Goal: Task Accomplishment & Management: Manage account settings

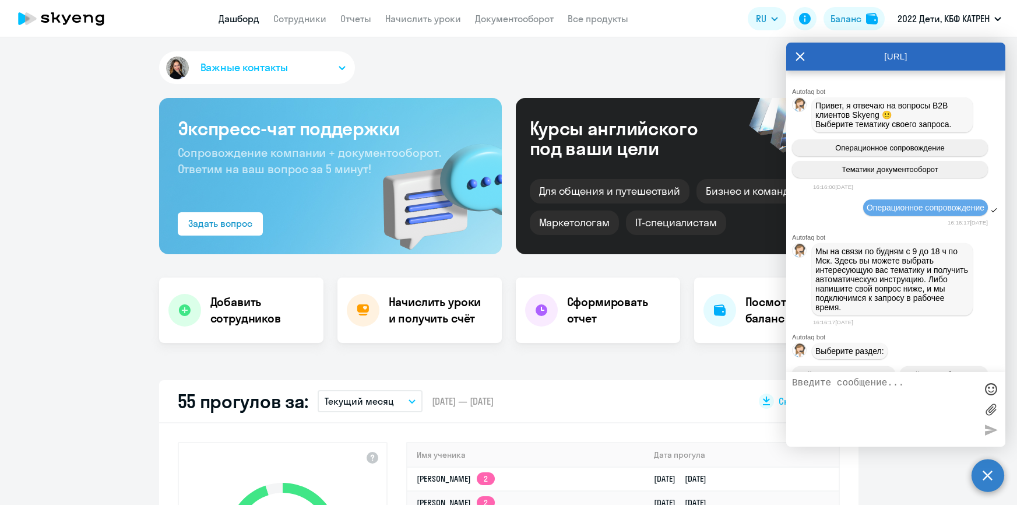
select select "30"
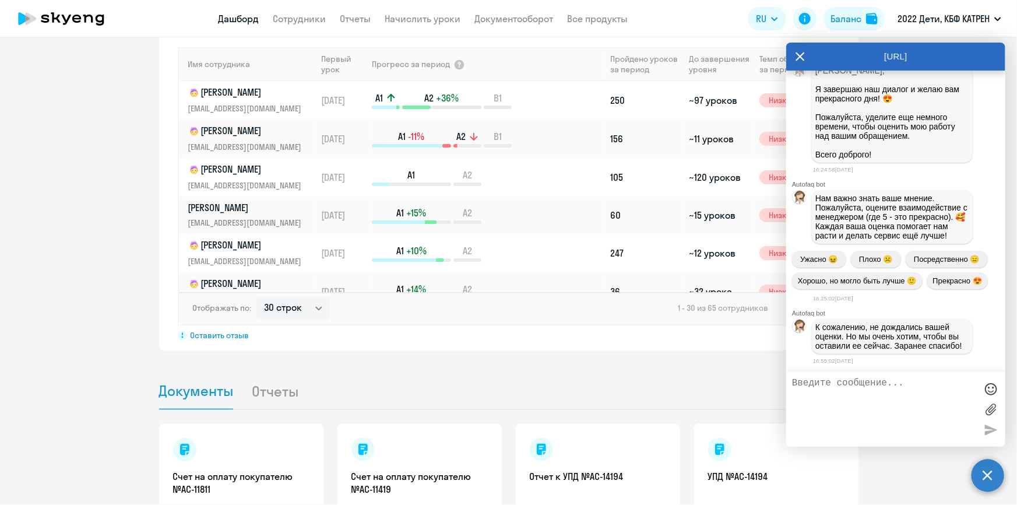
click at [801, 52] on icon at bounding box center [799, 57] width 9 height 28
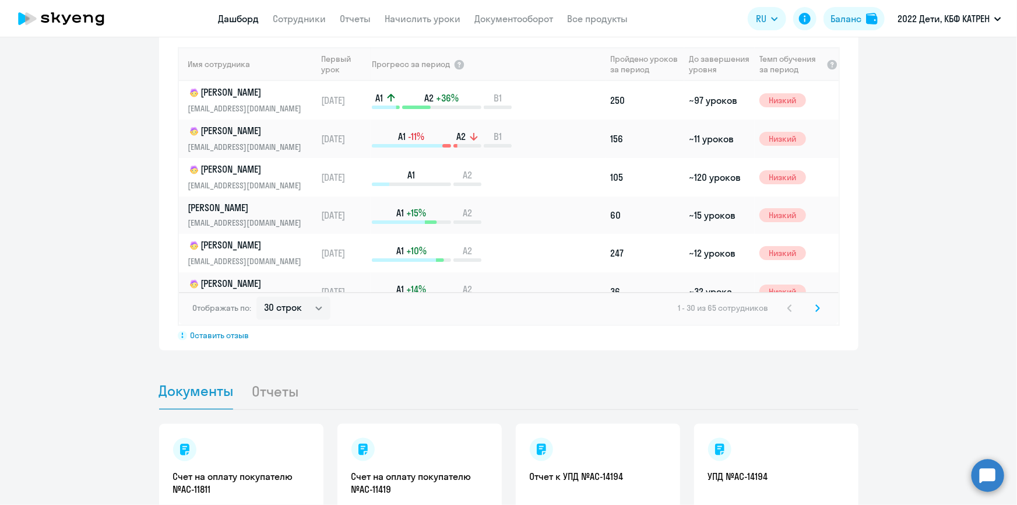
click at [244, 17] on link "Дашборд" at bounding box center [239, 19] width 41 height 12
click at [241, 16] on link "Дашборд" at bounding box center [239, 19] width 41 height 12
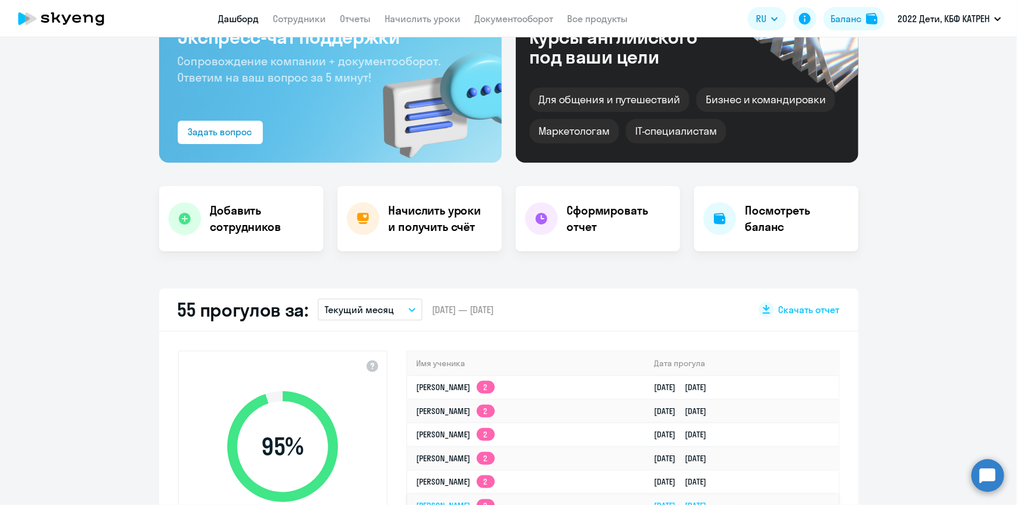
scroll to position [265, 0]
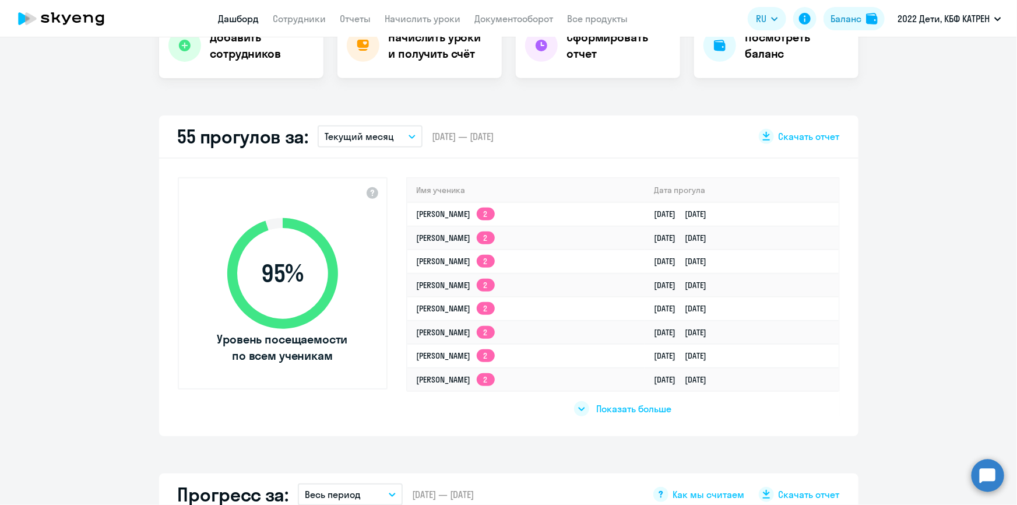
click at [617, 406] on span "Показать больше" at bounding box center [633, 408] width 75 height 13
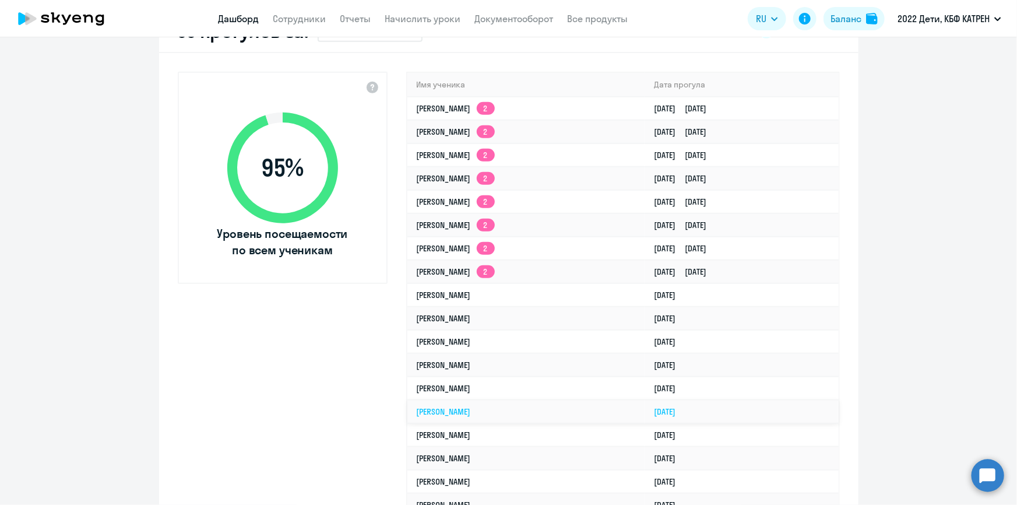
scroll to position [371, 0]
click at [425, 15] on link "Начислить уроки" at bounding box center [423, 19] width 76 height 12
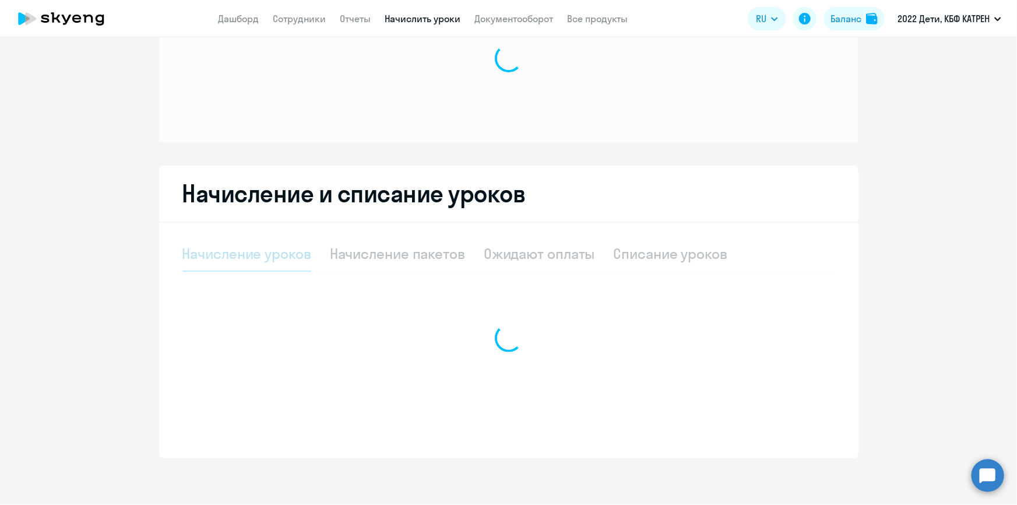
scroll to position [80, 0]
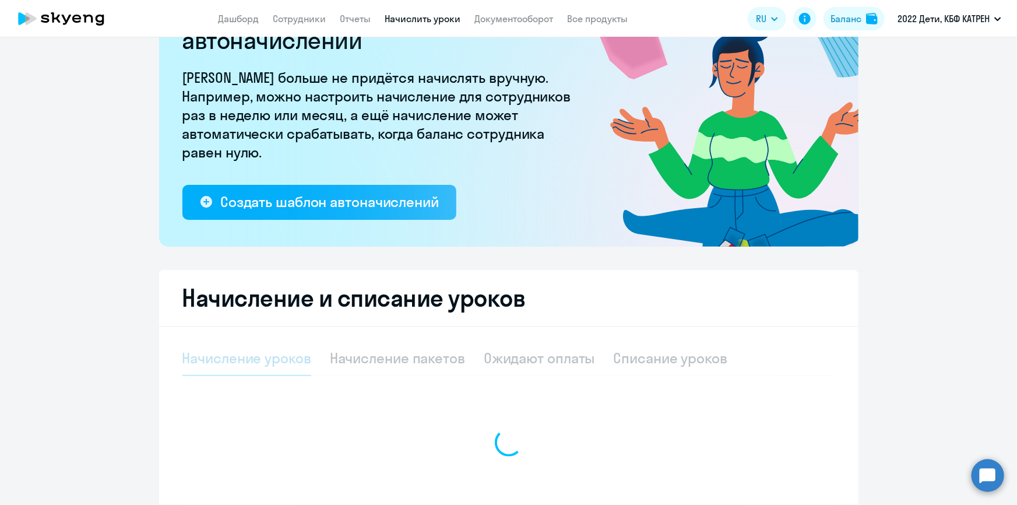
select select "10"
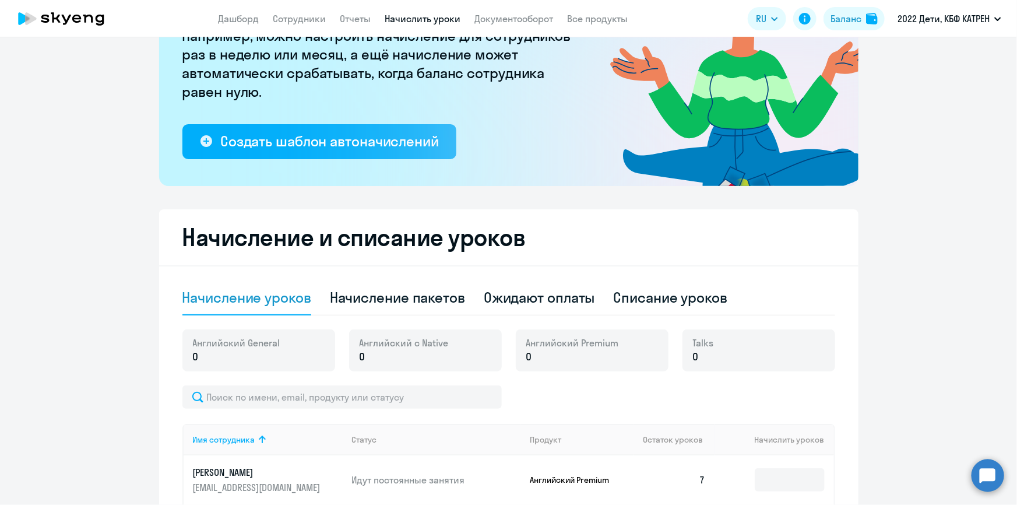
scroll to position [291, 0]
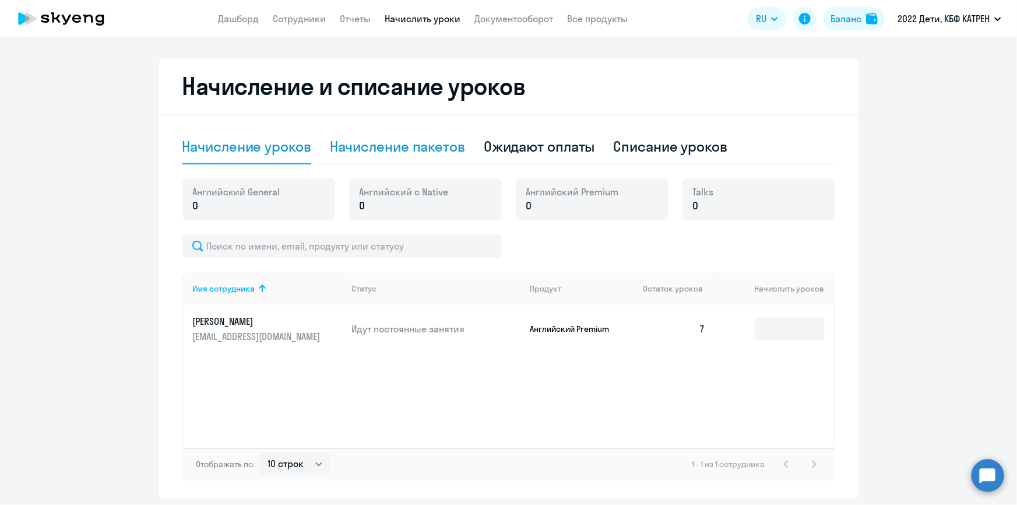
click at [377, 148] on div "Начисление пакетов" at bounding box center [397, 146] width 135 height 19
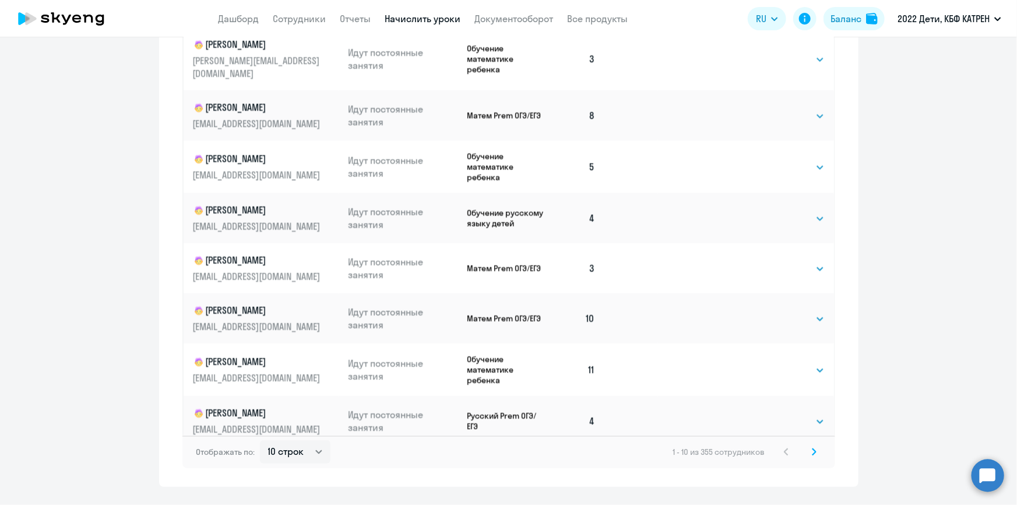
scroll to position [726, 0]
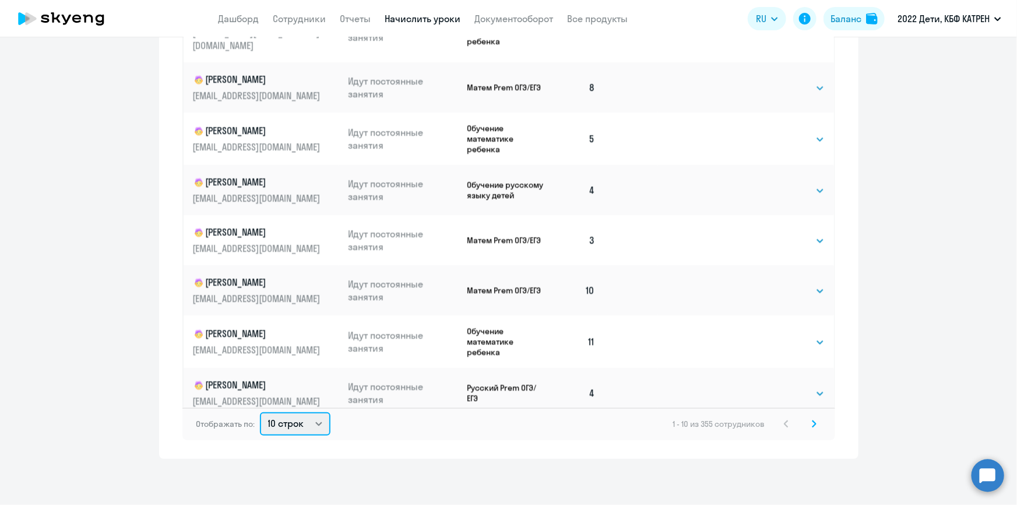
click at [319, 424] on select "10 строк 30 строк 50 строк" at bounding box center [295, 423] width 71 height 23
select select "50"
click at [260, 412] on select "10 строк 30 строк 50 строк" at bounding box center [295, 423] width 71 height 23
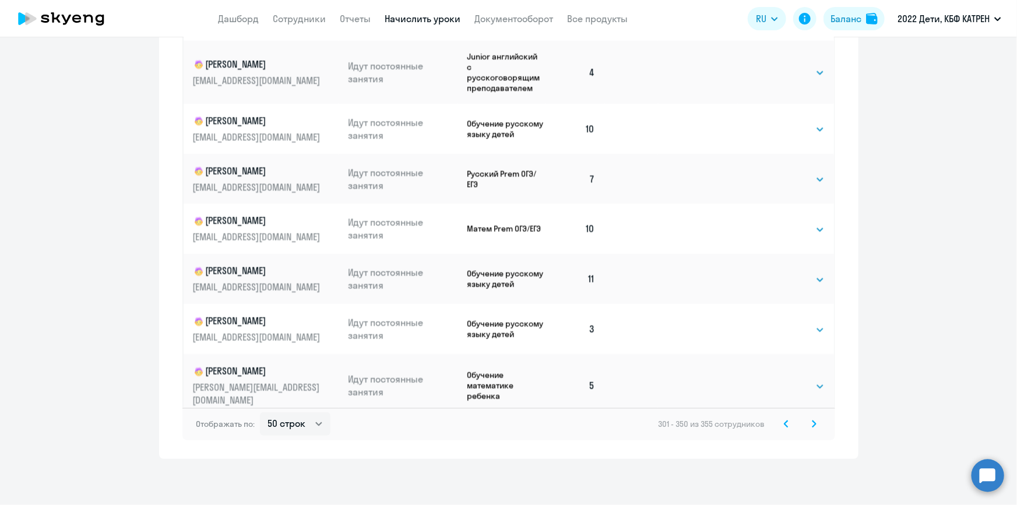
click at [784, 425] on icon at bounding box center [785, 423] width 3 height 6
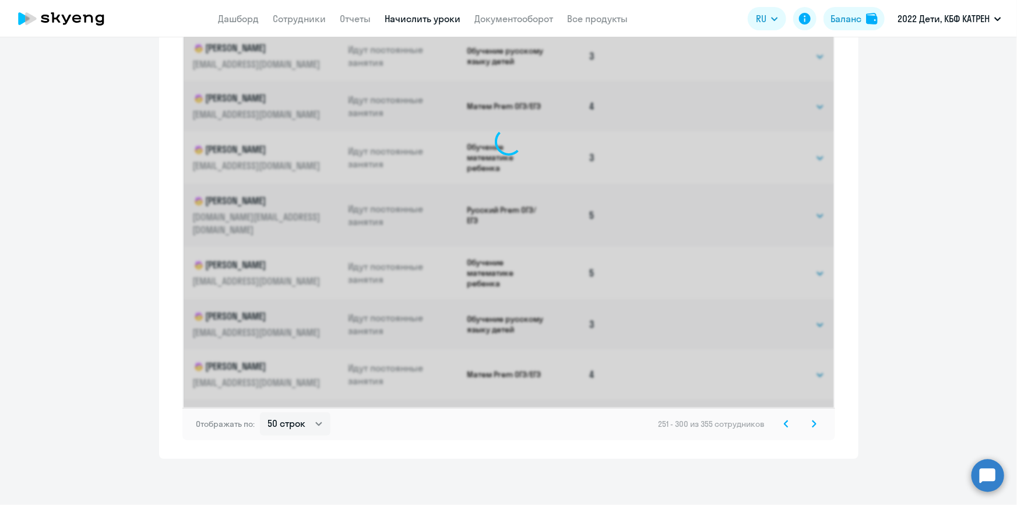
click at [784, 425] on icon at bounding box center [785, 423] width 3 height 6
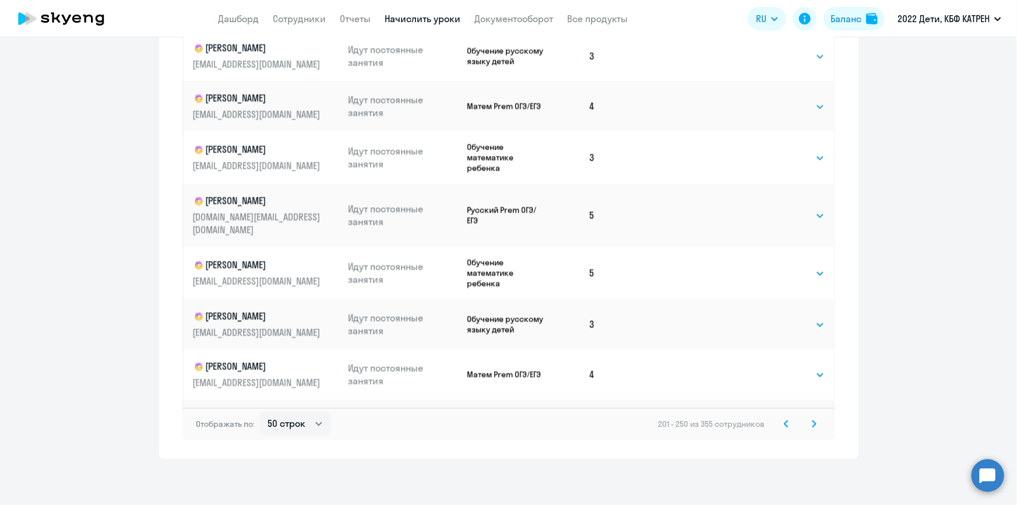
click at [784, 425] on icon at bounding box center [785, 423] width 3 height 6
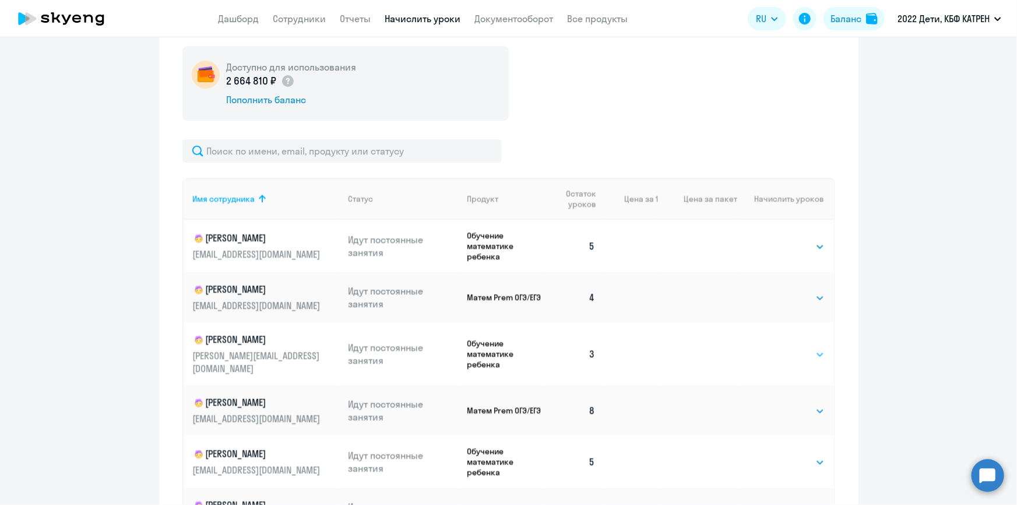
click at [790, 347] on select "Выбрать 4 8 16 32 64 128" at bounding box center [801, 354] width 48 height 14
select select "8"
click at [777, 347] on select "Выбрать 4 8 16 32 64 128" at bounding box center [801, 354] width 48 height 14
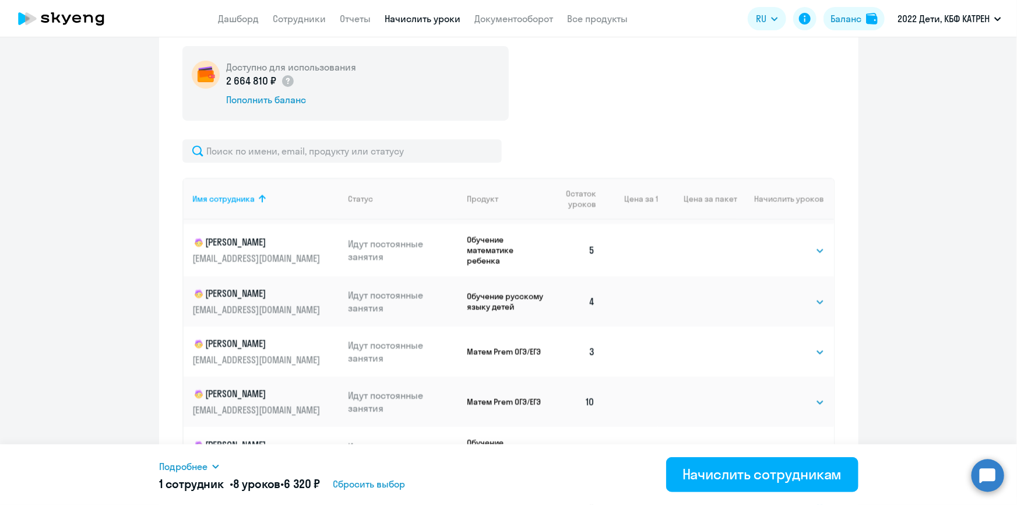
scroll to position [265, 0]
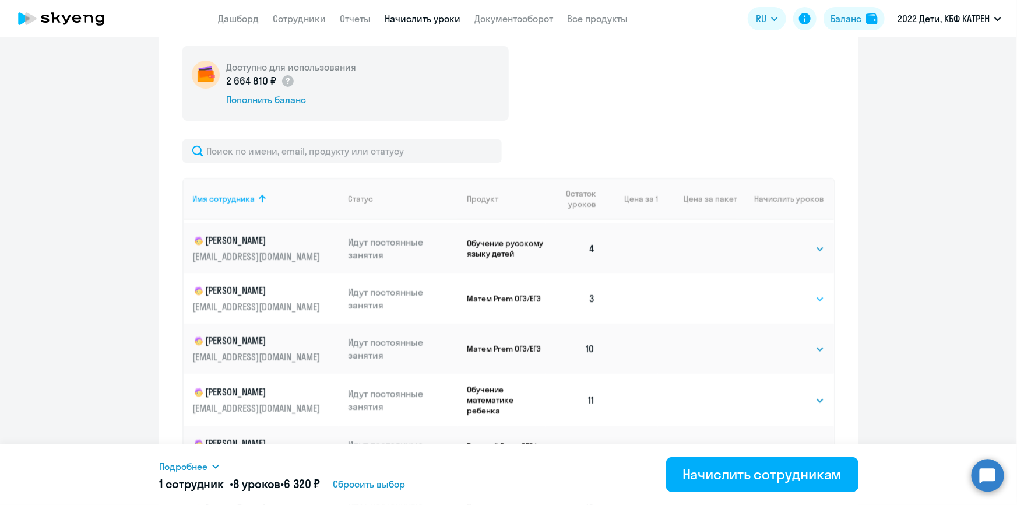
click at [786, 292] on select "Выбрать 4 8 16 32 64 128" at bounding box center [801, 299] width 48 height 14
select select "8"
click at [777, 292] on select "Выбрать 4 8 16 32 64 128" at bounding box center [801, 299] width 48 height 14
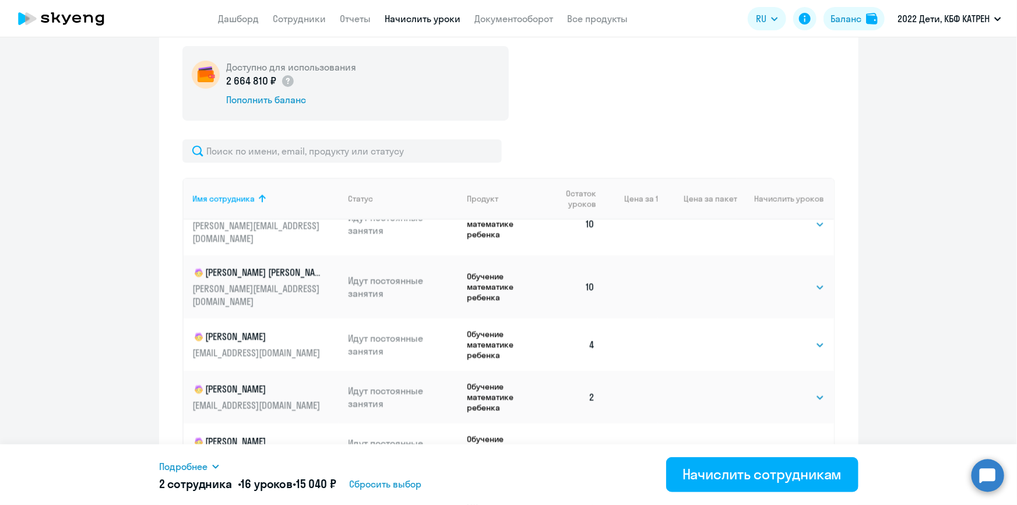
scroll to position [794, 0]
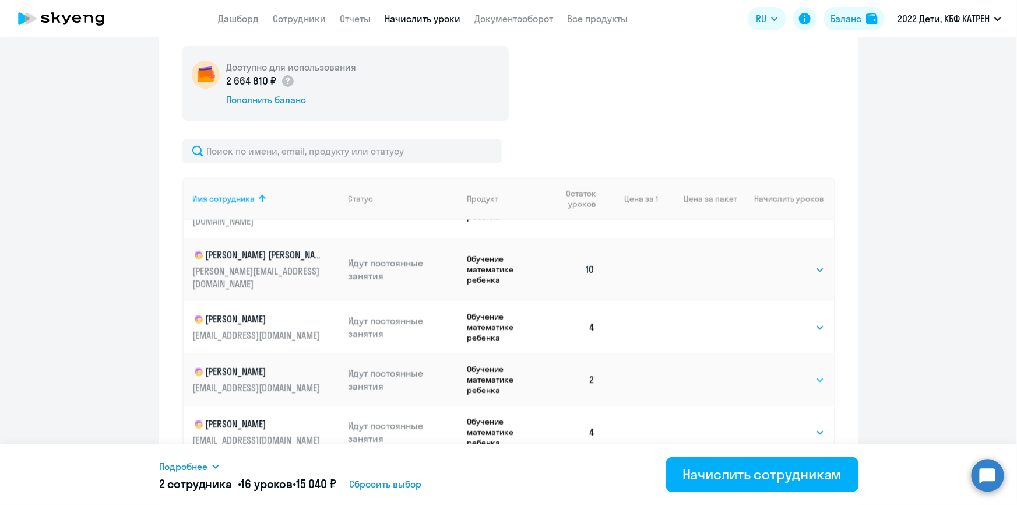
click at [800, 373] on select "Выбрать 4 8 16 32 64 128" at bounding box center [801, 380] width 48 height 14
select select "8"
click at [777, 373] on select "Выбрать 4 8 16 32 64 128" at bounding box center [801, 380] width 48 height 14
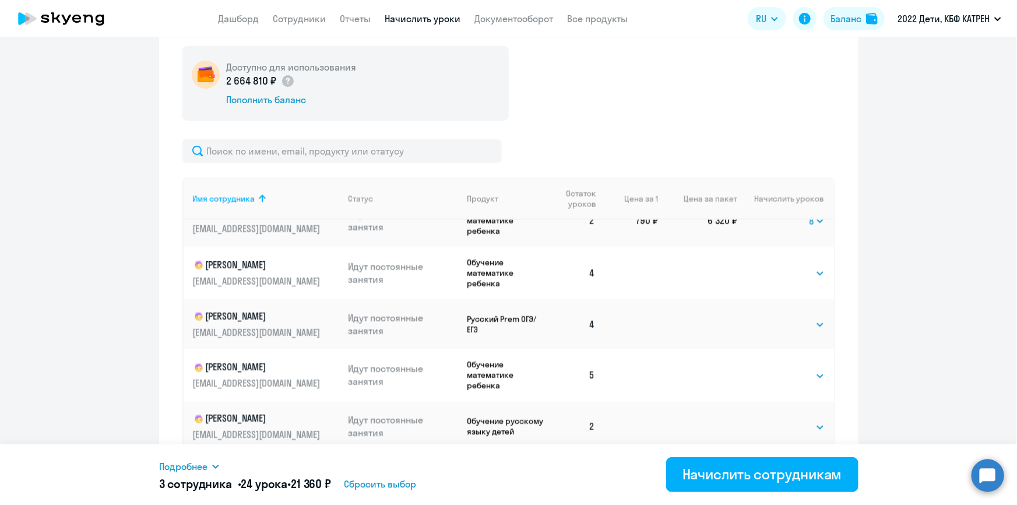
scroll to position [1006, 0]
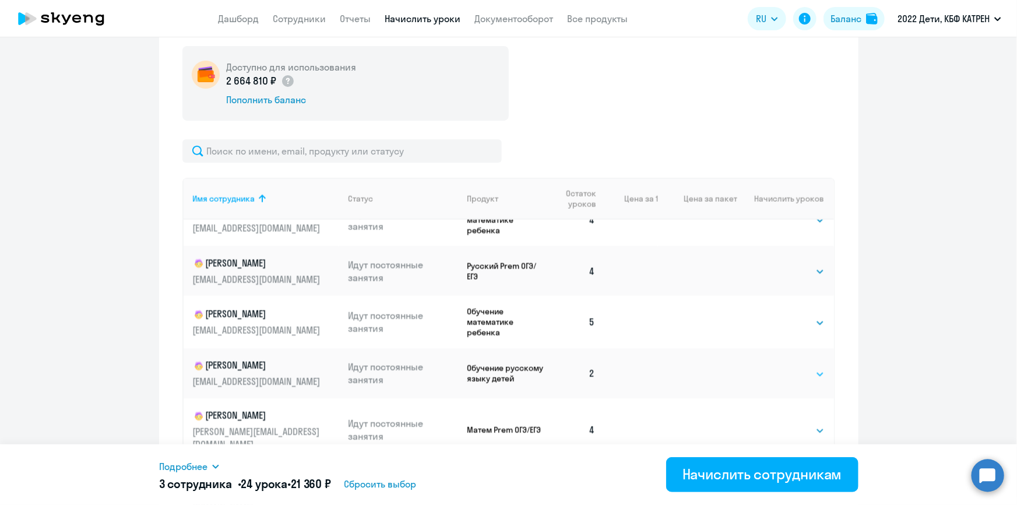
drag, startPoint x: 786, startPoint y: 342, endPoint x: 787, endPoint y: 350, distance: 7.7
click at [786, 367] on select "Выбрать 4 8 16 32 64 128" at bounding box center [801, 374] width 48 height 14
select select "8"
click at [777, 367] on select "Выбрать 4 8 16 32 64 128" at bounding box center [801, 374] width 48 height 14
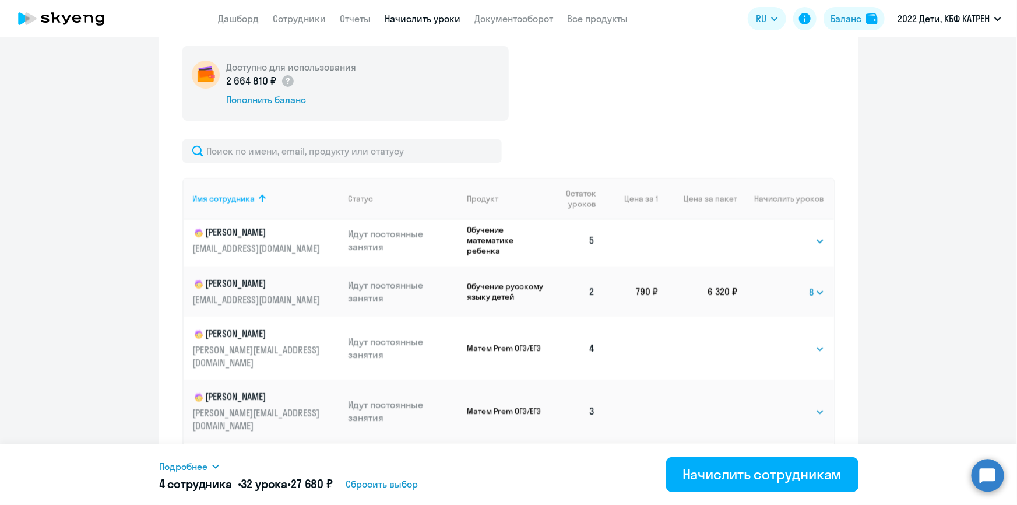
scroll to position [1112, 0]
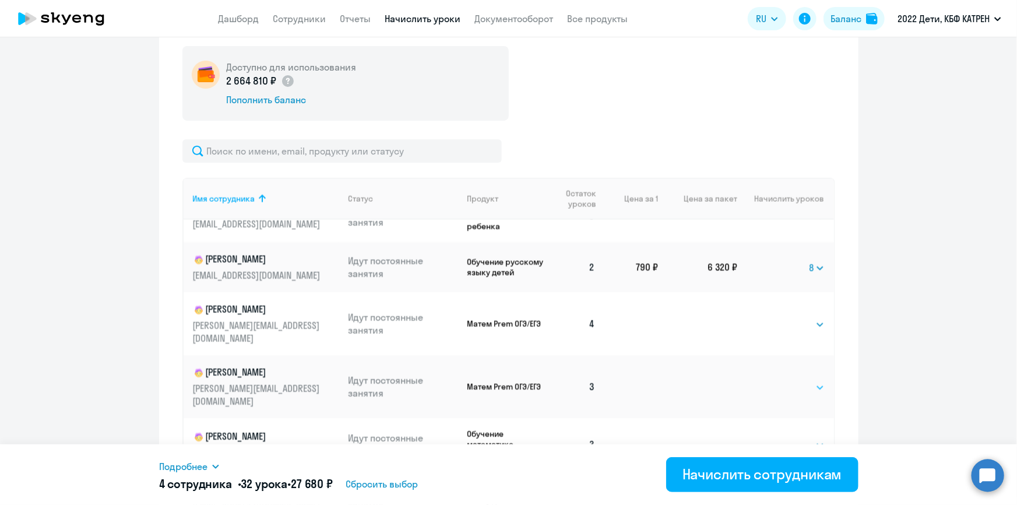
click at [793, 381] on select "Выбрать 4 8 16 32 64 128" at bounding box center [801, 388] width 48 height 14
select select "8"
click at [777, 381] on select "Выбрать 4 8 16 32 64 128" at bounding box center [801, 388] width 48 height 14
click at [783, 438] on select "Выбрать 4 8 16 32 64 128" at bounding box center [801, 445] width 48 height 14
select select "8"
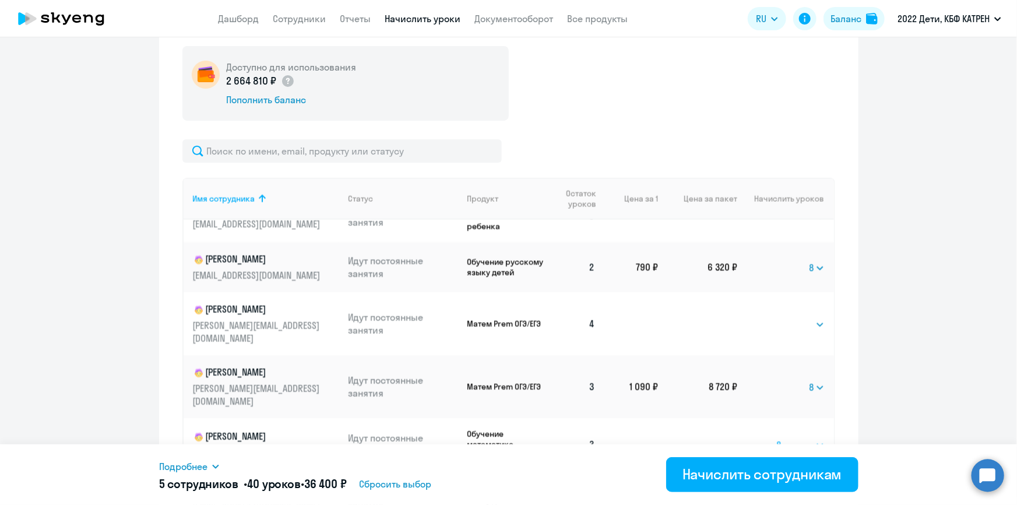
click at [777, 438] on select "Выбрать 4 8 16 32 64 128" at bounding box center [801, 445] width 48 height 14
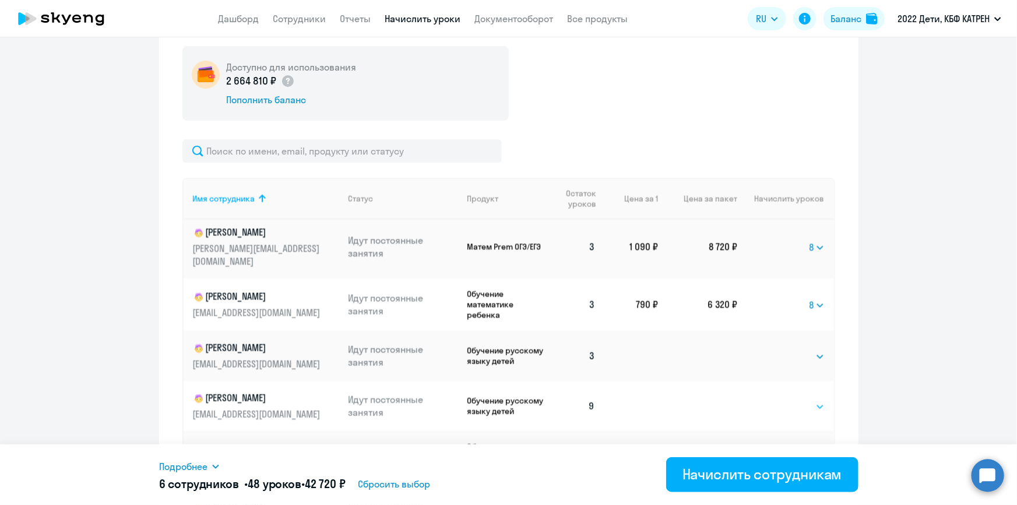
scroll to position [1271, 0]
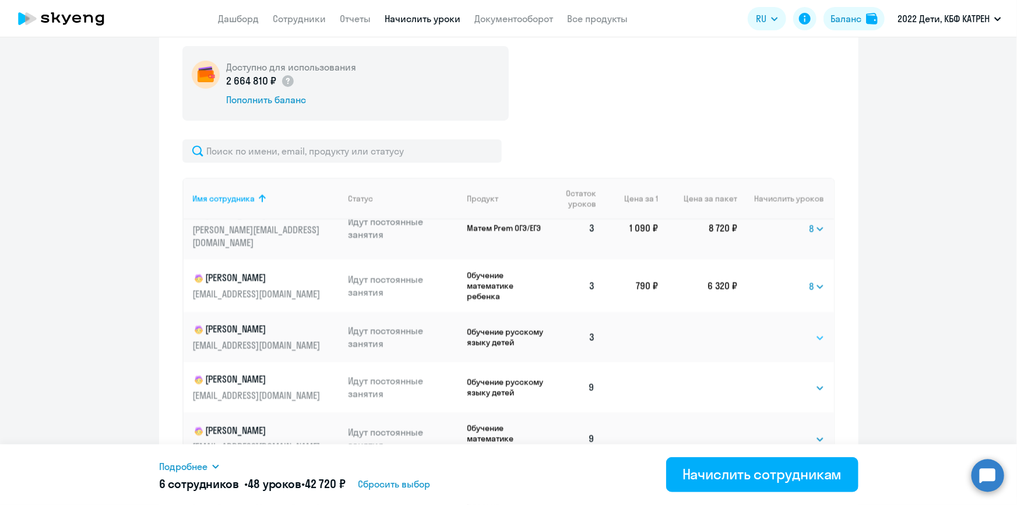
click at [794, 331] on select "Выбрать 4 8 16 32 64 128" at bounding box center [801, 338] width 48 height 14
select select "8"
click at [777, 331] on select "Выбрать 4 8 16 32 64 128" at bounding box center [801, 338] width 48 height 14
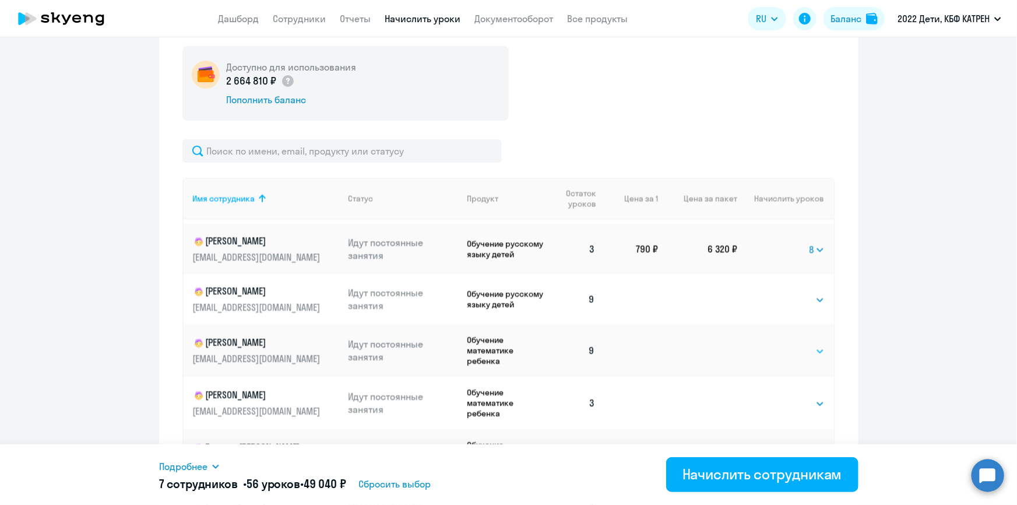
scroll to position [1377, 0]
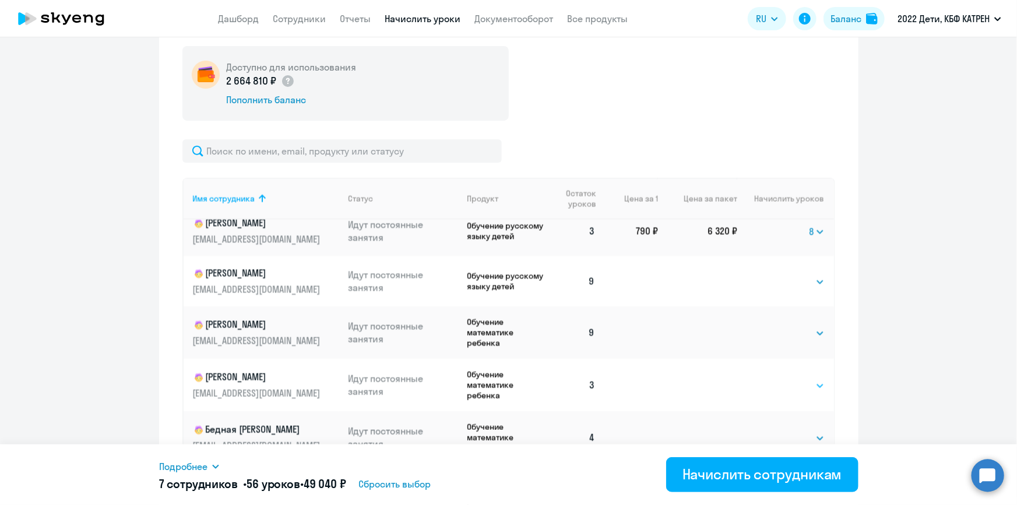
click at [785, 379] on select "Выбрать 4 8 16 32 64 128" at bounding box center [801, 386] width 48 height 14
select select "8"
click at [777, 379] on select "Выбрать 4 8 16 32 64 128" at bounding box center [801, 386] width 48 height 14
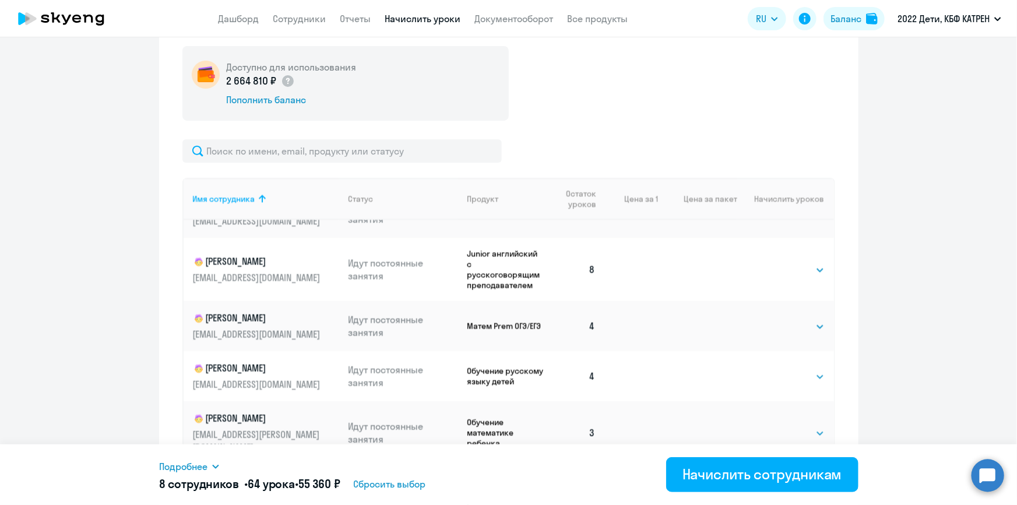
scroll to position [2133, 0]
click at [787, 424] on select "Выбрать 4 8 16 32 64 128" at bounding box center [801, 431] width 48 height 14
select select "8"
click at [777, 424] on select "Выбрать 4 8 16 32 64 128" at bounding box center [801, 431] width 48 height 14
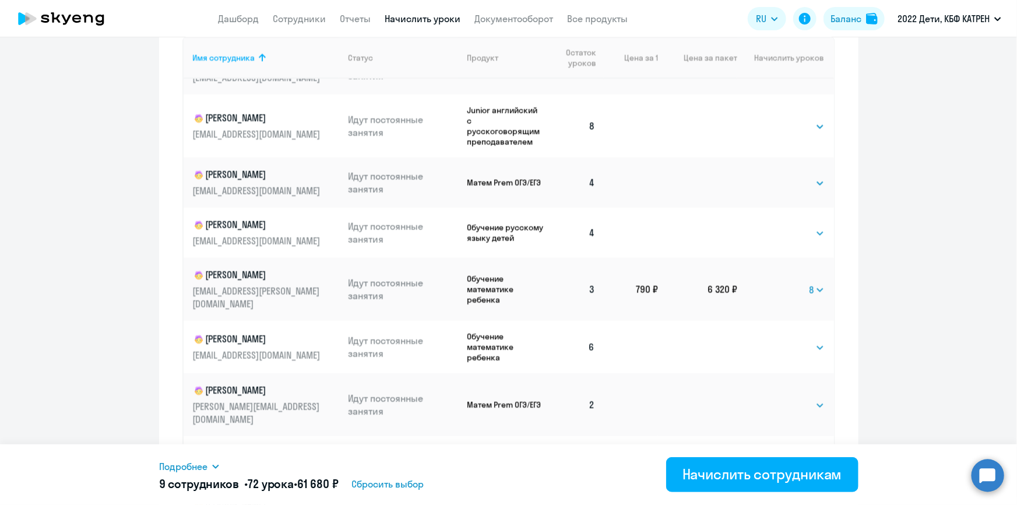
scroll to position [583, 0]
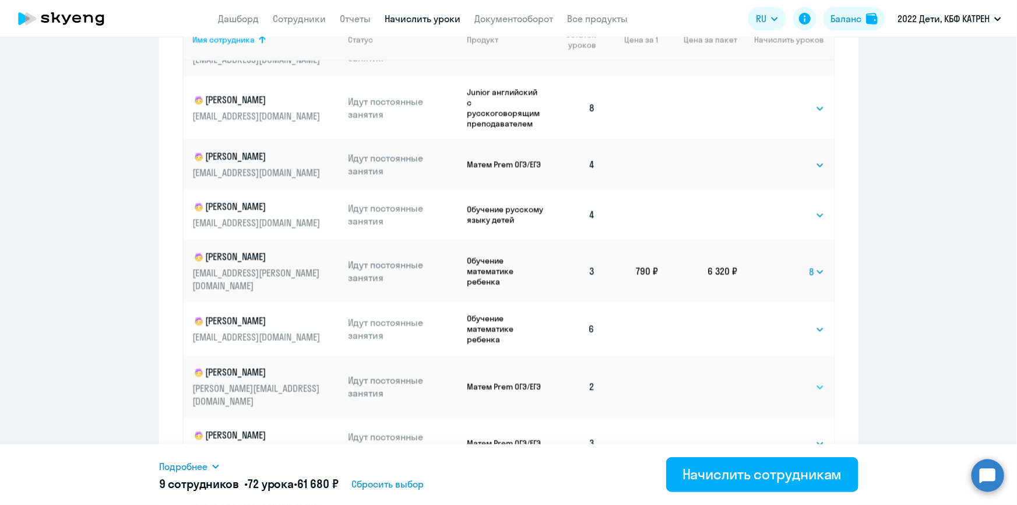
click at [792, 380] on select "Выбрать 4 8 16 32 64 128" at bounding box center [801, 387] width 48 height 14
select select "8"
click at [777, 380] on select "Выбрать 4 8 16 32 64 128" at bounding box center [801, 387] width 48 height 14
click at [790, 436] on select "Выбрать 4 8 16 32 64 128" at bounding box center [801, 443] width 48 height 14
select select "8"
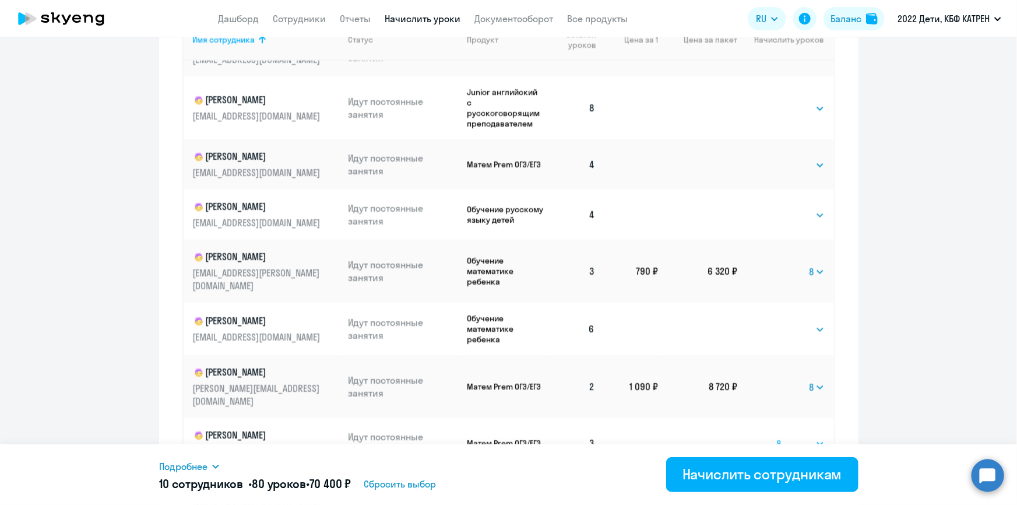
click at [777, 436] on select "Выбрать 4 8 16 32 64 128" at bounding box center [801, 443] width 48 height 14
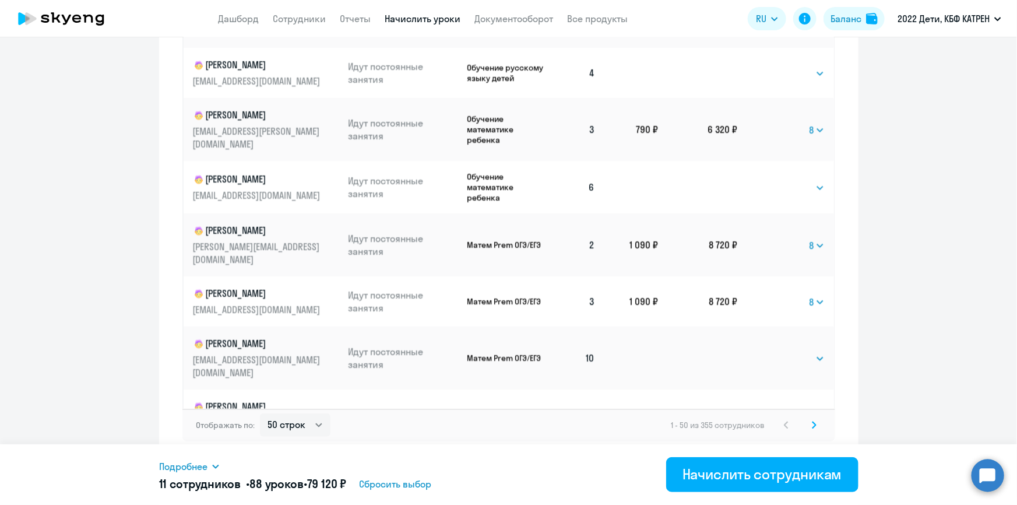
scroll to position [726, 0]
click at [812, 421] on icon at bounding box center [814, 424] width 5 height 8
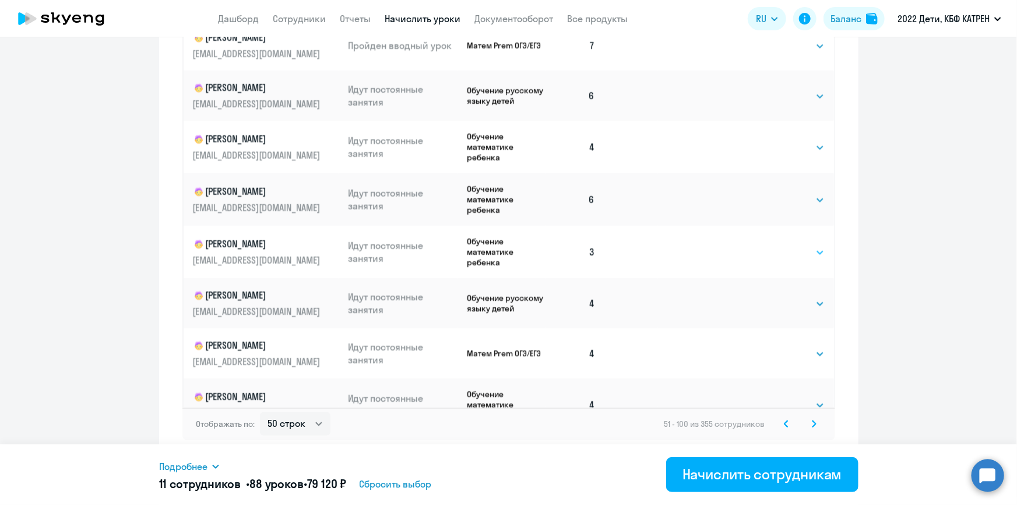
click at [790, 252] on select "Выбрать 4 8 16 32 64 128" at bounding box center [801, 252] width 48 height 14
select select "8"
click at [777, 246] on select "Выбрать 4 8 16 32 64 128" at bounding box center [801, 252] width 48 height 14
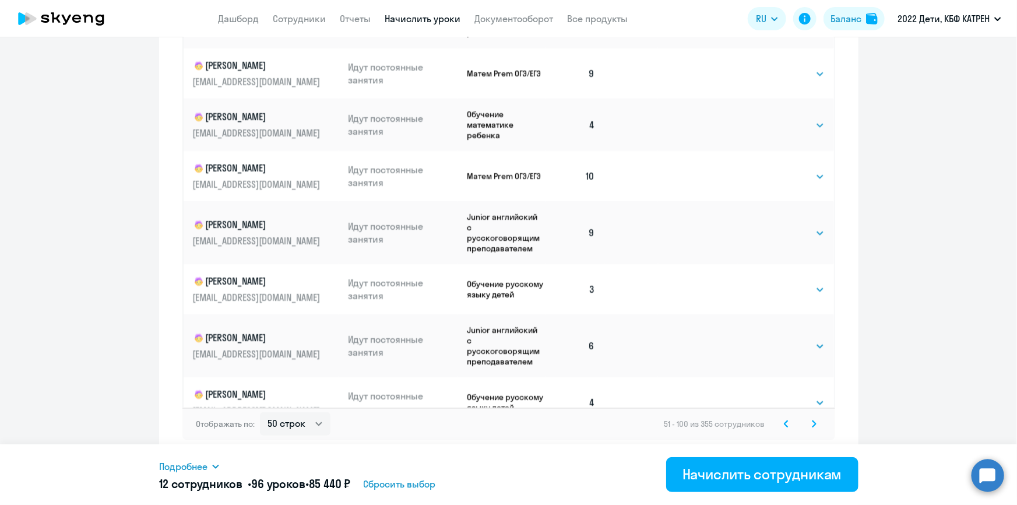
scroll to position [530, 0]
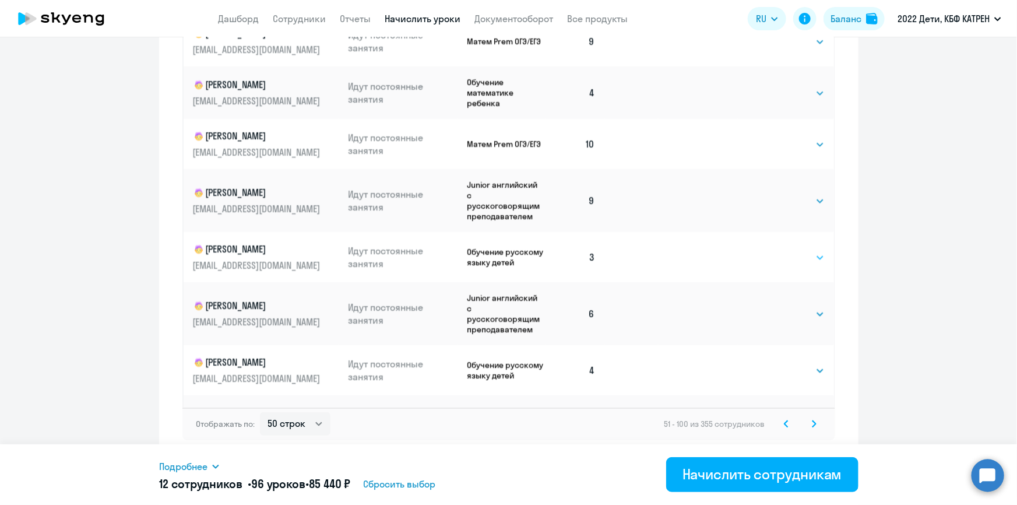
click at [798, 259] on select "Выбрать 4 8 16 32 64 128" at bounding box center [801, 258] width 48 height 14
select select "8"
click at [777, 253] on select "Выбрать 4 8 16 32 64 128" at bounding box center [801, 258] width 48 height 14
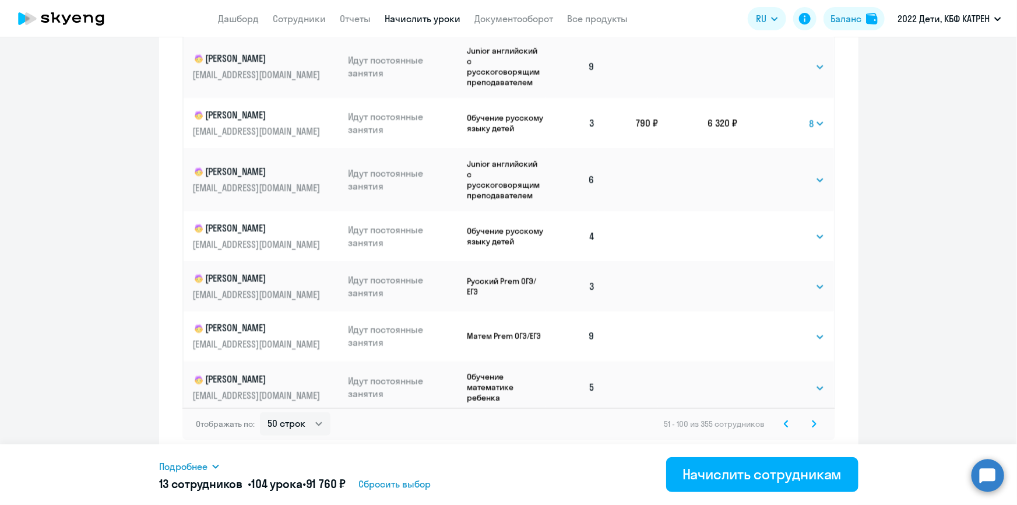
scroll to position [688, 0]
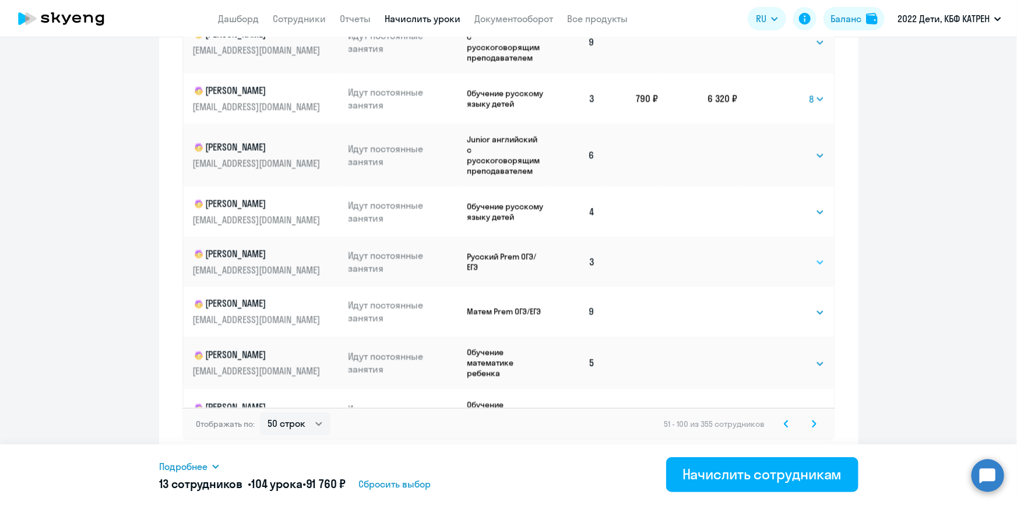
click at [791, 267] on select "Выбрать 4 8 16 32 64 128" at bounding box center [801, 262] width 48 height 14
select select "8"
click at [777, 261] on select "Выбрать 4 8 16 32 64 128" at bounding box center [801, 262] width 48 height 14
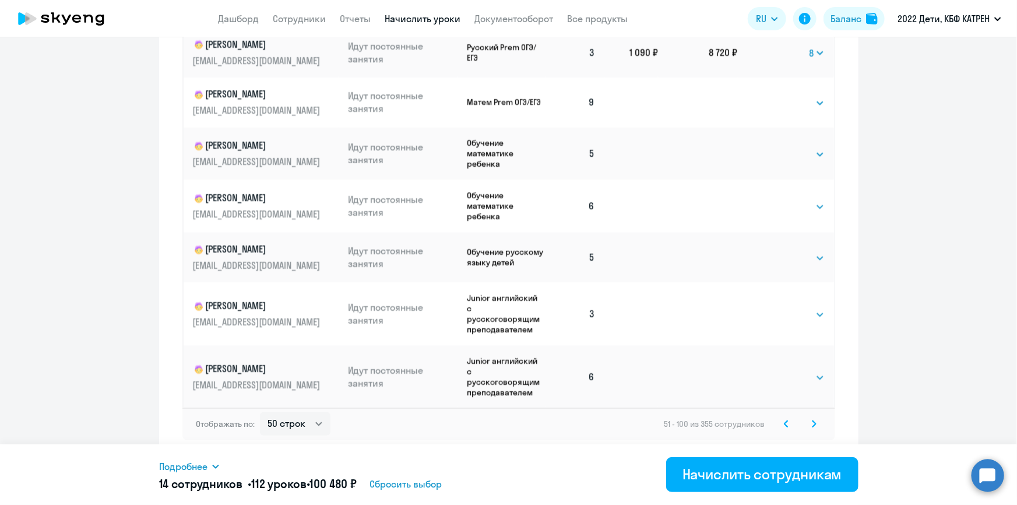
scroll to position [900, 0]
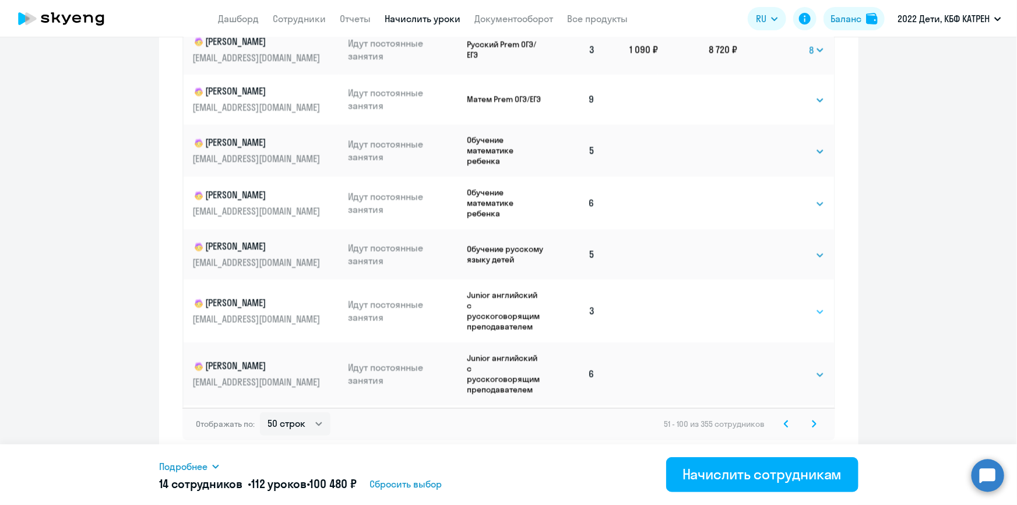
click at [800, 319] on select "Выбрать 4 8 16 32 64 128" at bounding box center [801, 312] width 48 height 14
select select "8"
click at [777, 312] on select "Выбрать 4 8 16 32 64 128" at bounding box center [801, 312] width 48 height 14
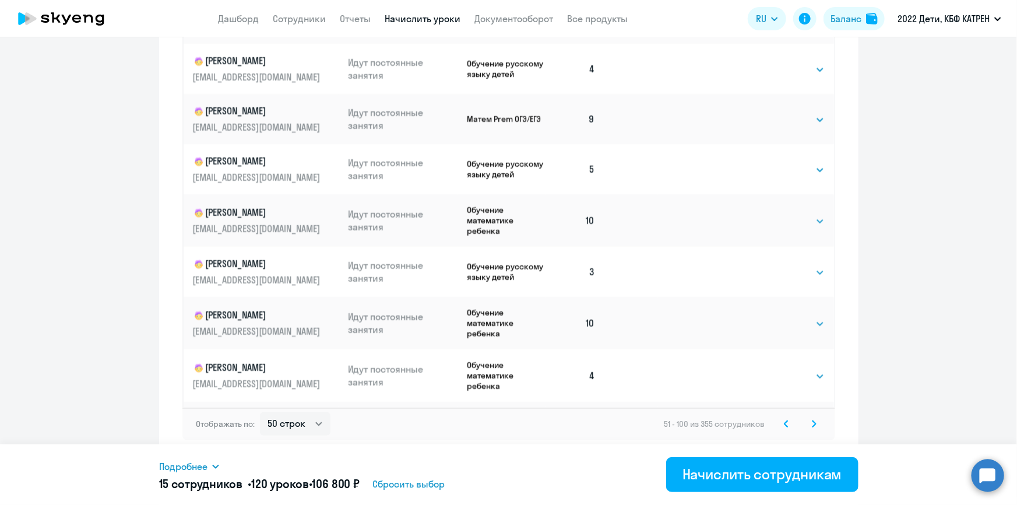
scroll to position [1483, 0]
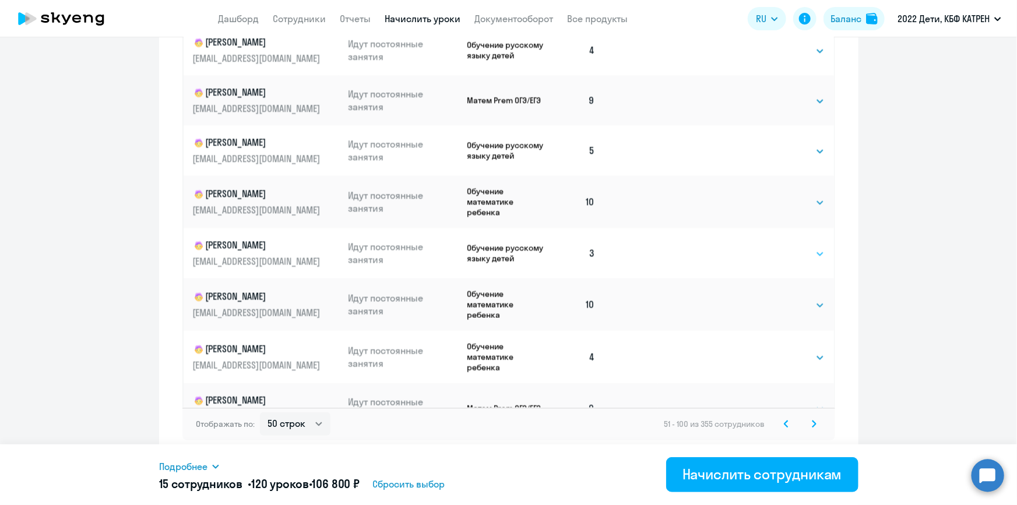
click at [790, 261] on select "Выбрать 4 8 16 32 64 128" at bounding box center [801, 254] width 48 height 14
select select "8"
click at [777, 261] on select "Выбрать 4 8 16 32 64 128" at bounding box center [801, 254] width 48 height 14
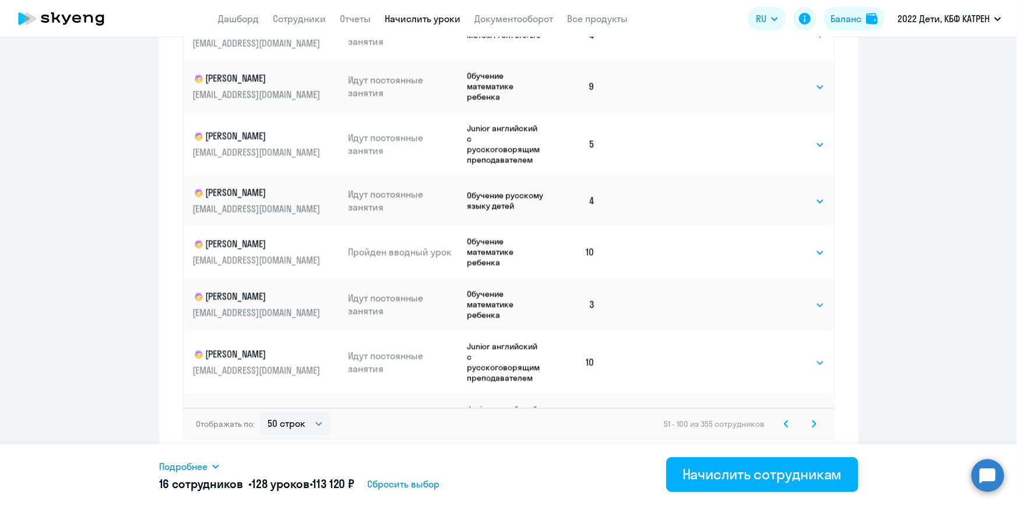
scroll to position [1960, 0]
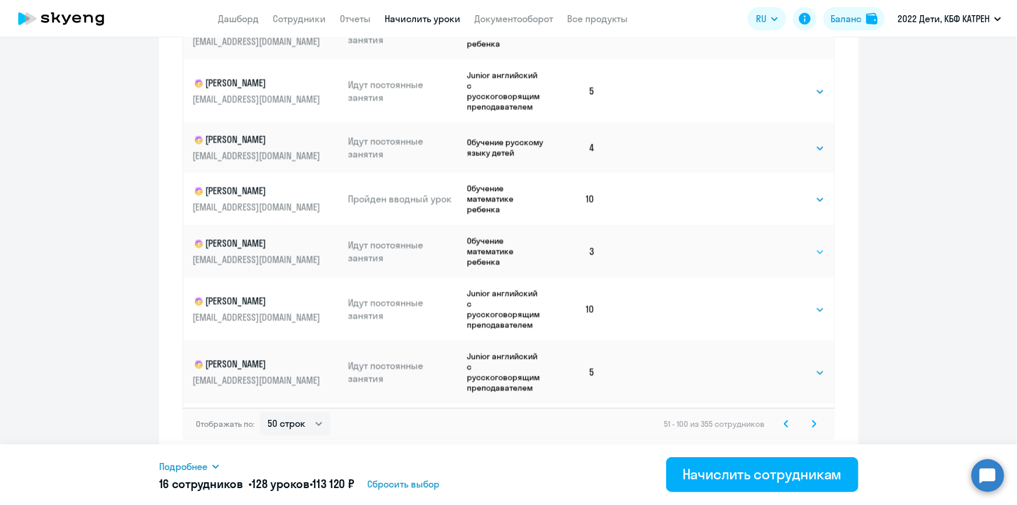
click at [780, 259] on select "Выбрать 4 8 16 32 64 128" at bounding box center [801, 252] width 48 height 14
select select "8"
click at [777, 259] on select "Выбрать 4 8 16 32 64 128" at bounding box center [801, 252] width 48 height 14
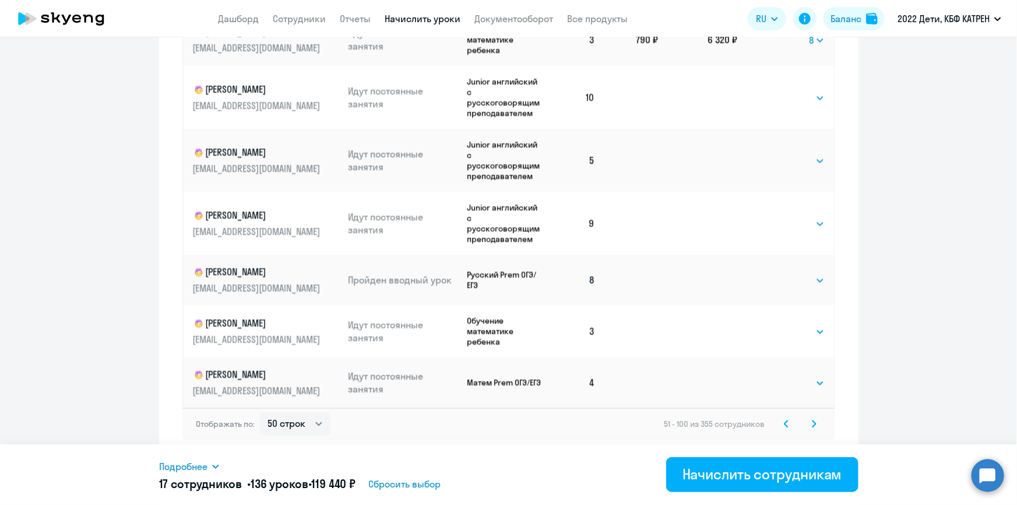
scroll to position [2189, 0]
click at [784, 331] on select "Выбрать 4 8 16 32 64 128" at bounding box center [801, 332] width 48 height 14
select select "8"
click at [777, 325] on select "Выбрать 4 8 16 32 64 128" at bounding box center [801, 332] width 48 height 14
click at [812, 422] on icon at bounding box center [814, 424] width 5 height 8
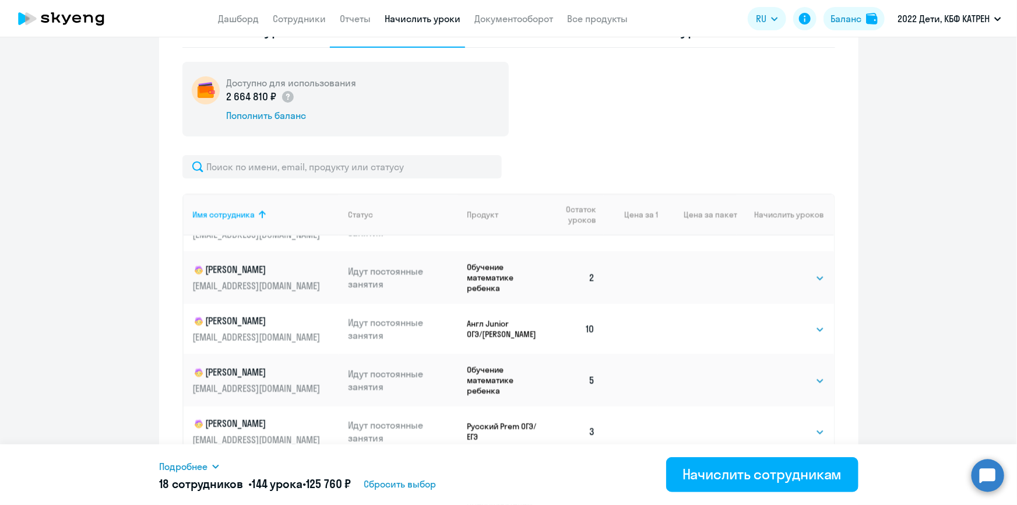
scroll to position [52, 0]
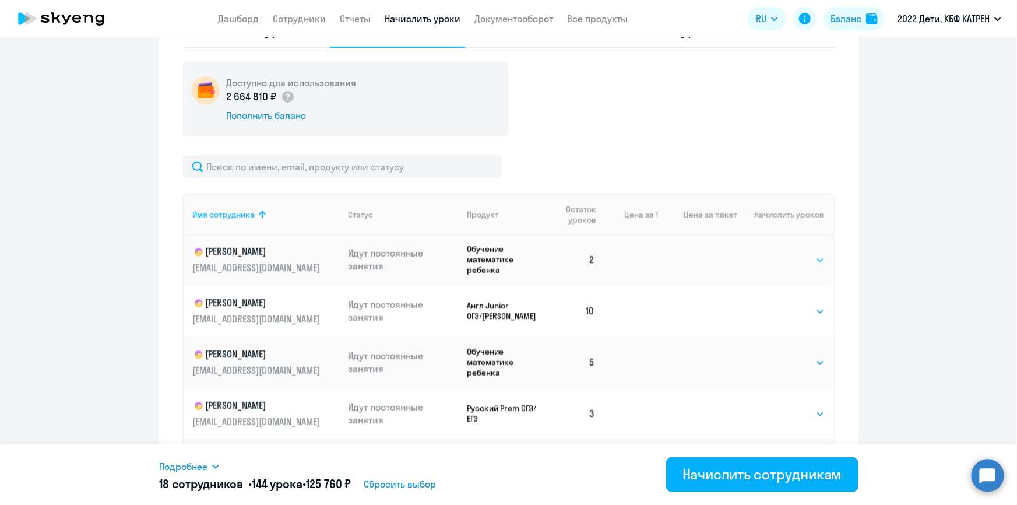
click at [779, 257] on select "Выбрать 4 8 16 32 64 128" at bounding box center [801, 260] width 48 height 14
select select "8"
click at [777, 253] on select "Выбрать 4 8 16 32 64 128" at bounding box center [801, 260] width 48 height 14
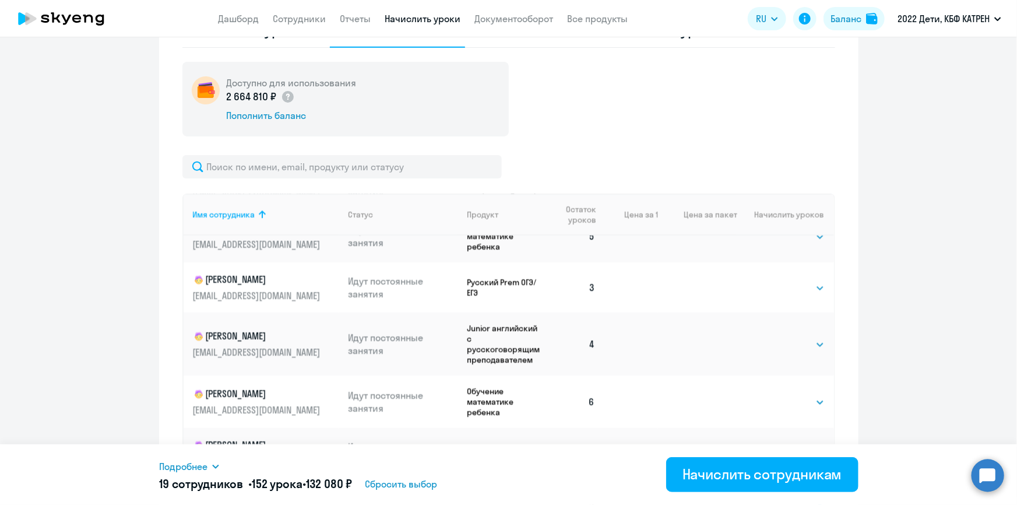
scroll to position [212, 0]
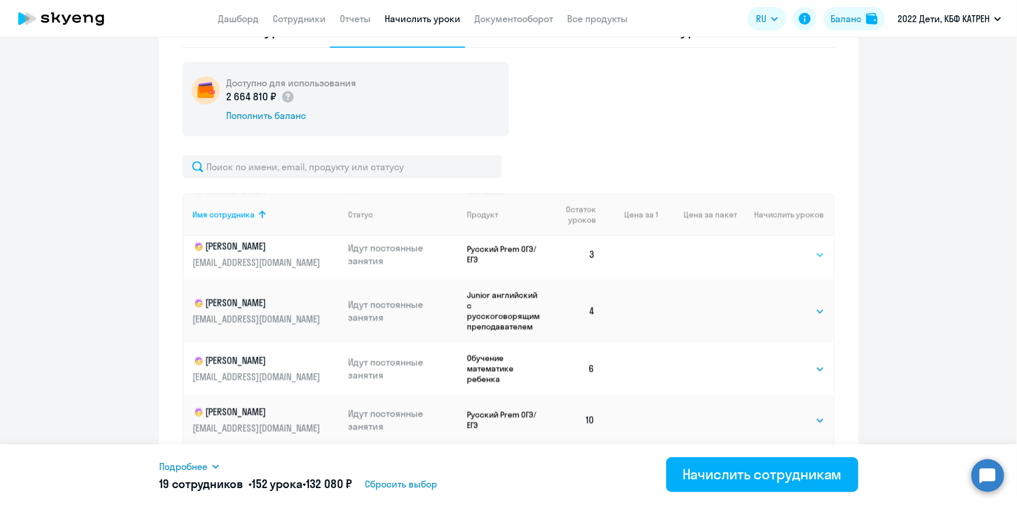
click at [791, 251] on select "Выбрать 4 8 16 32 64 128" at bounding box center [801, 255] width 48 height 14
select select "8"
click at [777, 248] on select "Выбрать 4 8 16 32 64 128" at bounding box center [801, 255] width 48 height 14
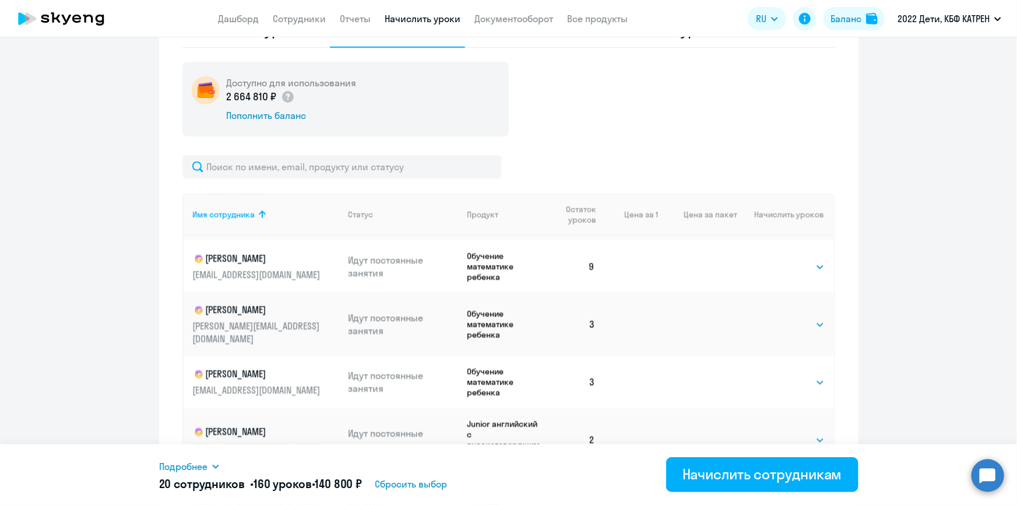
scroll to position [530, 0]
click at [781, 317] on select "Выбрать 4 8 16 32 64 128" at bounding box center [801, 324] width 48 height 14
select select "8"
click at [777, 317] on select "Выбрать 4 8 16 32 64 128" at bounding box center [801, 324] width 48 height 14
click at [785, 375] on select "Выбрать 4 8 16 32 64 128" at bounding box center [801, 382] width 48 height 14
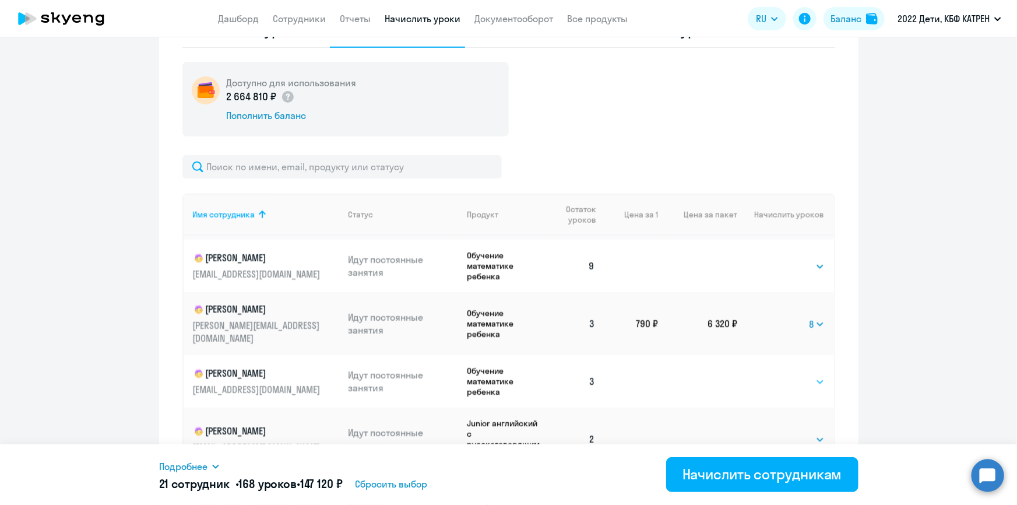
select select "8"
click at [777, 375] on select "Выбрать 4 8 16 32 64 128" at bounding box center [801, 382] width 48 height 14
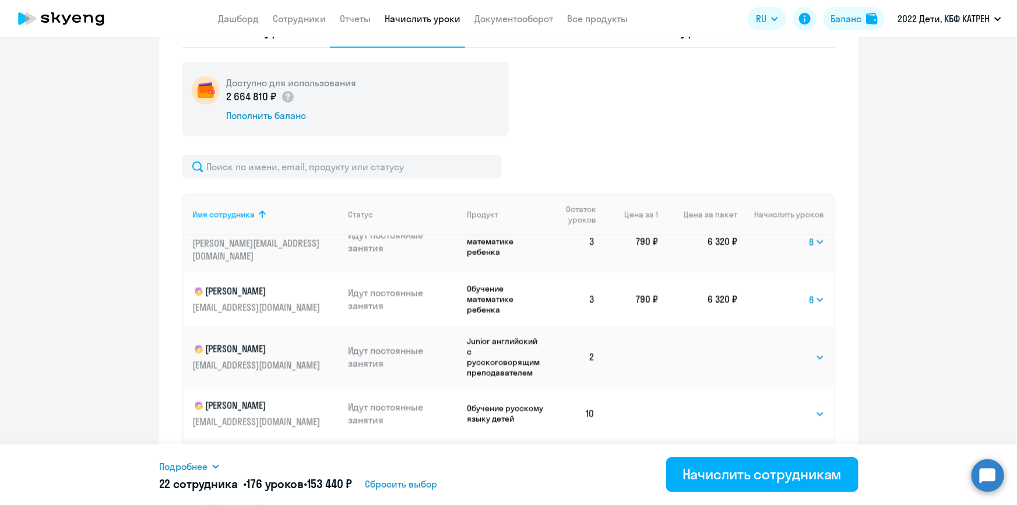
scroll to position [635, 0]
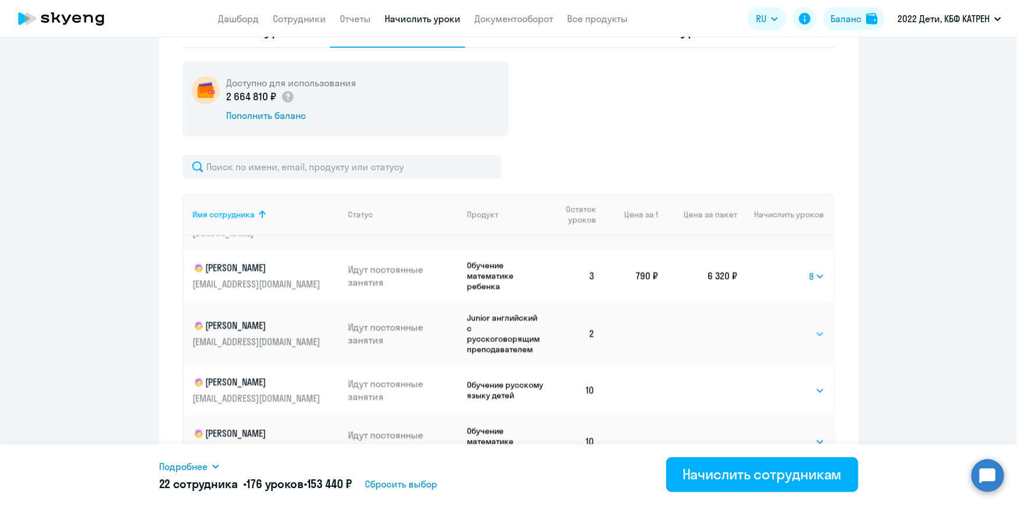
click at [780, 327] on select "Выбрать 4 8 16 32 64 128" at bounding box center [801, 334] width 48 height 14
select select "8"
click at [777, 327] on select "Выбрать 4 8 16 32 64 128" at bounding box center [801, 334] width 48 height 14
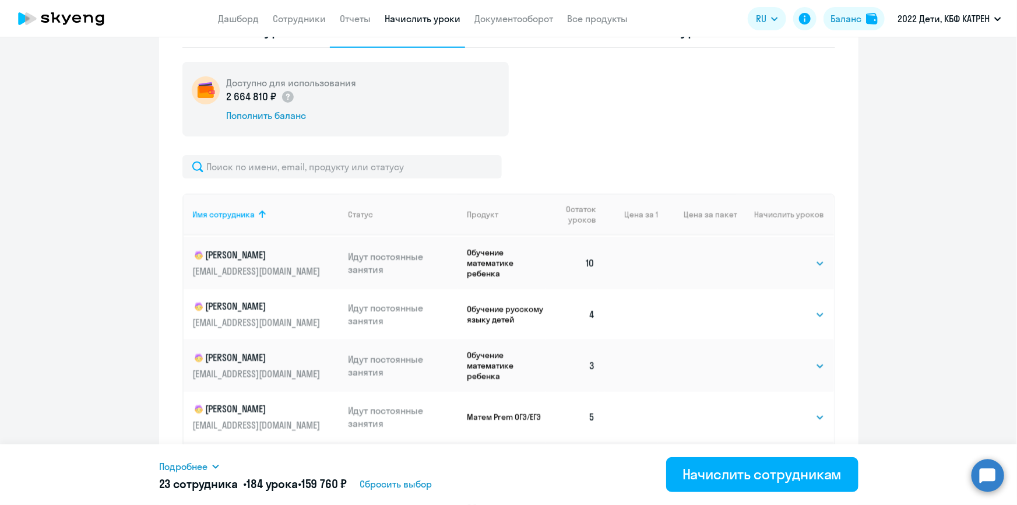
scroll to position [847, 0]
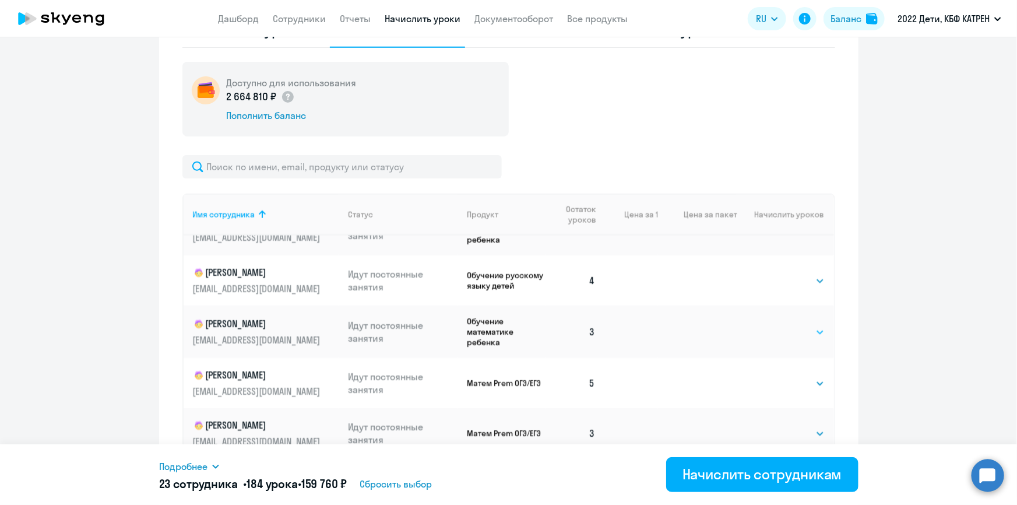
click at [781, 325] on select "Выбрать 4 8 16 32 64 128" at bounding box center [801, 332] width 48 height 14
select select "8"
click at [777, 325] on select "Выбрать 4 8 16 32 64 128" at bounding box center [801, 332] width 48 height 14
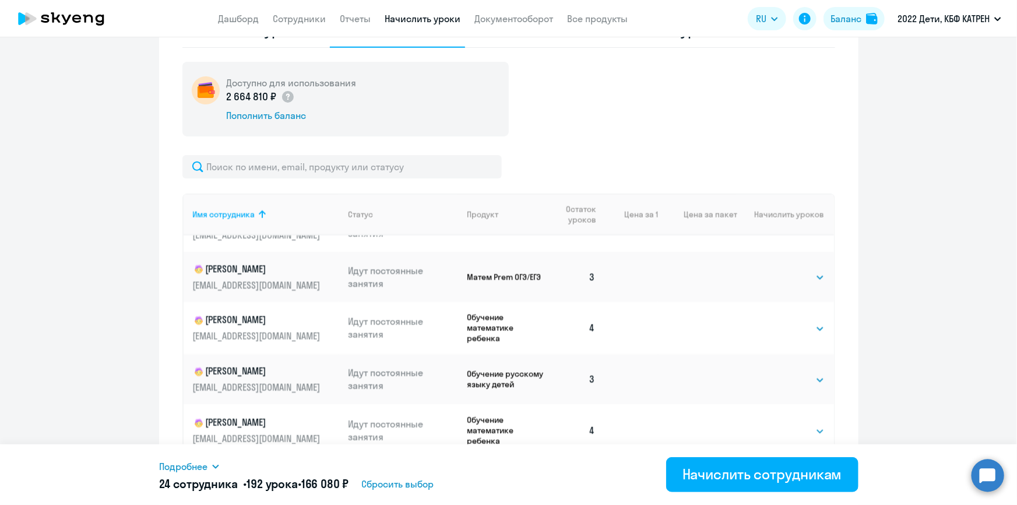
scroll to position [1006, 0]
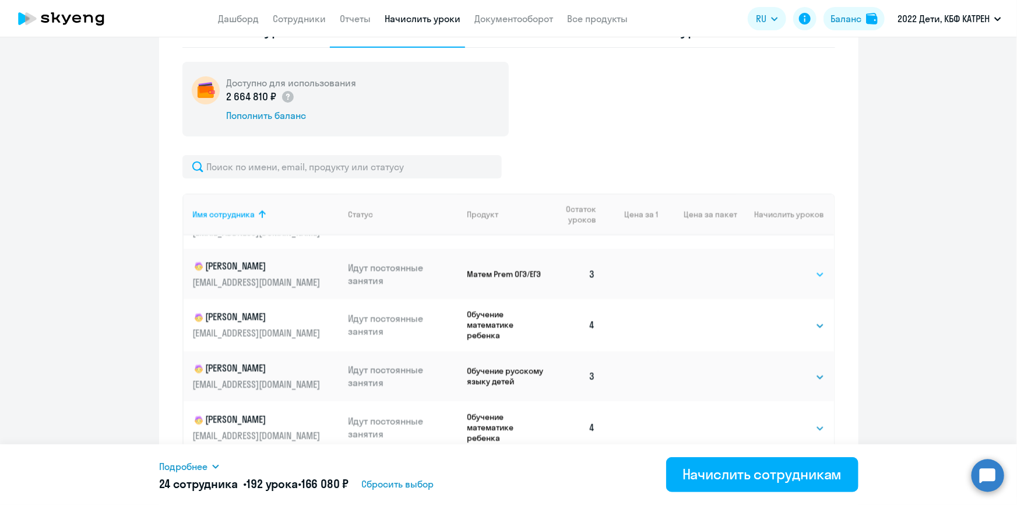
click at [777, 267] on select "Выбрать 4 8 16 32 64 128" at bounding box center [801, 274] width 48 height 14
select select "8"
click at [777, 267] on select "Выбрать 4 8 16 32 64 128" at bounding box center [801, 274] width 48 height 14
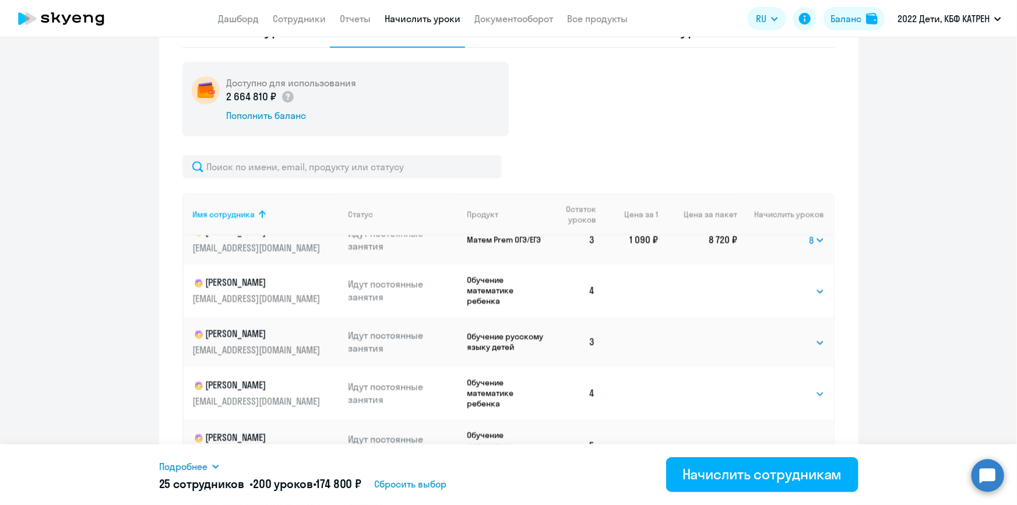
scroll to position [1059, 0]
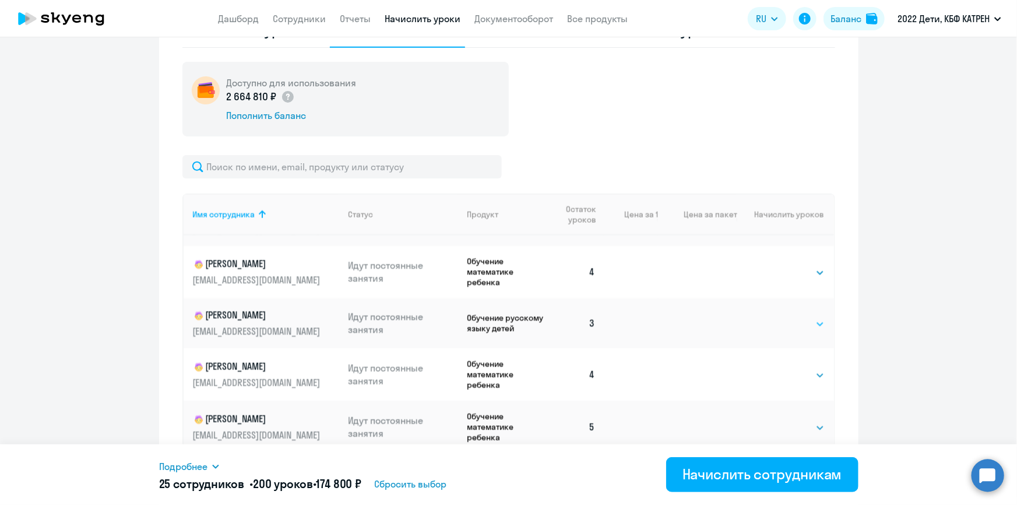
click at [781, 317] on select "Выбрать 4 8 16 32 64 128" at bounding box center [801, 324] width 48 height 14
select select "8"
click at [777, 317] on select "Выбрать 4 8 16 32 64 128" at bounding box center [801, 324] width 48 height 14
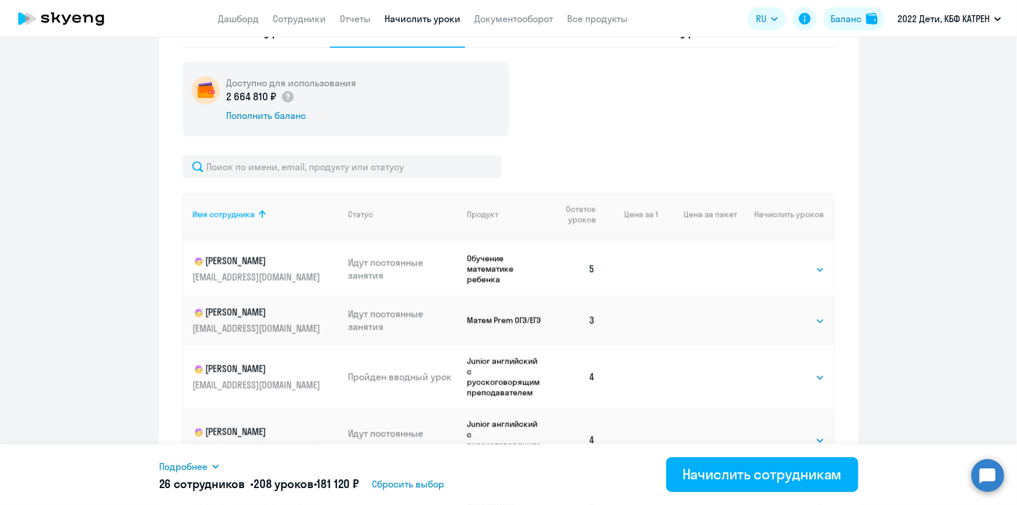
scroll to position [1271, 0]
click at [787, 313] on select "Выбрать 4 8 16 32 64 128" at bounding box center [801, 320] width 48 height 14
select select "8"
click at [777, 313] on select "Выбрать 4 8 16 32 64 128" at bounding box center [801, 320] width 48 height 14
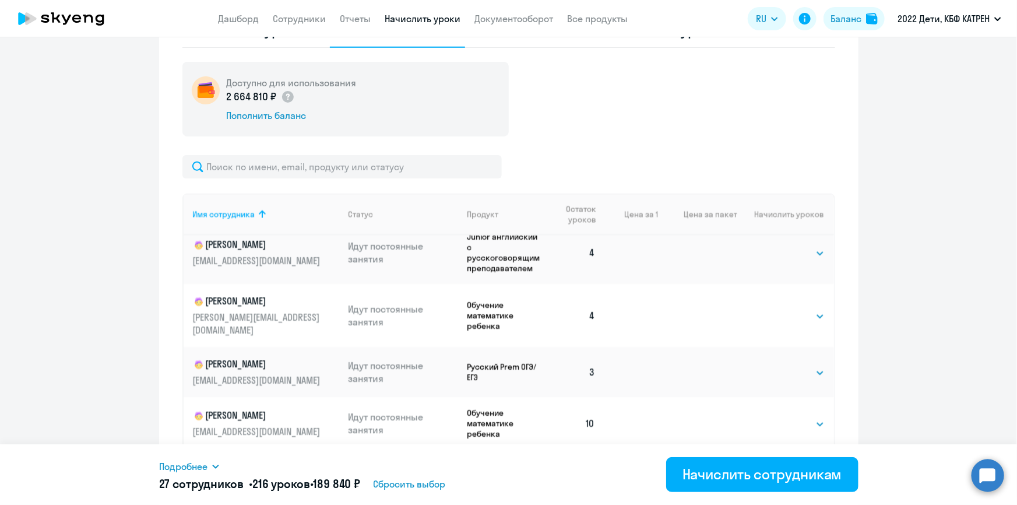
scroll to position [1483, 0]
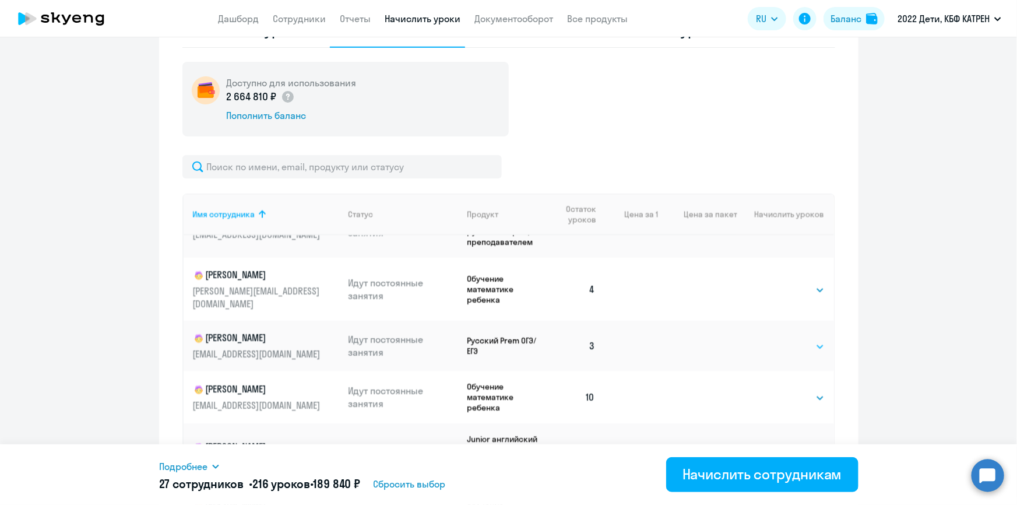
click at [788, 340] on select "Выбрать 4 8 16 32 64 128" at bounding box center [801, 347] width 48 height 14
select select "8"
click at [777, 340] on select "Выбрать 4 8 16 32 64 128" at bounding box center [801, 347] width 48 height 14
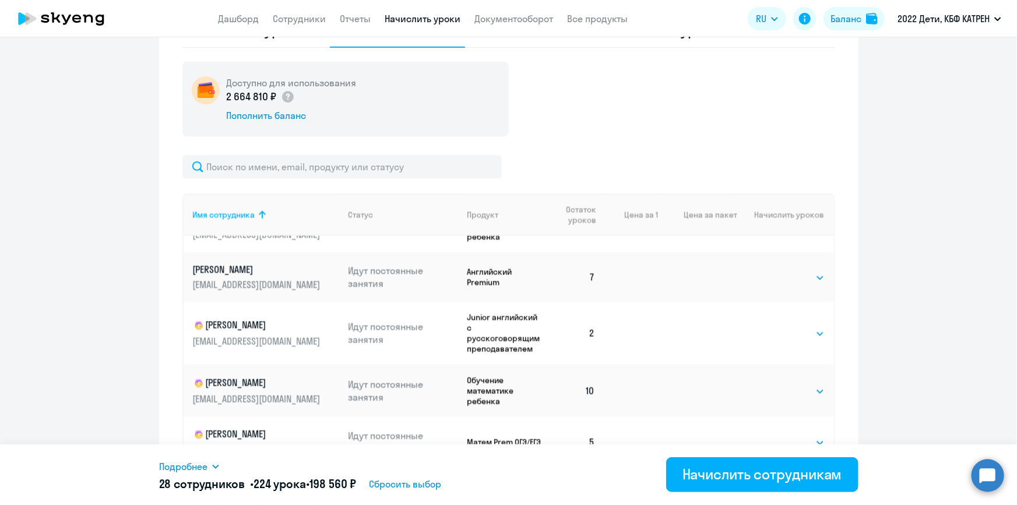
scroll to position [1801, 0]
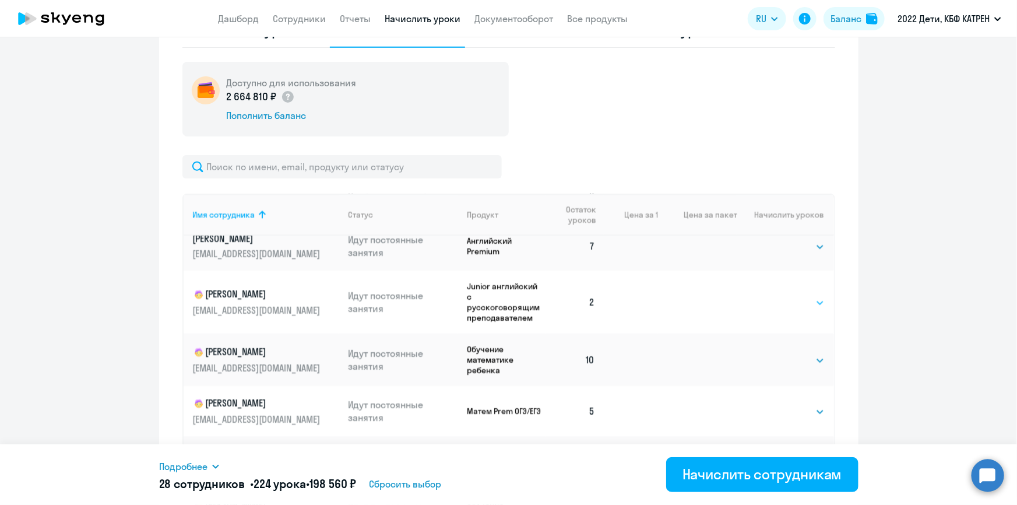
click at [787, 295] on select "Выбрать 4 8 16 32 64 128" at bounding box center [801, 302] width 48 height 14
select select "8"
click at [777, 295] on select "Выбрать 4 8 16 32 64 128" at bounding box center [801, 302] width 48 height 14
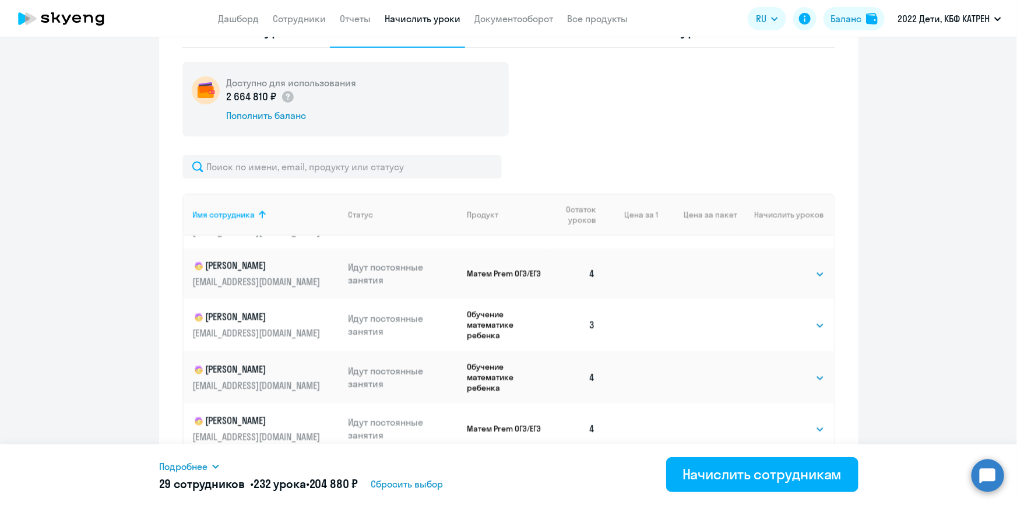
scroll to position [2013, 0]
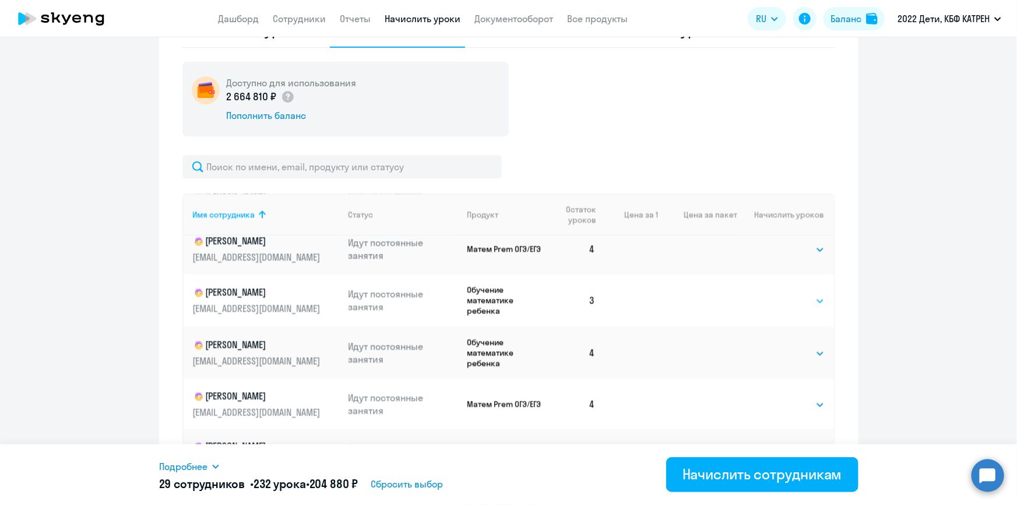
drag, startPoint x: 787, startPoint y: 270, endPoint x: 787, endPoint y: 276, distance: 6.4
click at [787, 294] on select "Выбрать 4 8 16 32 64 128" at bounding box center [801, 301] width 48 height 14
select select "8"
click at [777, 294] on select "Выбрать 4 8 16 32 64 128" at bounding box center [801, 301] width 48 height 14
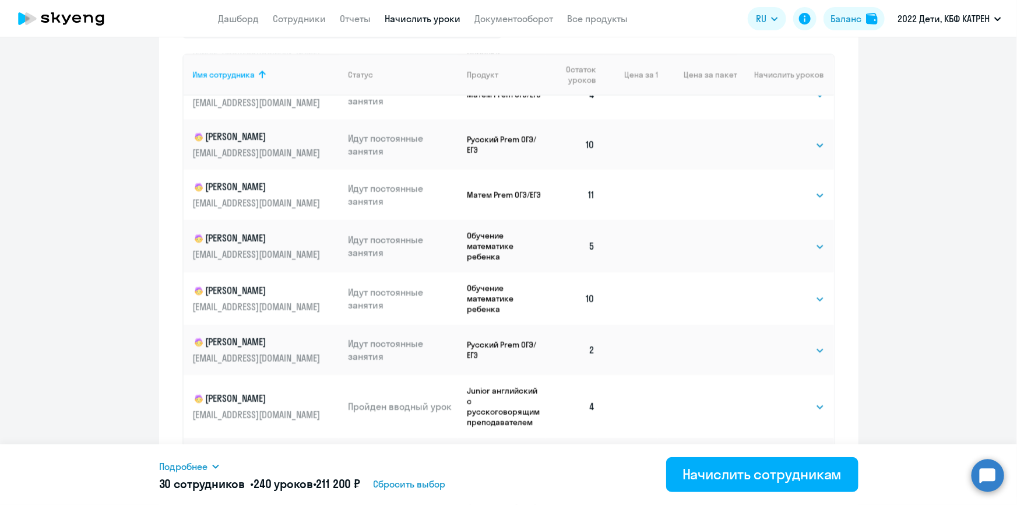
scroll to position [566, 0]
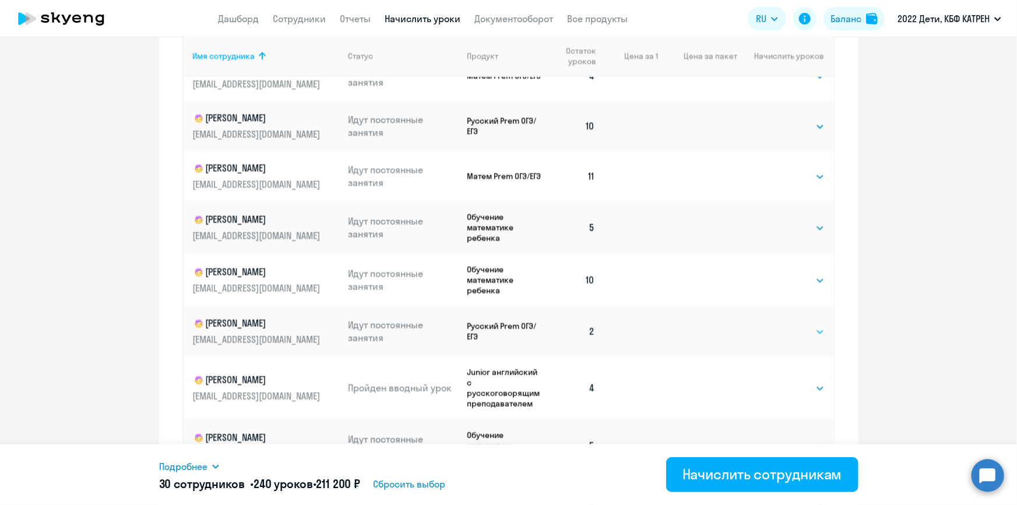
click at [791, 325] on select "Выбрать 4 8 16 32 64 128" at bounding box center [801, 332] width 48 height 14
select select "8"
click at [777, 325] on select "Выбрать 4 8 16 32 64 128" at bounding box center [801, 332] width 48 height 14
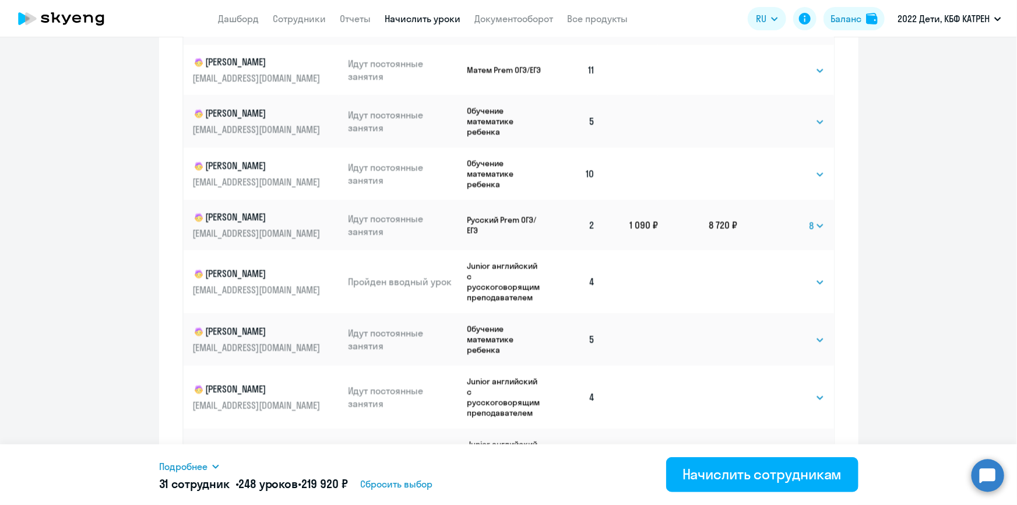
scroll to position [726, 0]
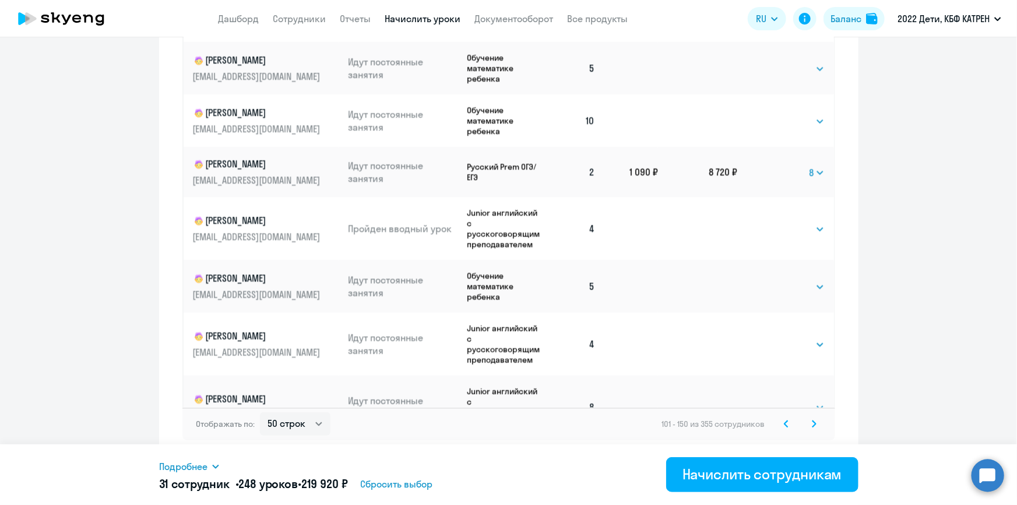
click at [812, 421] on icon at bounding box center [814, 424] width 5 height 8
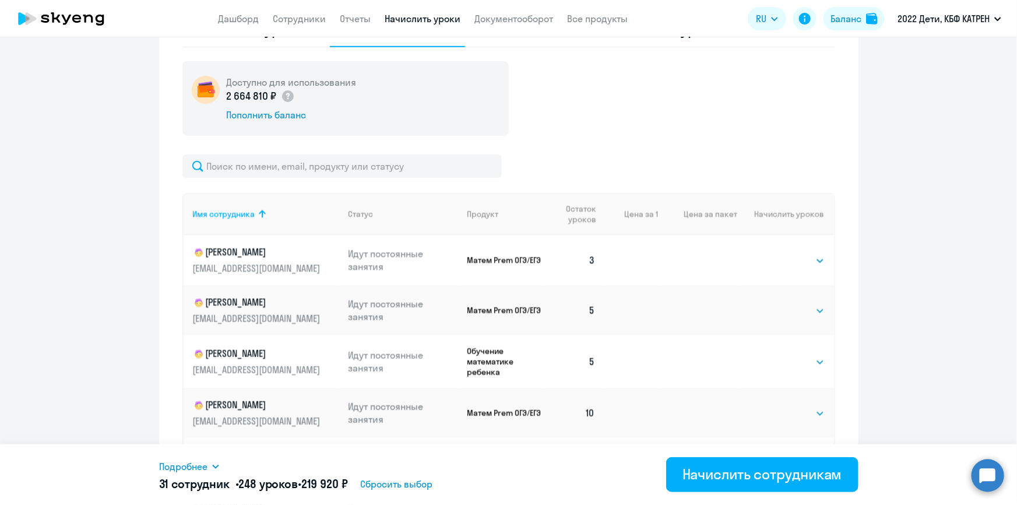
scroll to position [408, 0]
click at [790, 257] on select "Выбрать 4 8 16 32 64 128" at bounding box center [801, 261] width 48 height 14
select select "8"
click at [777, 254] on select "Выбрать 4 8 16 32 64 128" at bounding box center [801, 261] width 48 height 14
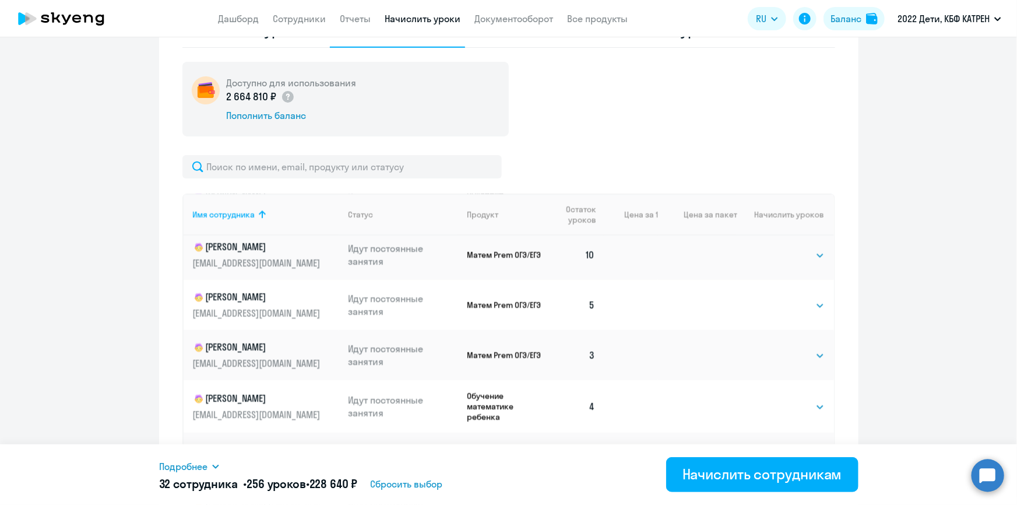
scroll to position [460, 0]
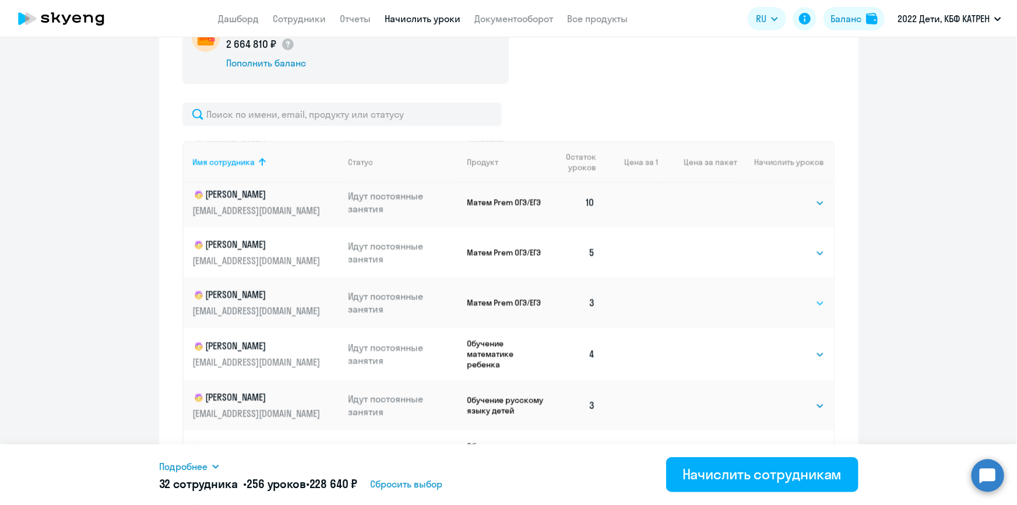
click at [787, 298] on select "Выбрать 4 8 16 32 64 128" at bounding box center [801, 303] width 48 height 14
select select "8"
click at [777, 296] on select "Выбрать 4 8 16 32 64 128" at bounding box center [801, 303] width 48 height 14
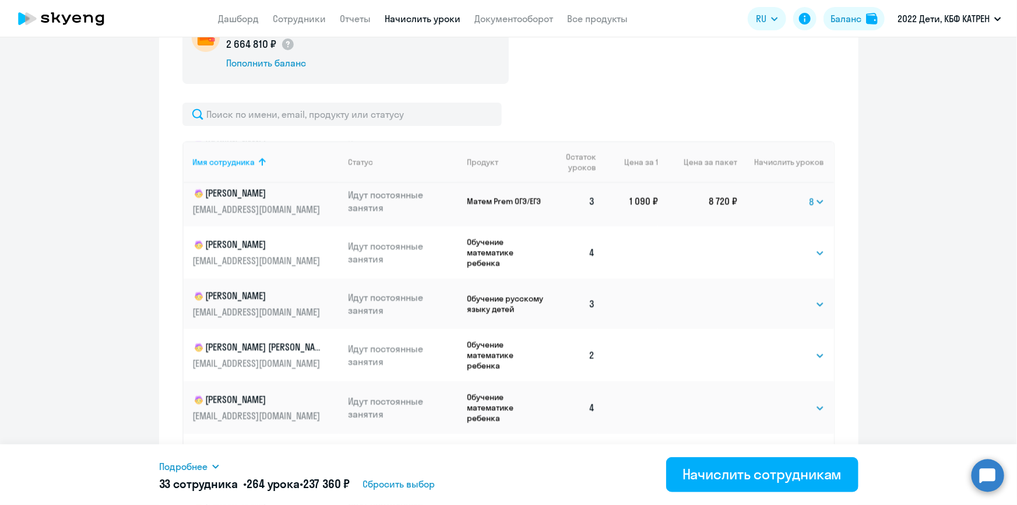
scroll to position [265, 0]
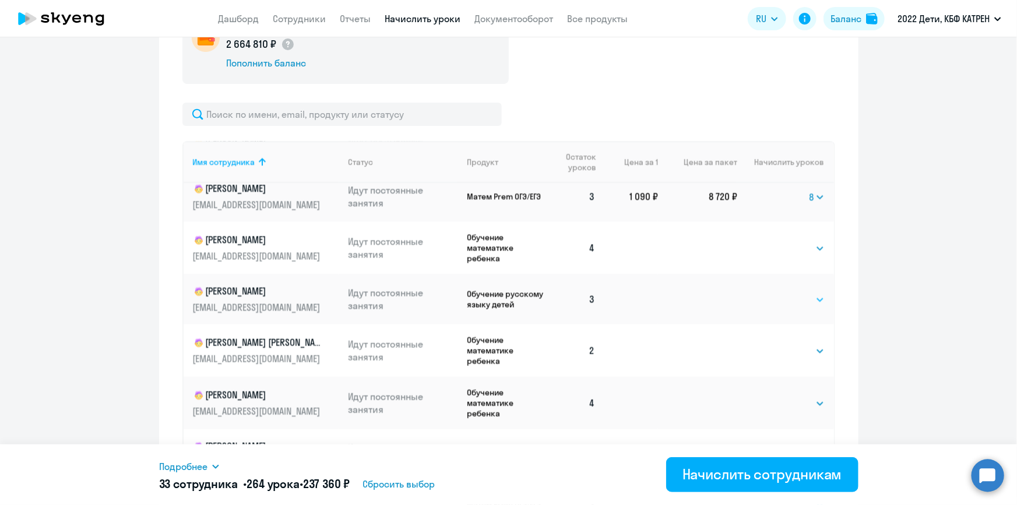
click at [787, 299] on select "Выбрать 4 8 16 32 64 128" at bounding box center [801, 300] width 48 height 14
select select "8"
click at [777, 293] on select "Выбрать 4 8 16 32 64 128" at bounding box center [801, 300] width 48 height 14
click at [787, 348] on select "Выбрать 4 8 16 32 64 128" at bounding box center [801, 351] width 48 height 14
select select "8"
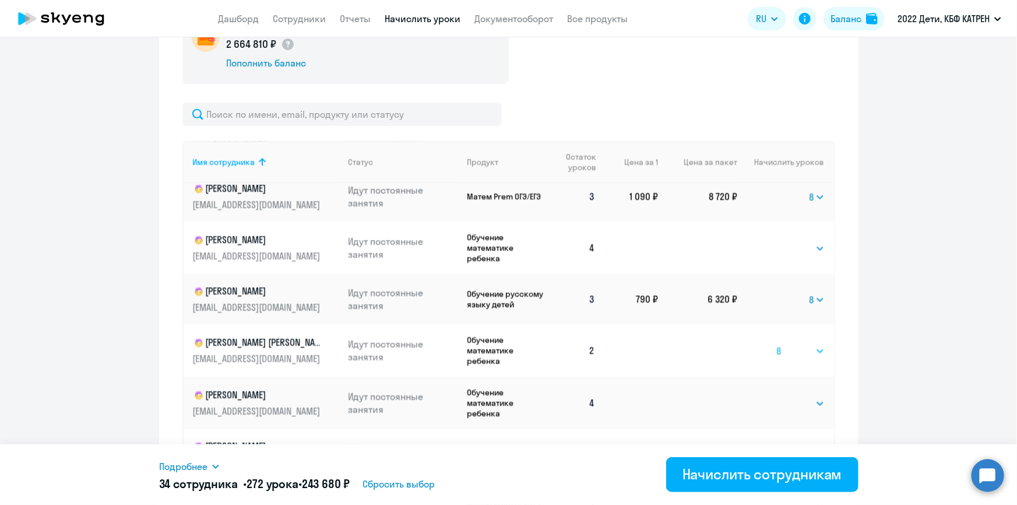
click at [777, 344] on select "Выбрать 4 8 16 32 64 128" at bounding box center [801, 351] width 48 height 14
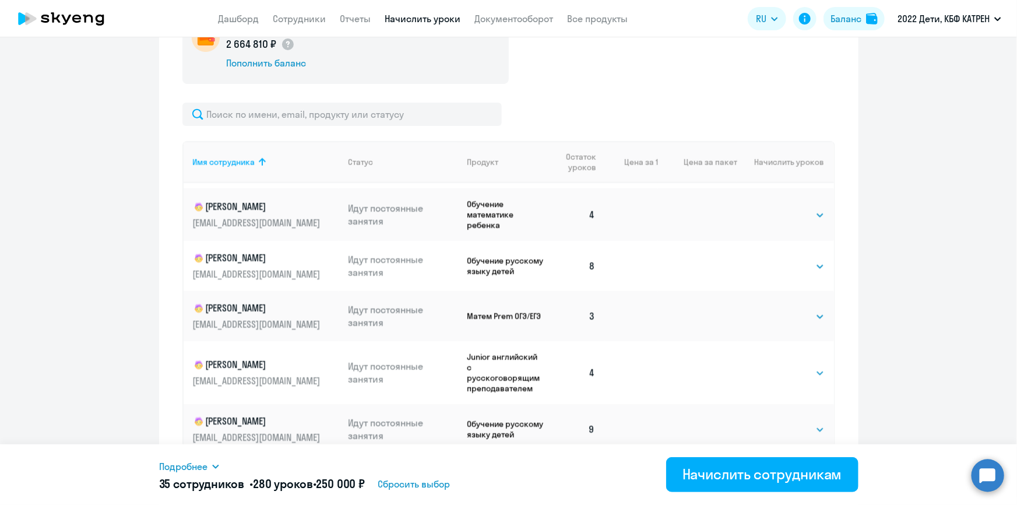
scroll to position [477, 0]
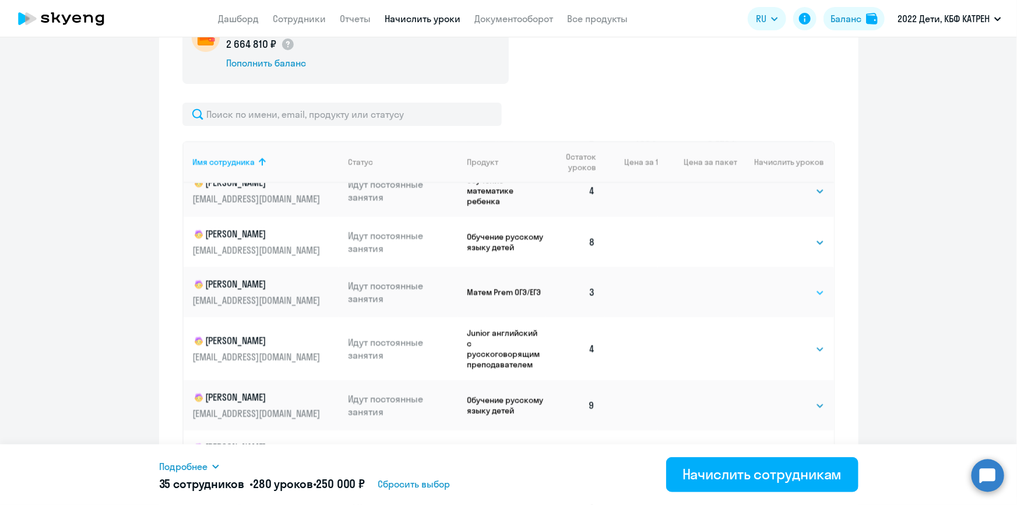
click at [788, 293] on select "Выбрать 4 8 16 32 64 128" at bounding box center [801, 293] width 48 height 14
select select "8"
click at [777, 287] on select "Выбрать 4 8 16 32 64 128" at bounding box center [801, 293] width 48 height 14
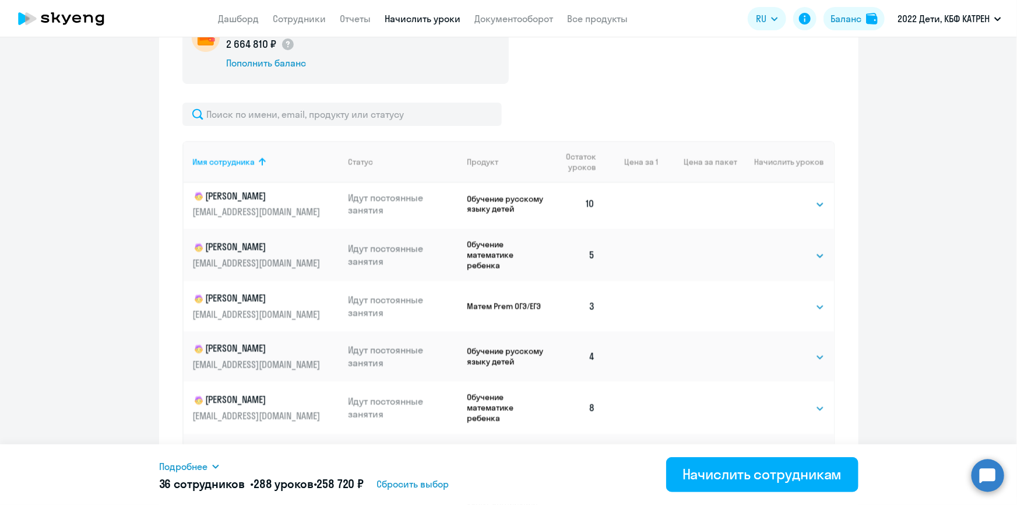
scroll to position [1059, 0]
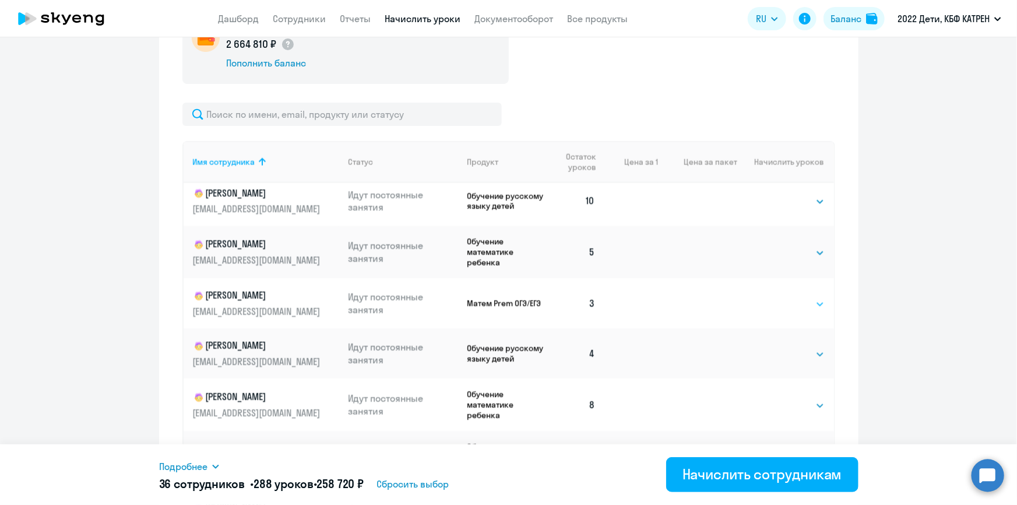
click at [787, 308] on select "Выбрать 4 8 16 32 64 128" at bounding box center [801, 304] width 48 height 14
select select "8"
click at [777, 301] on select "Выбрать 4 8 16 32 64 128" at bounding box center [801, 304] width 48 height 14
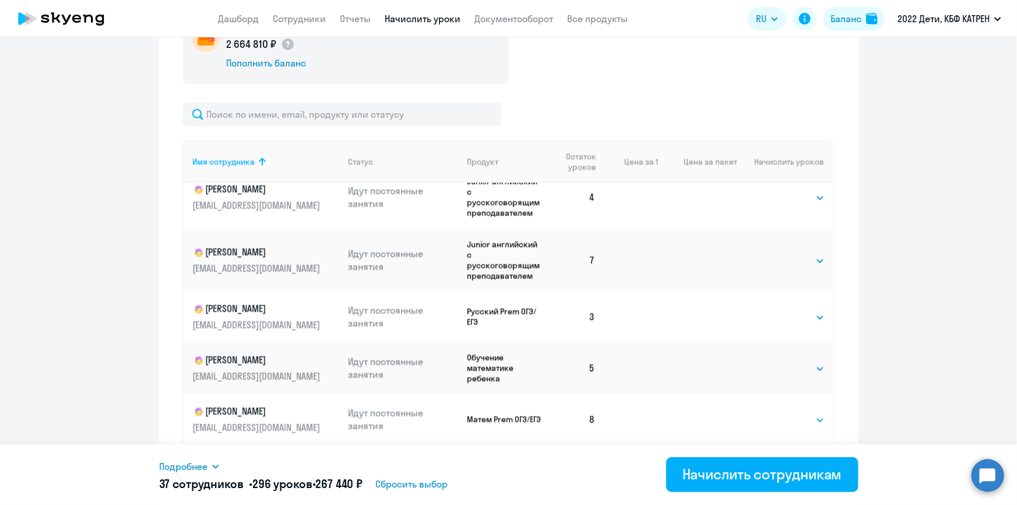
scroll to position [1536, 0]
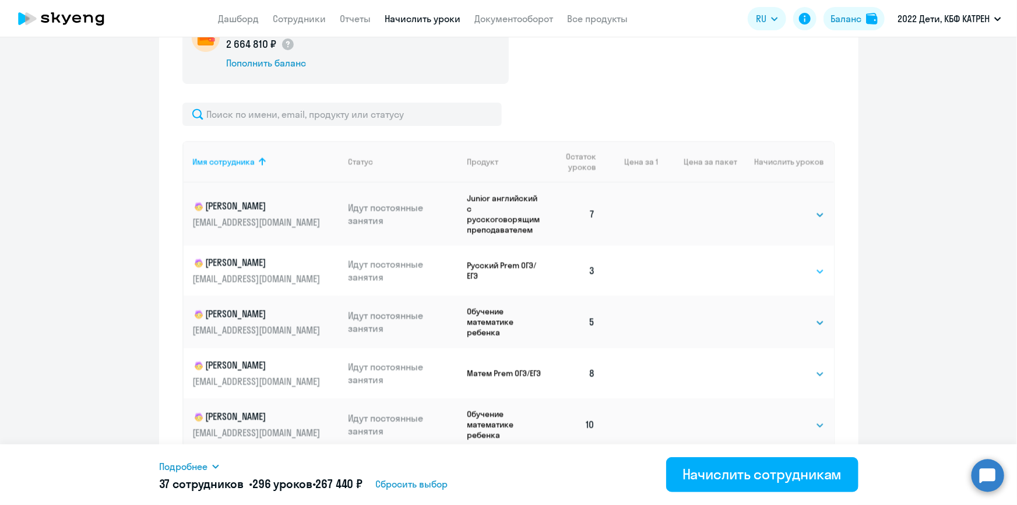
click at [783, 274] on select "Выбрать 4 8 16 32 64 128" at bounding box center [801, 272] width 48 height 14
select select "8"
click at [777, 270] on select "Выбрать 4 8 16 32 64 128" at bounding box center [801, 272] width 48 height 14
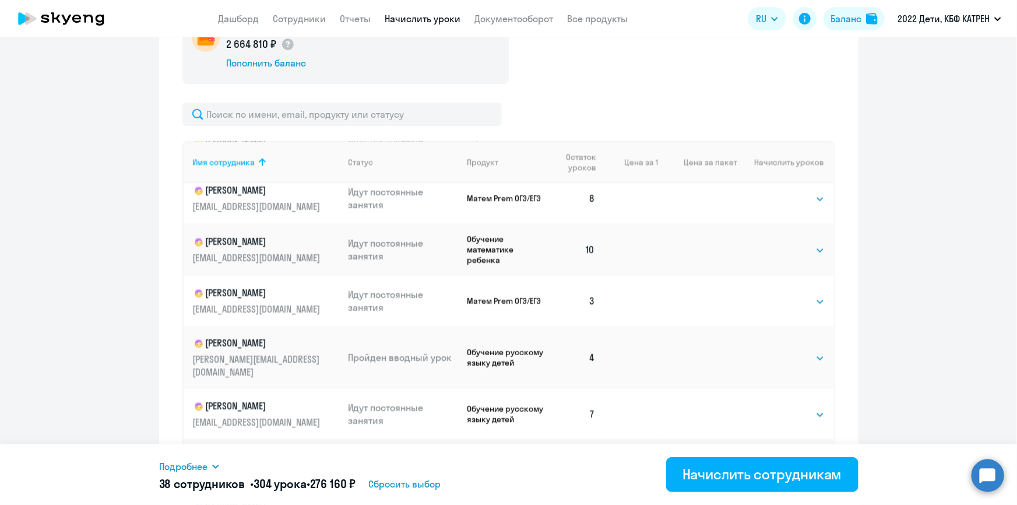
scroll to position [1748, 0]
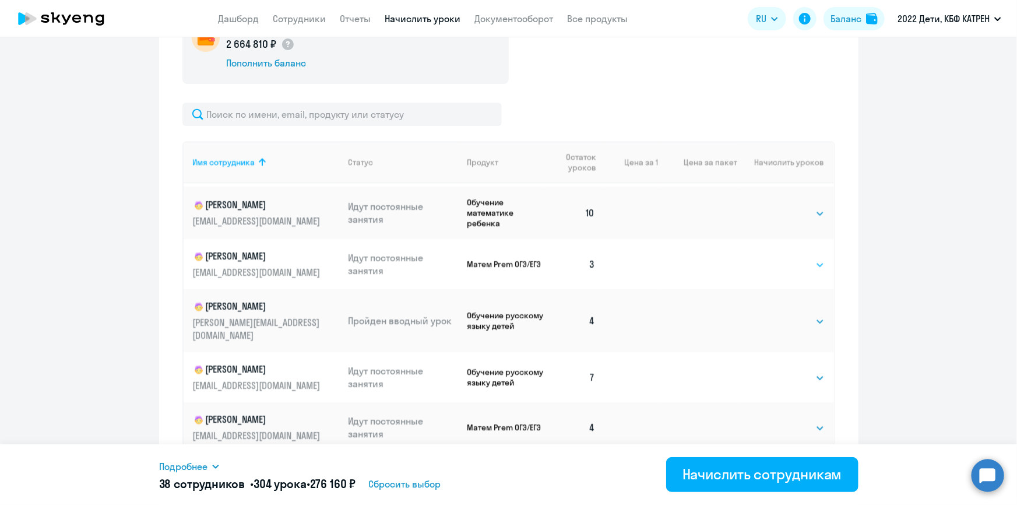
click at [790, 267] on select "Выбрать 4 8 16 32 64 128" at bounding box center [801, 265] width 48 height 14
select select "8"
click at [777, 263] on select "Выбрать 4 8 16 32 64 128" at bounding box center [801, 265] width 48 height 14
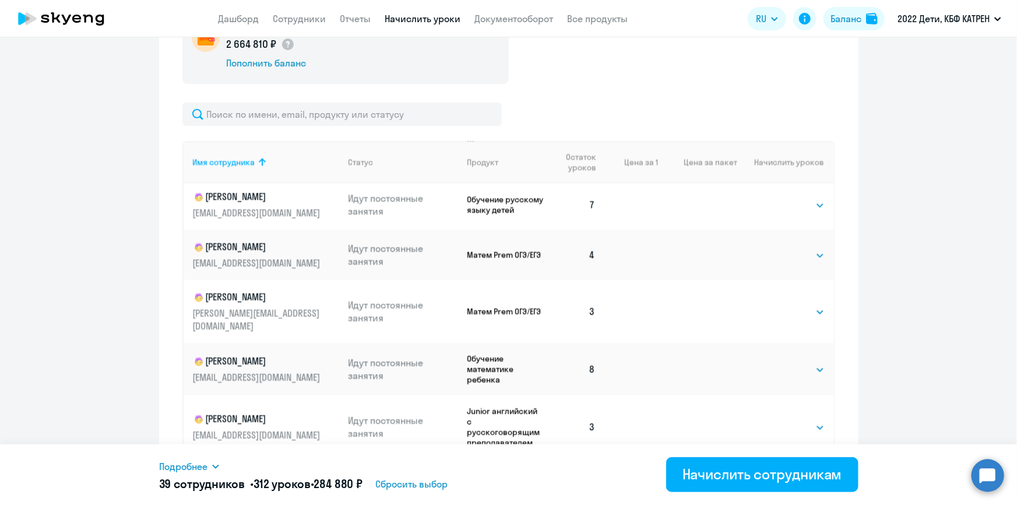
scroll to position [1960, 0]
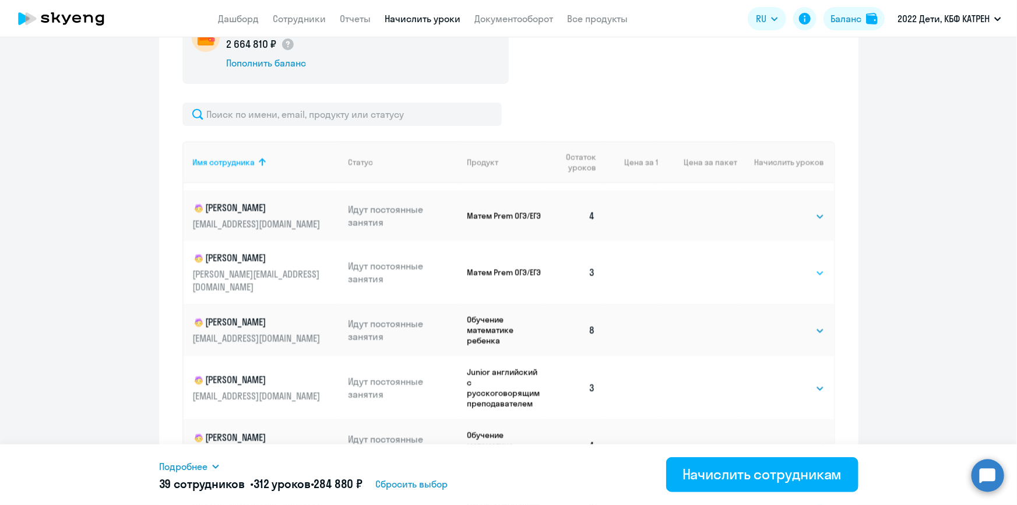
click at [781, 266] on select "Выбрать 4 8 16 32 64 128" at bounding box center [801, 273] width 48 height 14
select select "8"
click at [777, 266] on select "Выбрать 4 8 16 32 64 128" at bounding box center [801, 273] width 48 height 14
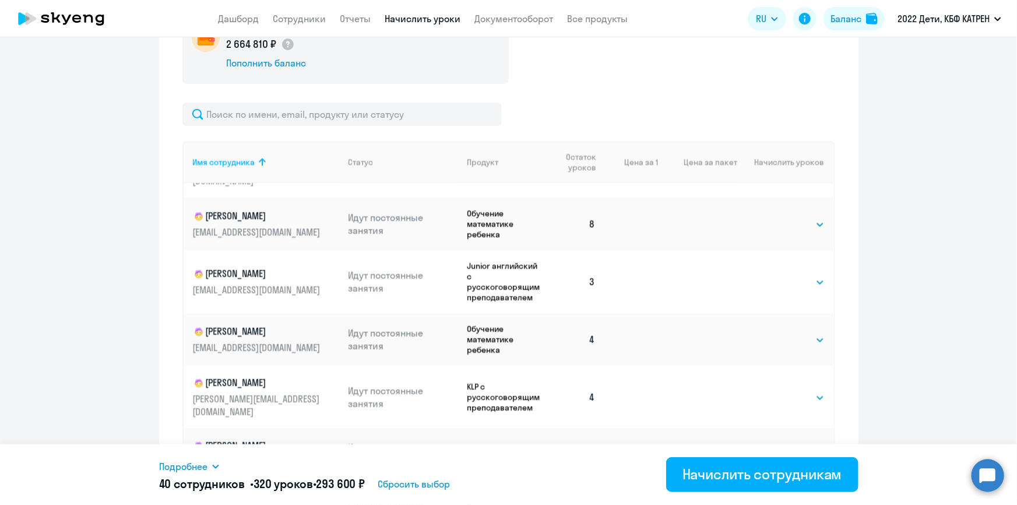
scroll to position [2119, 0]
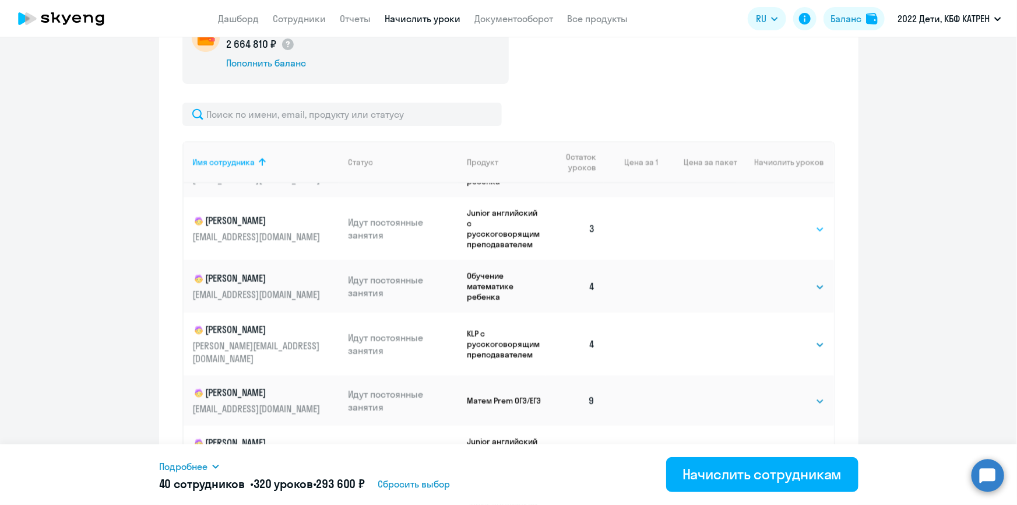
click at [784, 222] on select "Выбрать 4 8 16 32 64 128" at bounding box center [801, 229] width 48 height 14
select select "8"
click at [777, 222] on select "Выбрать 4 8 16 32 64 128" at bounding box center [801, 229] width 48 height 14
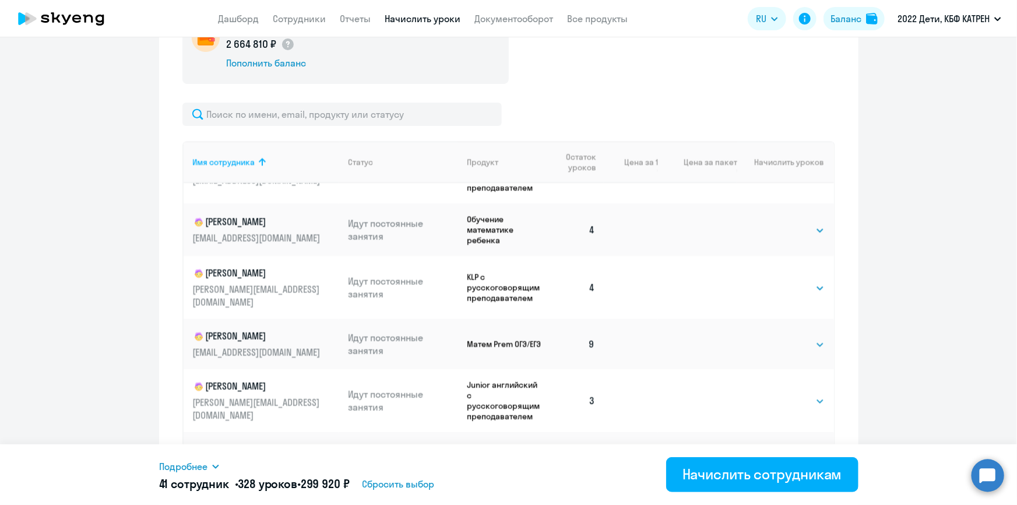
scroll to position [2178, 0]
click at [781, 391] on select "Выбрать 4 8 16 32 64 128" at bounding box center [801, 398] width 48 height 14
select select "8"
click at [777, 391] on select "Выбрать 4 8 16 32 64 128" at bounding box center [801, 398] width 48 height 14
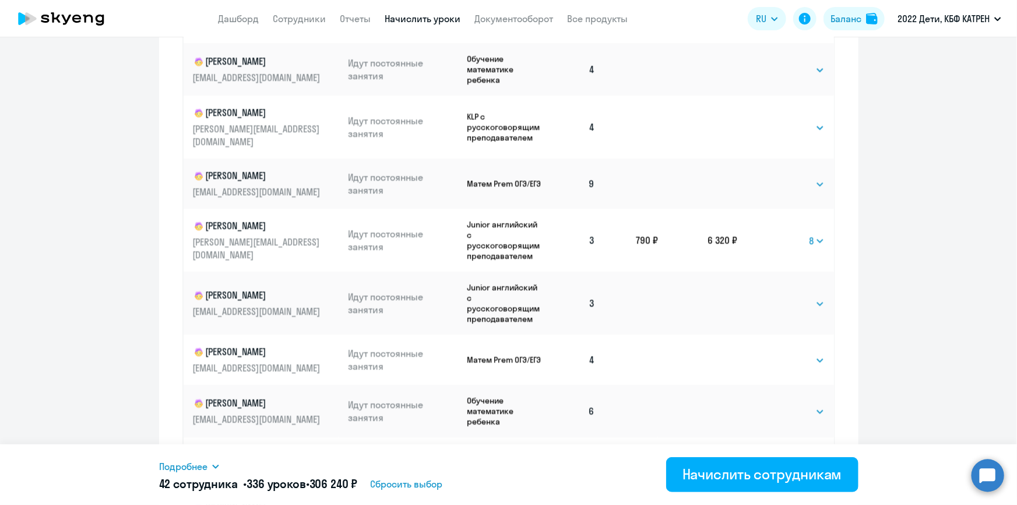
scroll to position [619, 0]
click at [777, 295] on select "Выбрать 4 8 16 32 64 128" at bounding box center [801, 302] width 48 height 14
select select "8"
click at [777, 295] on select "Выбрать 4 8 16 32 64 128" at bounding box center [801, 302] width 48 height 14
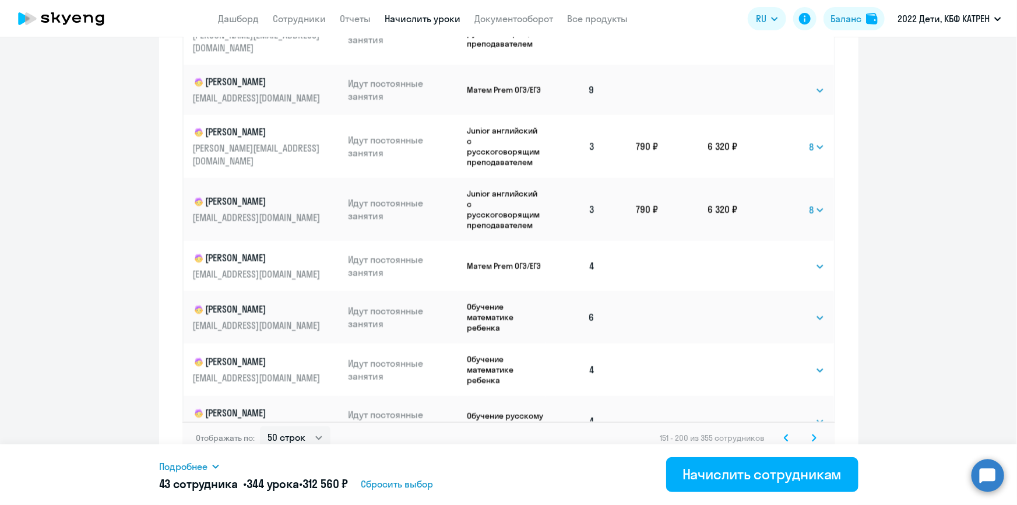
scroll to position [726, 0]
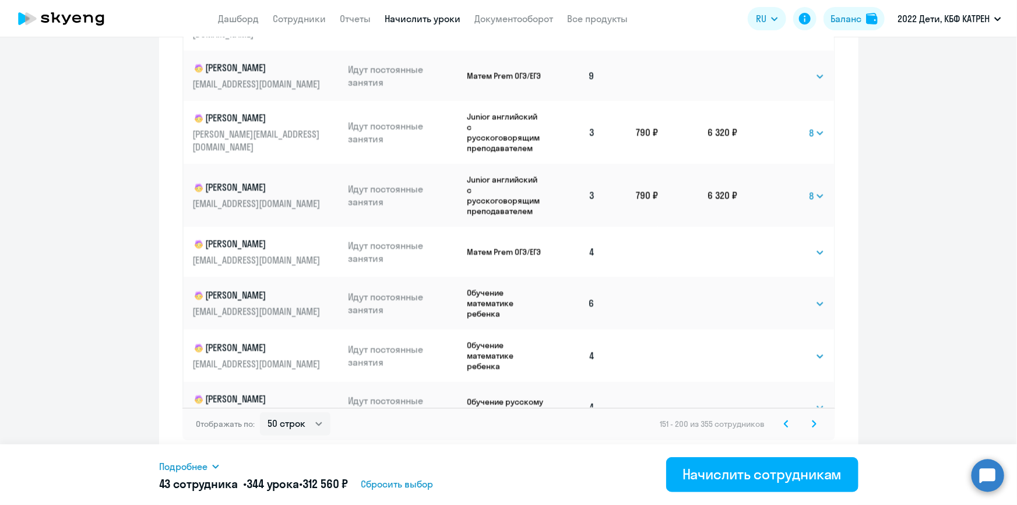
click at [812, 421] on icon at bounding box center [814, 424] width 5 height 8
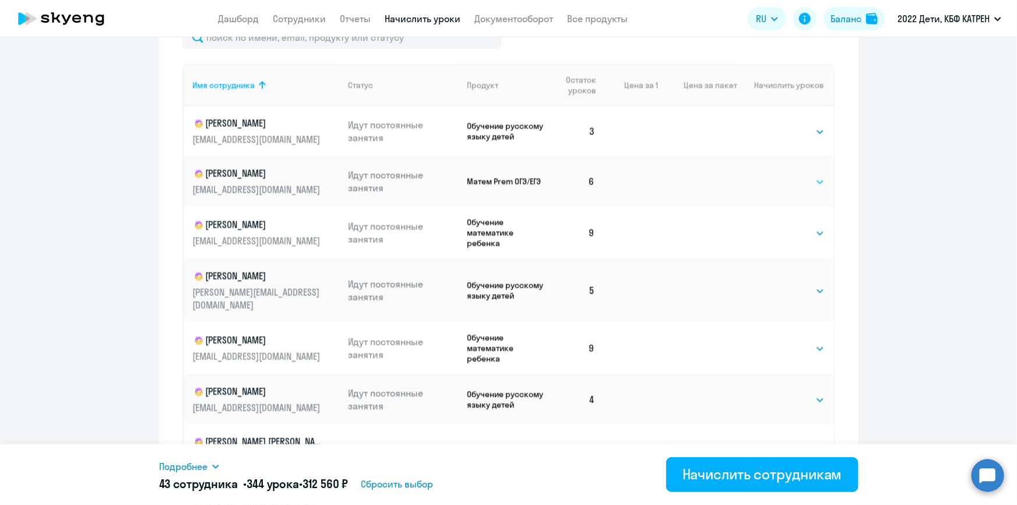
scroll to position [513, 0]
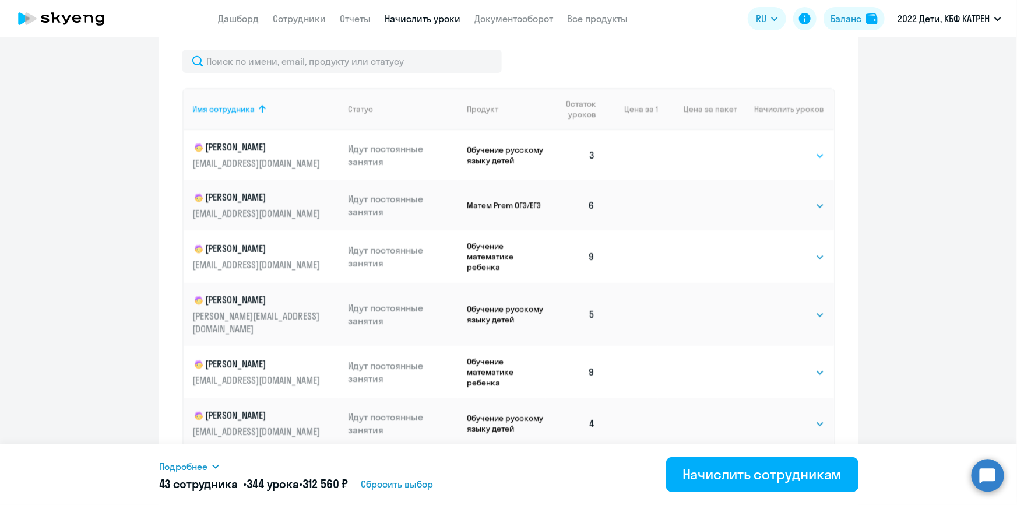
drag, startPoint x: 786, startPoint y: 156, endPoint x: 783, endPoint y: 161, distance: 6.3
click at [786, 156] on select "Выбрать 4 8 16 32 64 128" at bounding box center [801, 156] width 48 height 14
select select "8"
click at [777, 149] on select "Выбрать 4 8 16 32 64 128" at bounding box center [801, 156] width 48 height 14
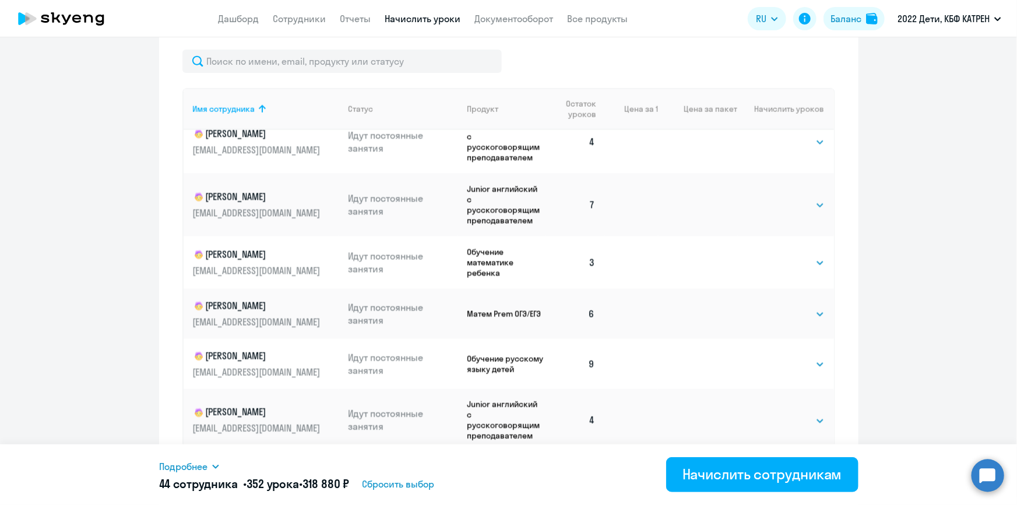
scroll to position [847, 0]
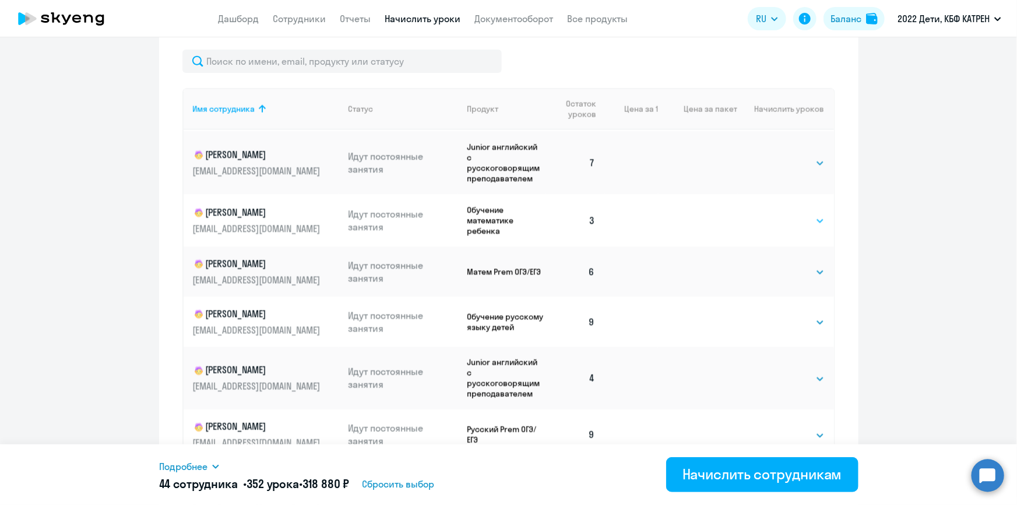
click at [782, 214] on select "Выбрать 4 8 16 32 64 128" at bounding box center [801, 221] width 48 height 14
select select "8"
click at [777, 214] on select "Выбрать 4 8 16 32 64 128" at bounding box center [801, 221] width 48 height 14
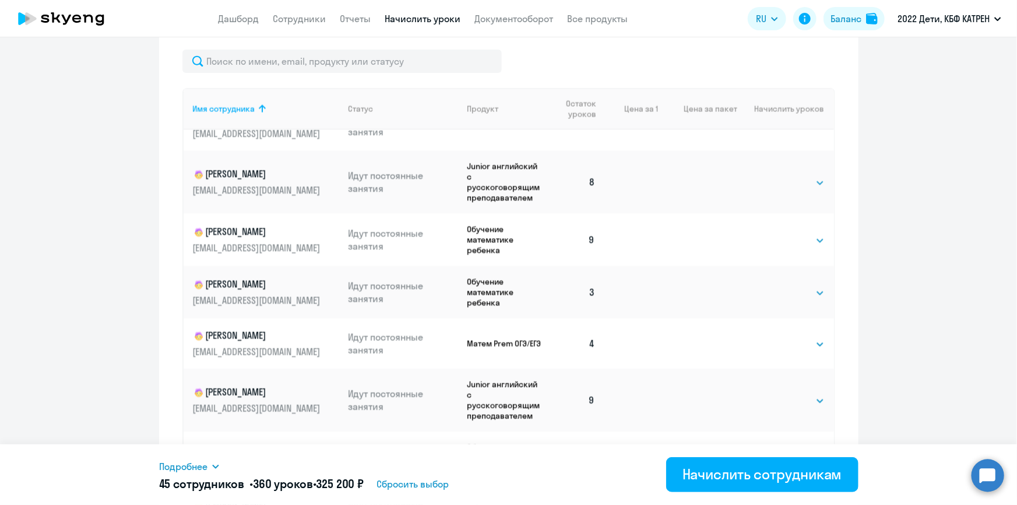
scroll to position [1271, 0]
click at [782, 284] on select "Выбрать 4 8 16 32 64 128" at bounding box center [801, 291] width 48 height 14
select select "8"
click at [777, 284] on select "Выбрать 4 8 16 32 64 128" at bounding box center [801, 291] width 48 height 14
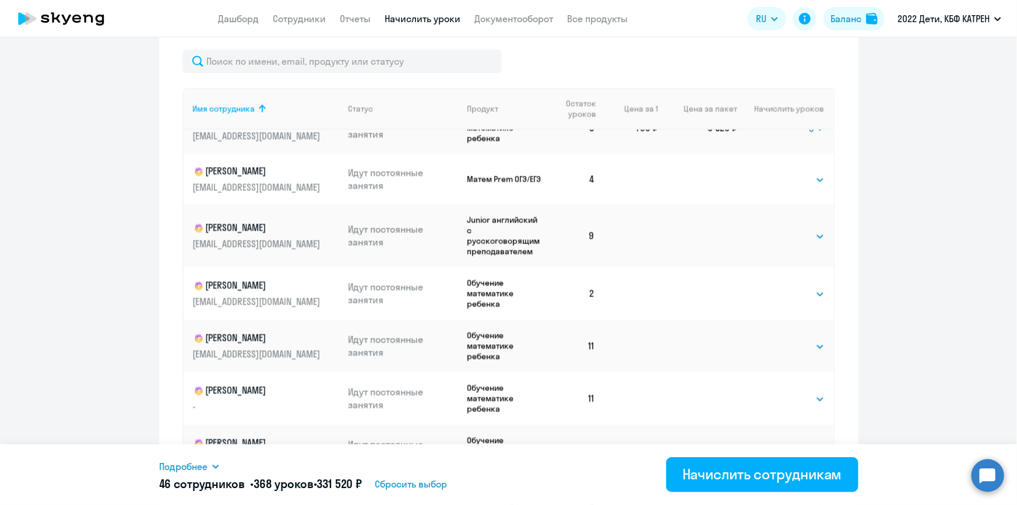
scroll to position [1483, 0]
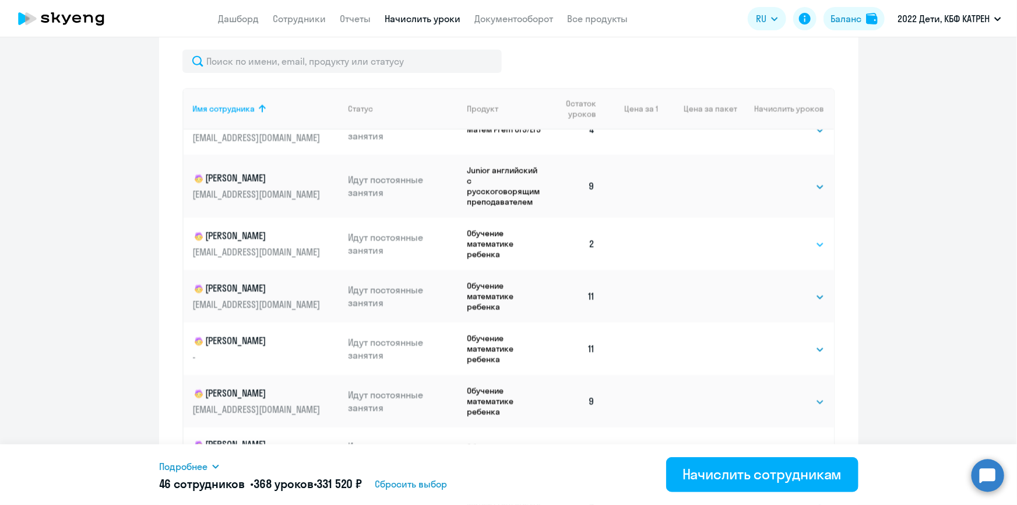
click at [793, 238] on select "Выбрать 4 8 16 32 64 128" at bounding box center [801, 245] width 48 height 14
select select "8"
click at [777, 238] on select "Выбрать 4 8 16 32 64 128" at bounding box center [801, 245] width 48 height 14
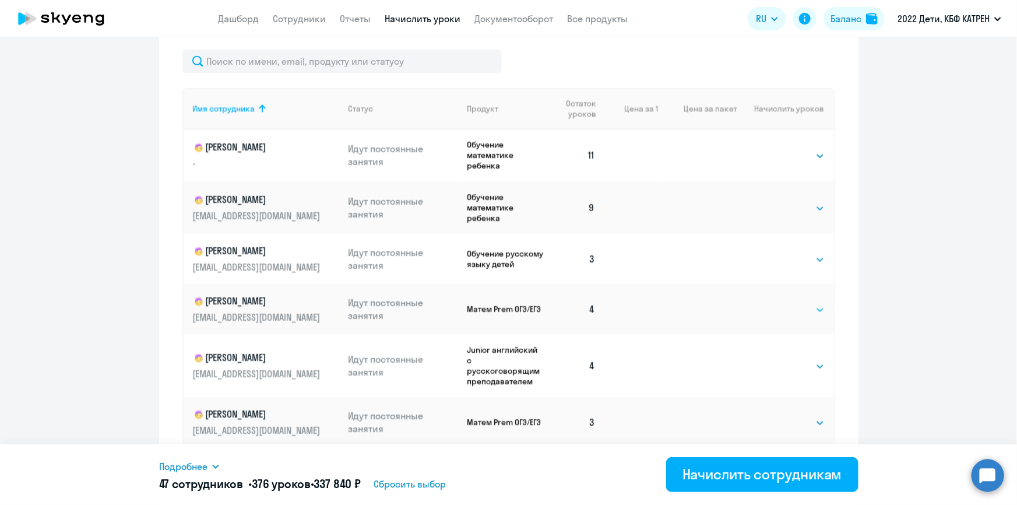
scroll to position [1695, 0]
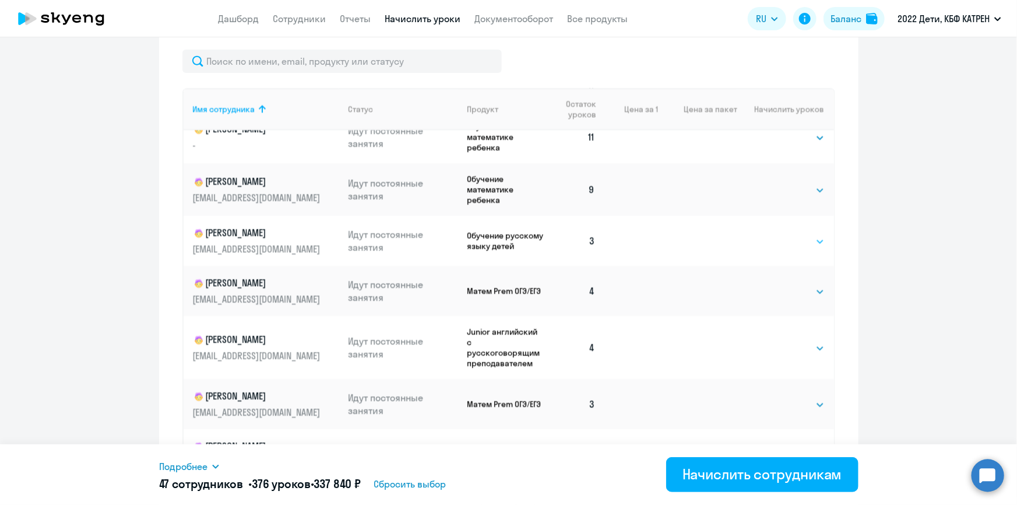
click at [791, 234] on select "Выбрать 4 8 16 32 64 128" at bounding box center [801, 241] width 48 height 14
select select "8"
click at [777, 234] on select "Выбрать 4 8 16 32 64 128" at bounding box center [801, 241] width 48 height 14
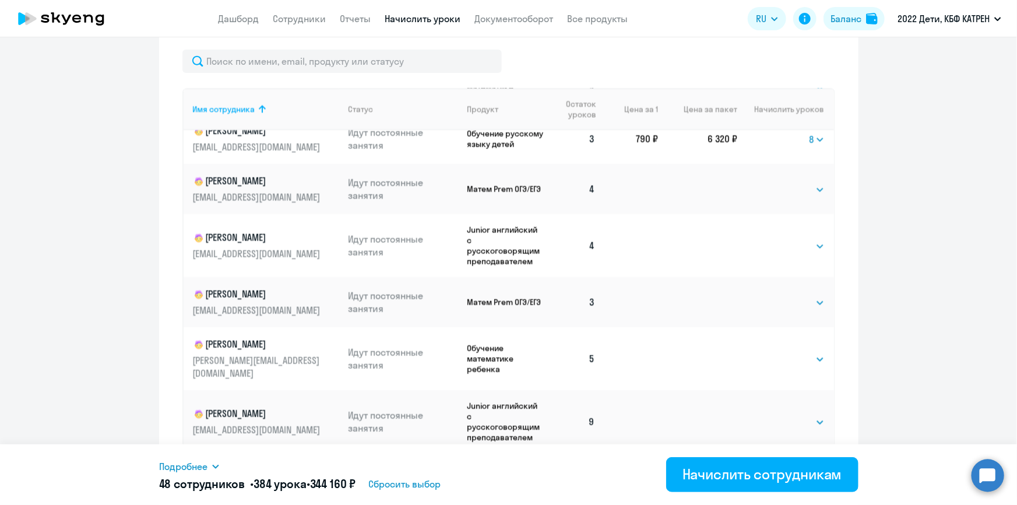
scroll to position [1801, 0]
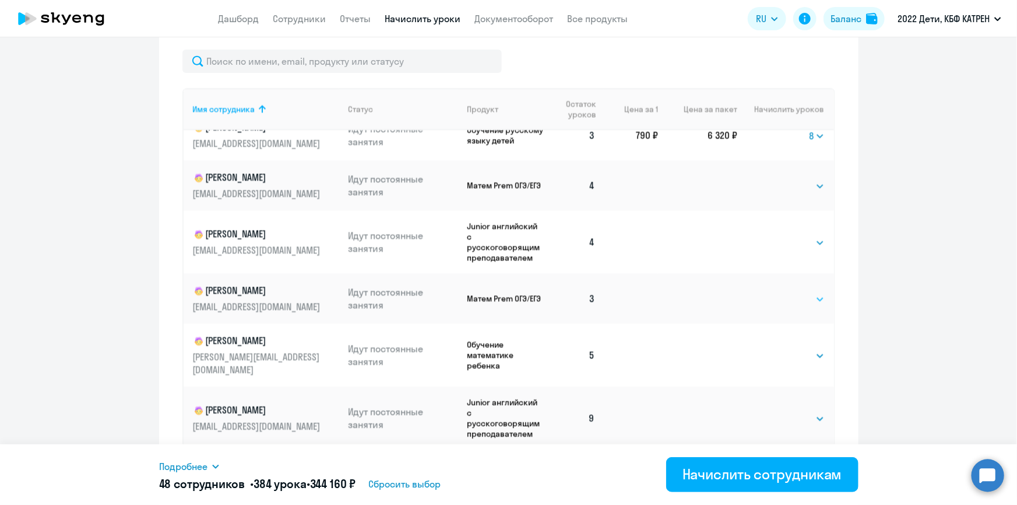
click at [781, 292] on select "Выбрать 4 8 16 32 64 128" at bounding box center [801, 299] width 48 height 14
select select "8"
click at [777, 292] on select "Выбрать 4 8 16 32 64 128" at bounding box center [801, 299] width 48 height 14
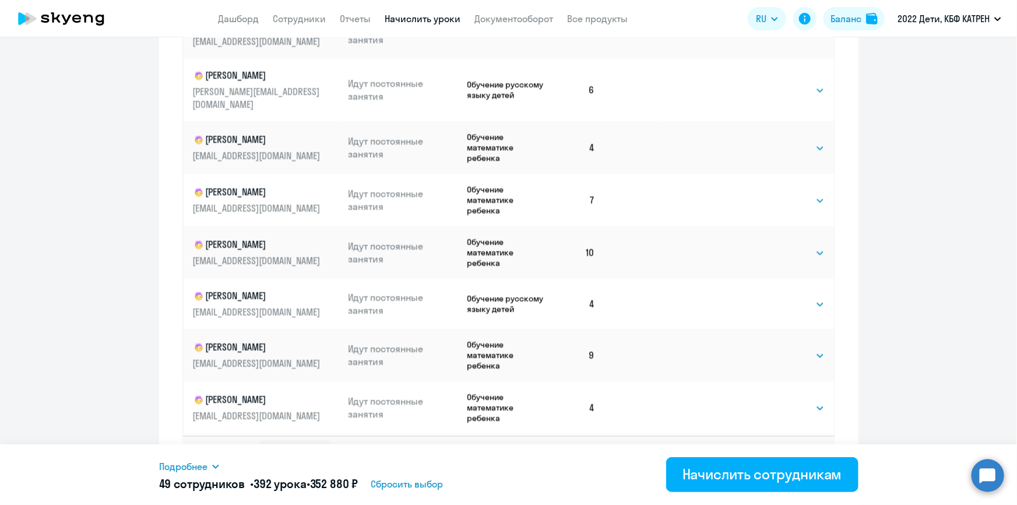
scroll to position [726, 0]
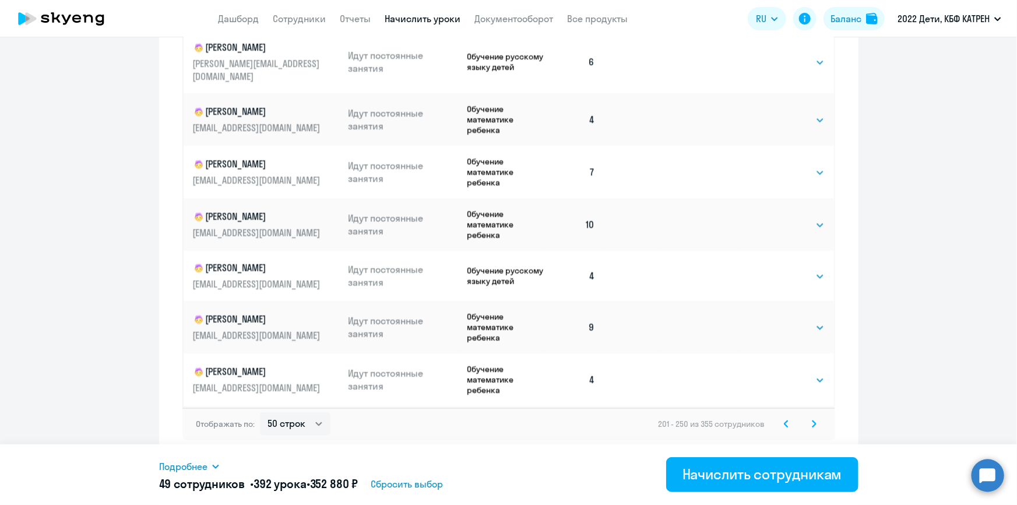
click at [812, 425] on icon at bounding box center [813, 423] width 3 height 6
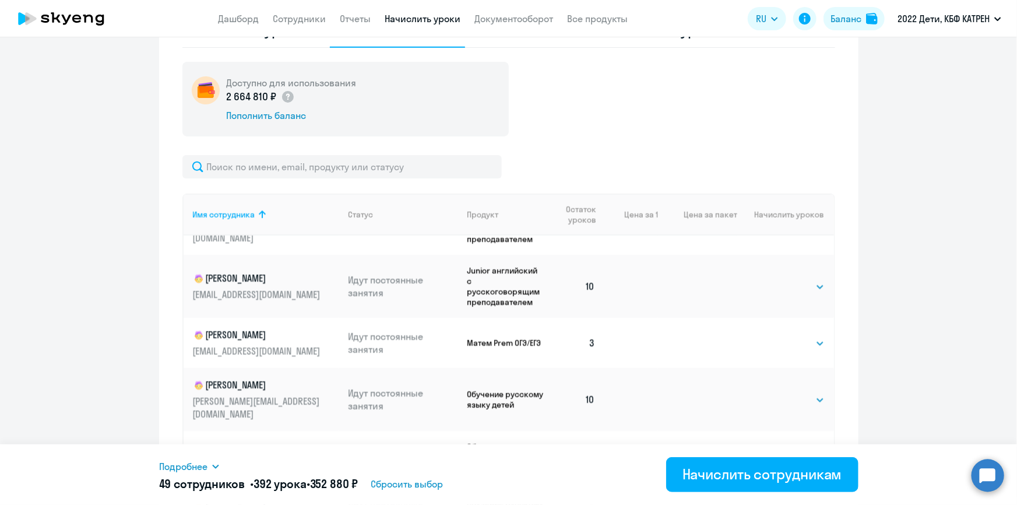
scroll to position [371, 0]
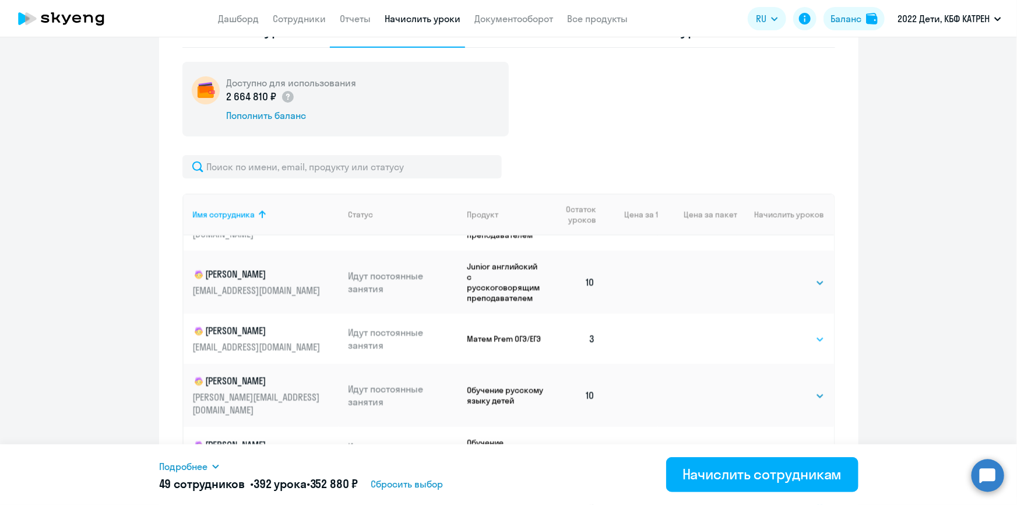
click at [783, 332] on select "Выбрать 4 8 16 32 64 128" at bounding box center [801, 339] width 48 height 14
select select "8"
click at [777, 332] on select "Выбрать 4 8 16 32 64 128" at bounding box center [801, 339] width 48 height 14
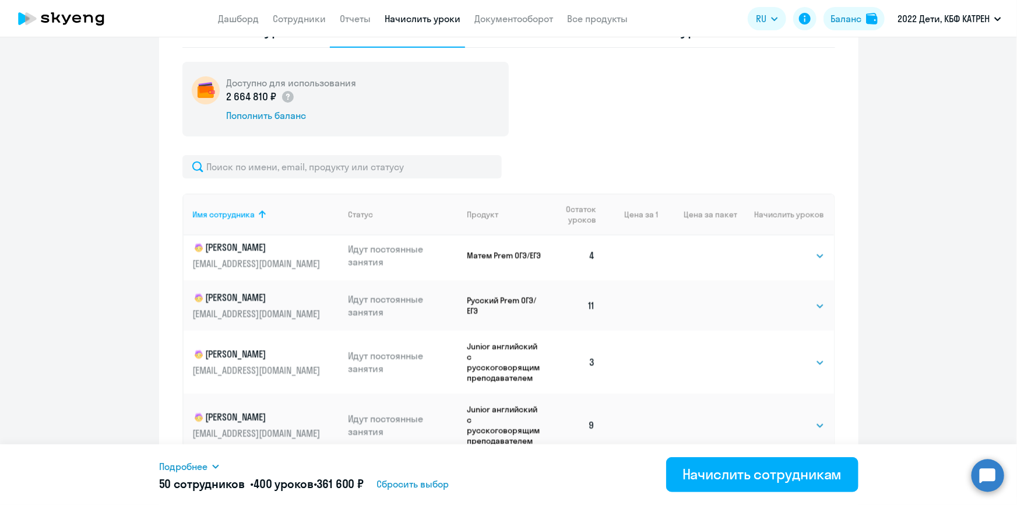
scroll to position [688, 0]
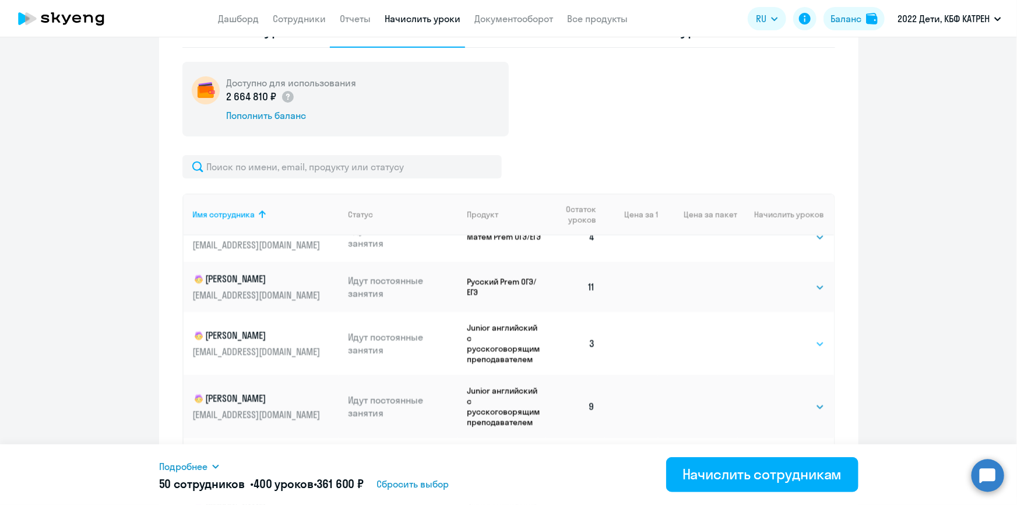
click at [777, 337] on select "Выбрать 4 8 16 32 64 128" at bounding box center [801, 344] width 48 height 14
select select "8"
click at [777, 337] on select "Выбрать 4 8 16 32 64 128" at bounding box center [801, 344] width 48 height 14
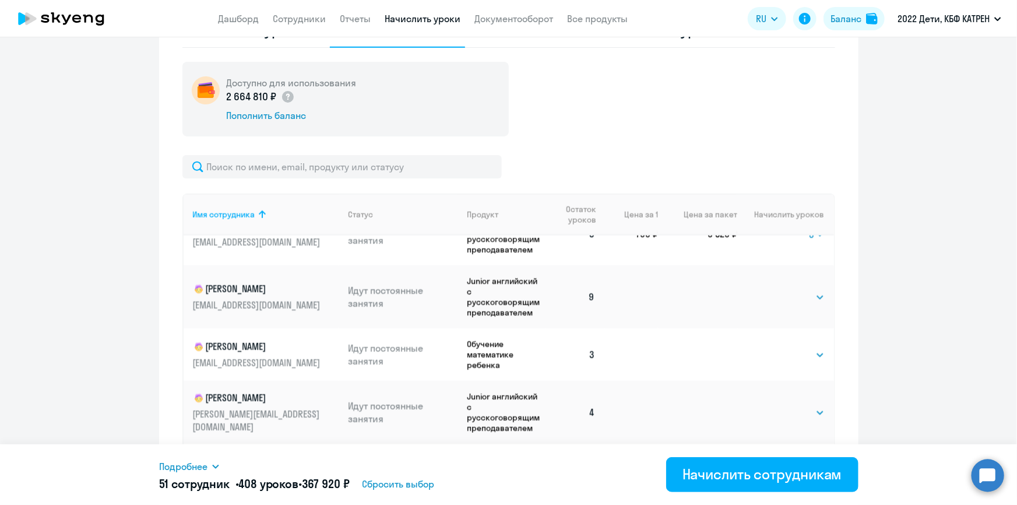
scroll to position [847, 0]
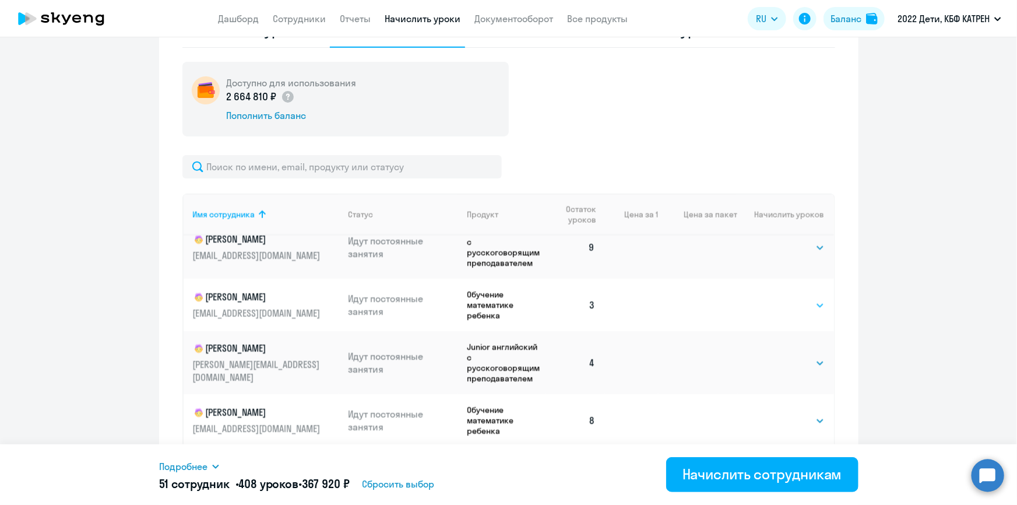
click at [787, 298] on select "Выбрать 4 8 16 32 64 128" at bounding box center [801, 305] width 48 height 14
select select "8"
click at [777, 298] on select "Выбрать 4 8 16 32 64 128" at bounding box center [801, 305] width 48 height 14
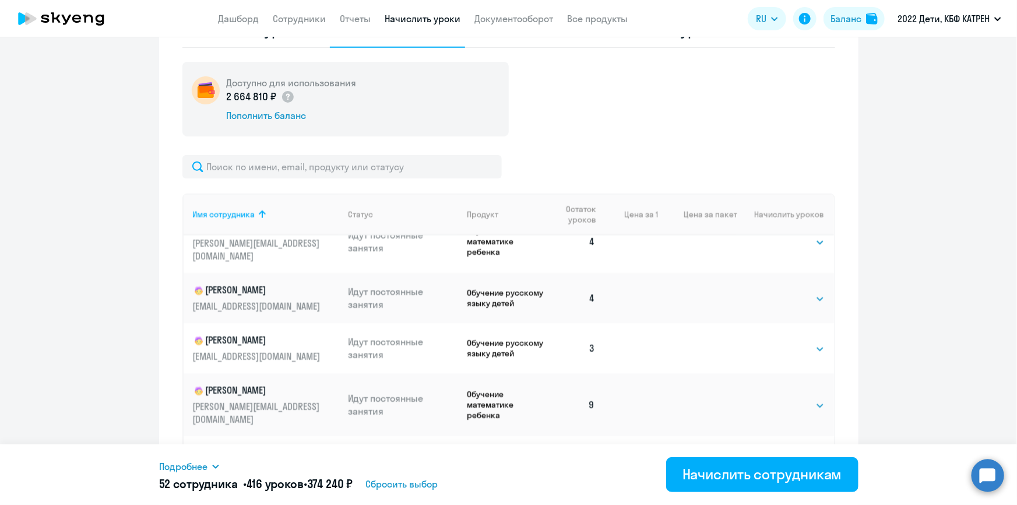
scroll to position [1165, 0]
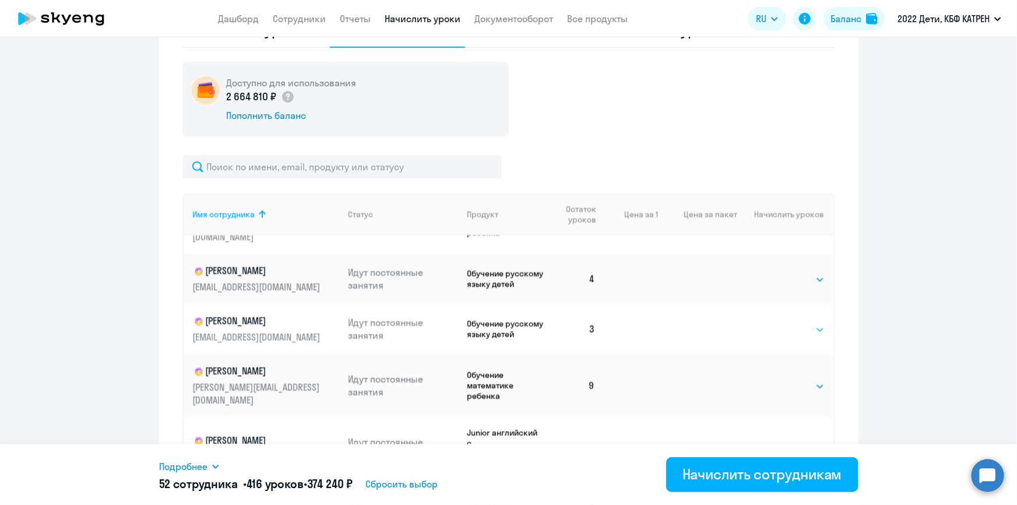
click at [791, 323] on select "Выбрать 4 8 16 32 64 128" at bounding box center [801, 330] width 48 height 14
select select "8"
click at [777, 323] on select "Выбрать 4 8 16 32 64 128" at bounding box center [801, 330] width 48 height 14
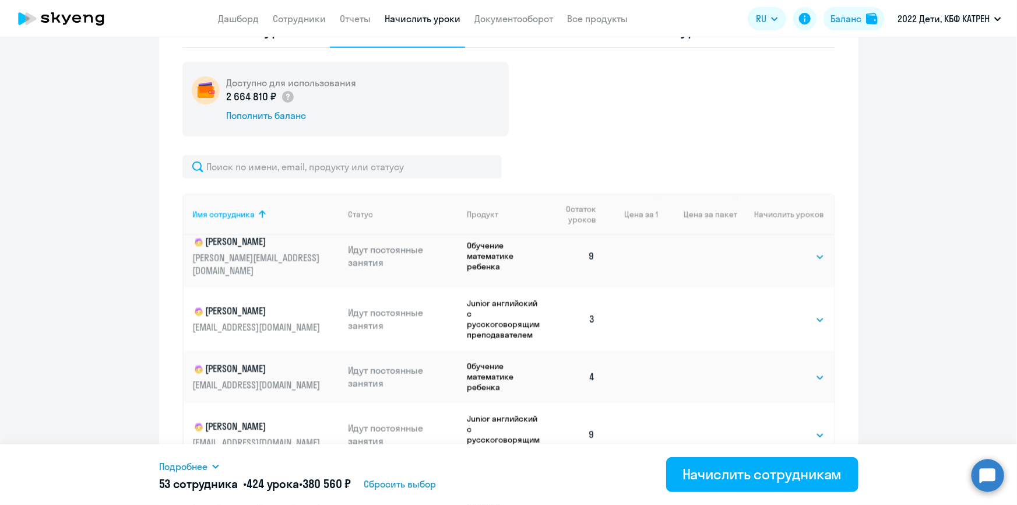
scroll to position [1324, 0]
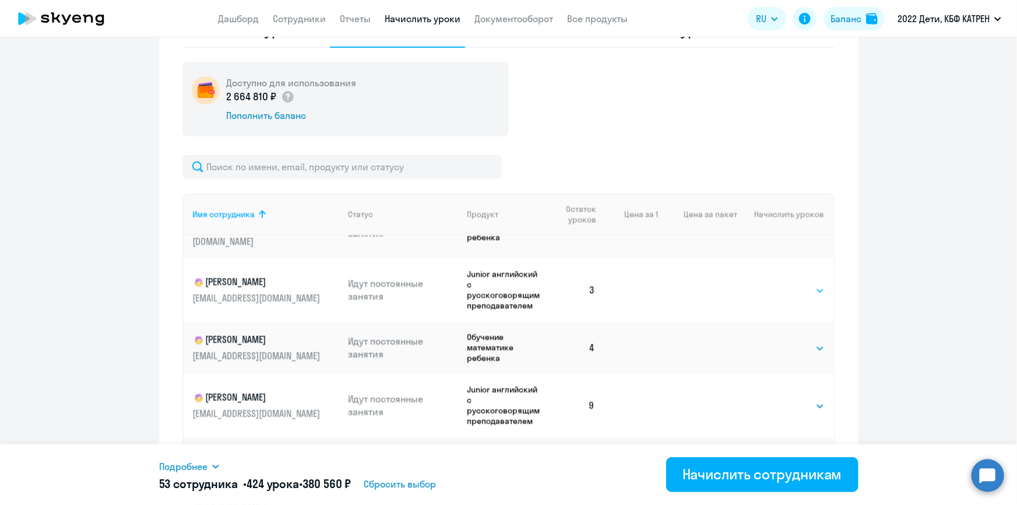
click at [780, 284] on select "Выбрать 4 8 16 32 64 128" at bounding box center [801, 291] width 48 height 14
select select "8"
click at [777, 284] on select "Выбрать 4 8 16 32 64 128" at bounding box center [801, 291] width 48 height 14
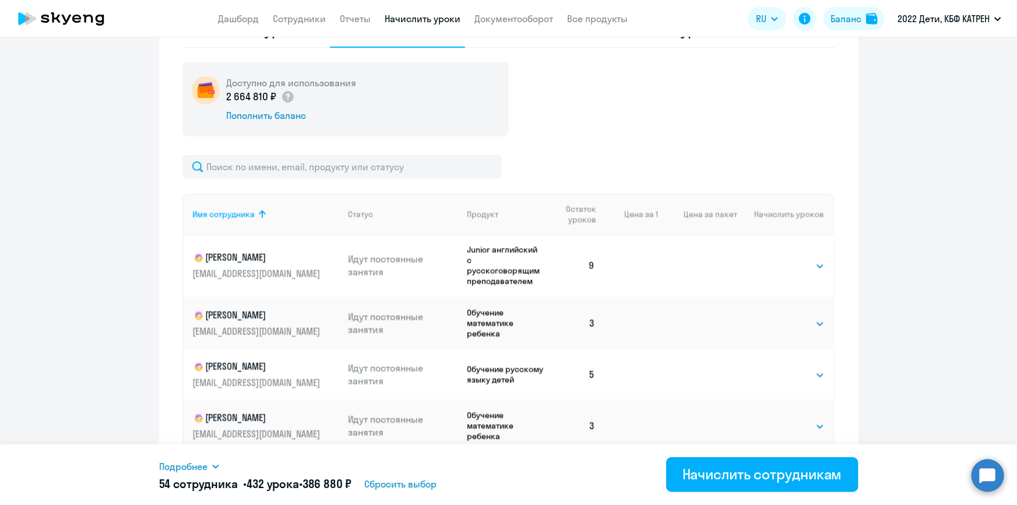
scroll to position [1483, 0]
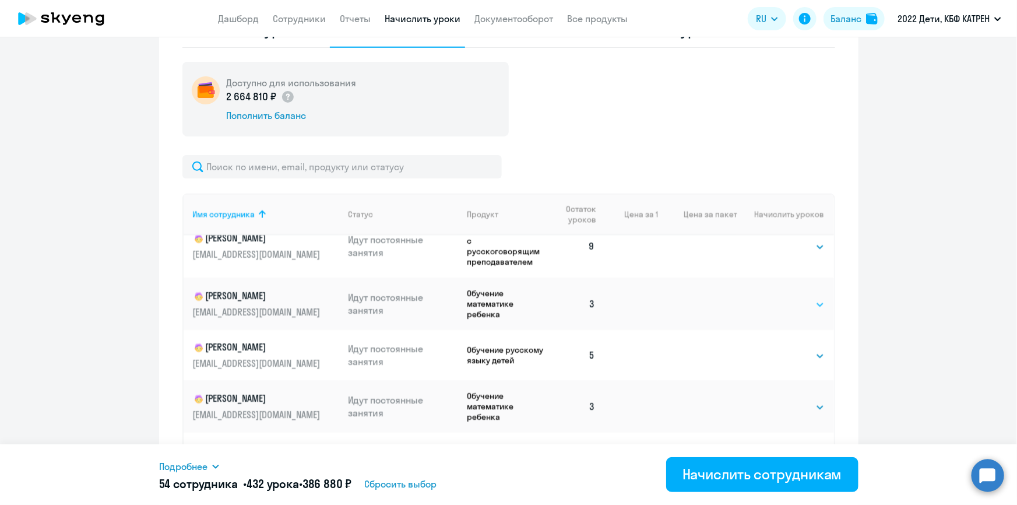
click at [784, 298] on select "Выбрать 4 8 16 32 64 128" at bounding box center [801, 305] width 48 height 14
select select "8"
click at [777, 298] on select "Выбрать 4 8 16 32 64 128" at bounding box center [801, 305] width 48 height 14
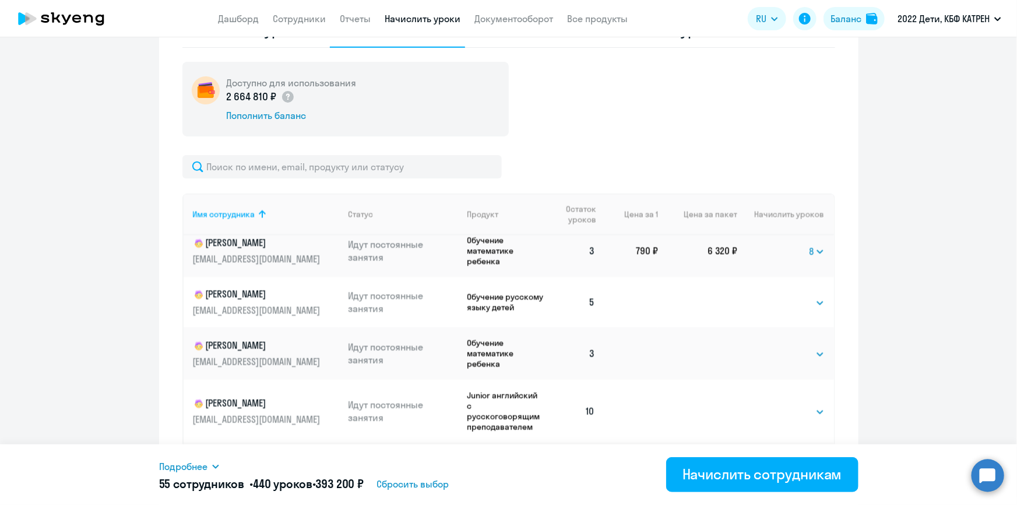
scroll to position [1589, 0]
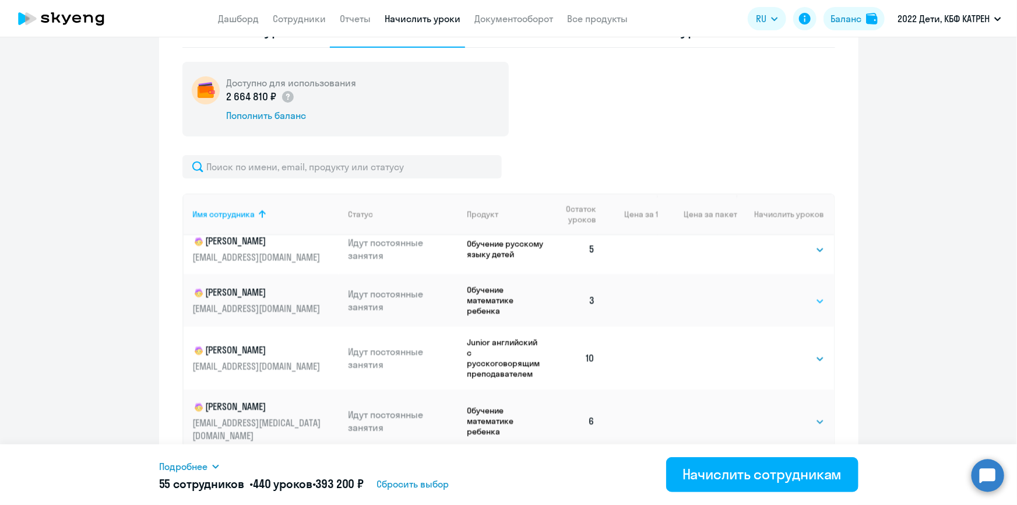
drag, startPoint x: 782, startPoint y: 267, endPoint x: 783, endPoint y: 274, distance: 6.5
click at [782, 294] on select "Выбрать 4 8 16 32 64 128" at bounding box center [801, 301] width 48 height 14
select select "8"
click at [777, 294] on select "Выбрать 4 8 16 32 64 128" at bounding box center [801, 301] width 48 height 14
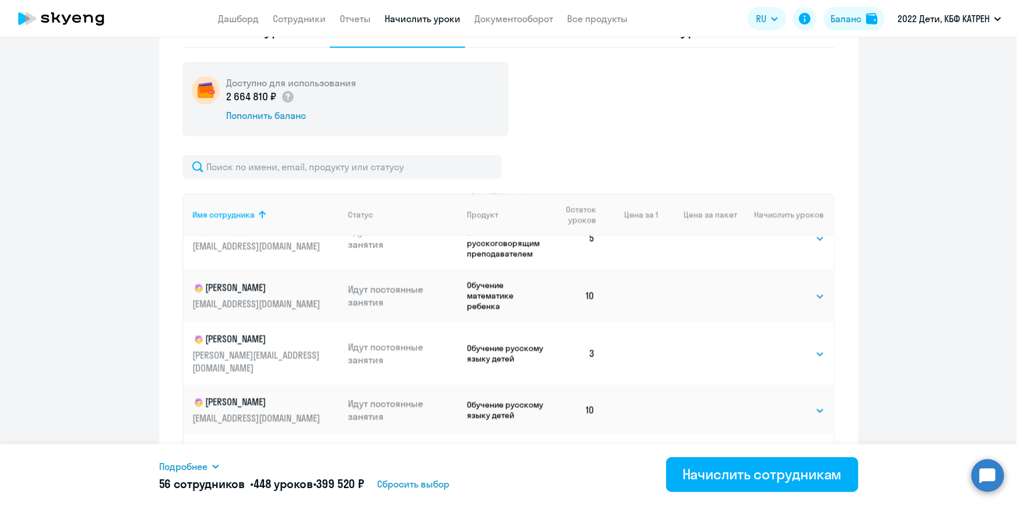
scroll to position [1960, 0]
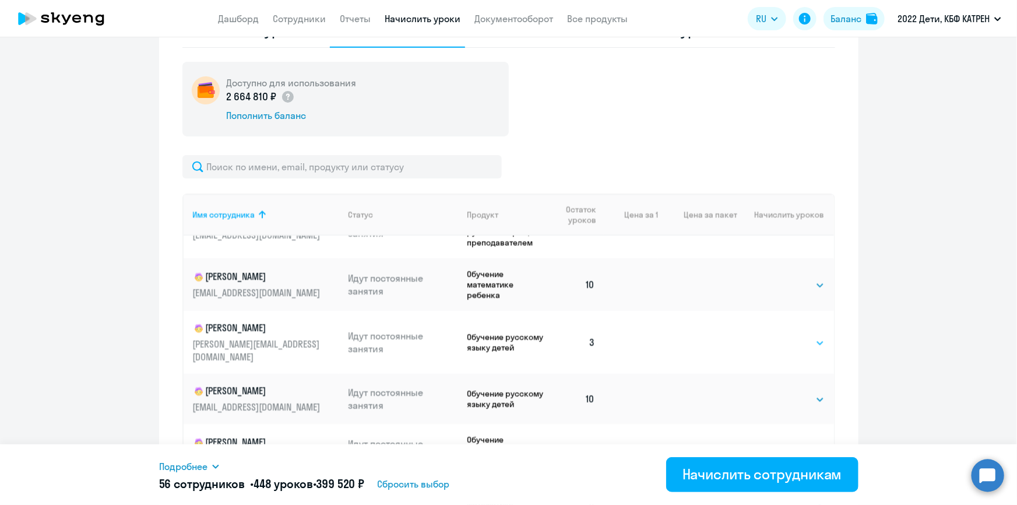
click at [783, 336] on select "Выбрать 4 8 16 32 64 128" at bounding box center [801, 343] width 48 height 14
select select "8"
click at [777, 336] on select "Выбрать 4 8 16 32 64 128" at bounding box center [801, 343] width 48 height 14
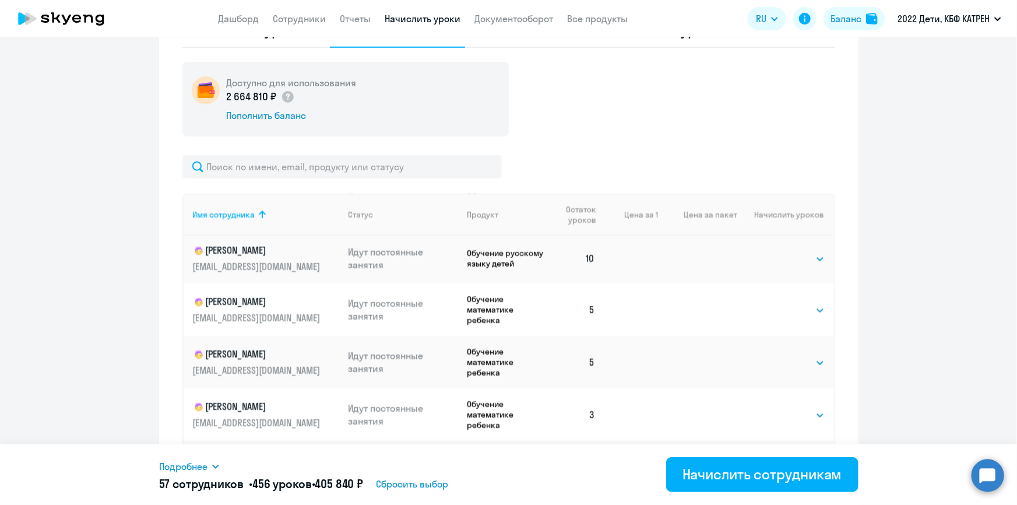
scroll to position [2119, 0]
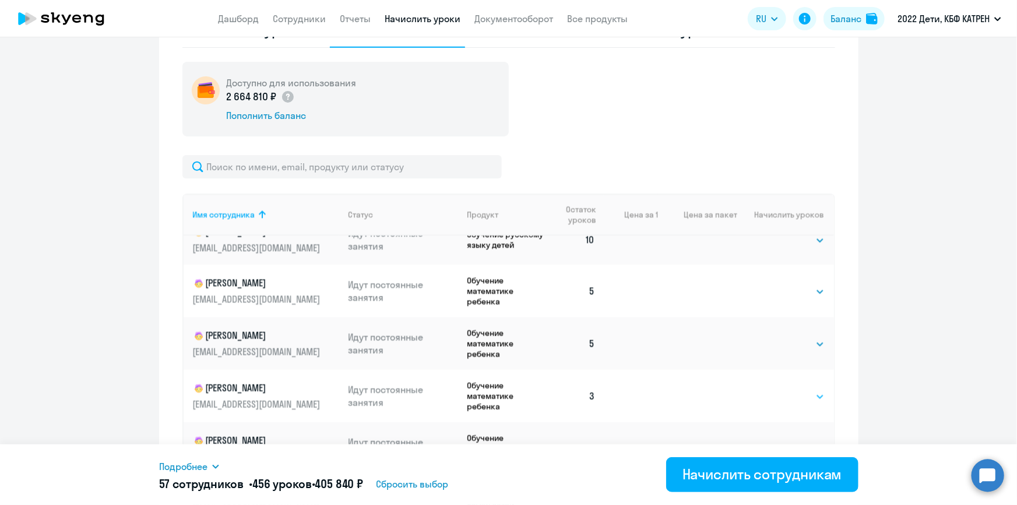
click at [777, 389] on select "Выбрать 4 8 16 32 64 128" at bounding box center [801, 396] width 48 height 14
select select "8"
click at [777, 389] on select "Выбрать 4 8 16 32 64 128" at bounding box center [801, 396] width 48 height 14
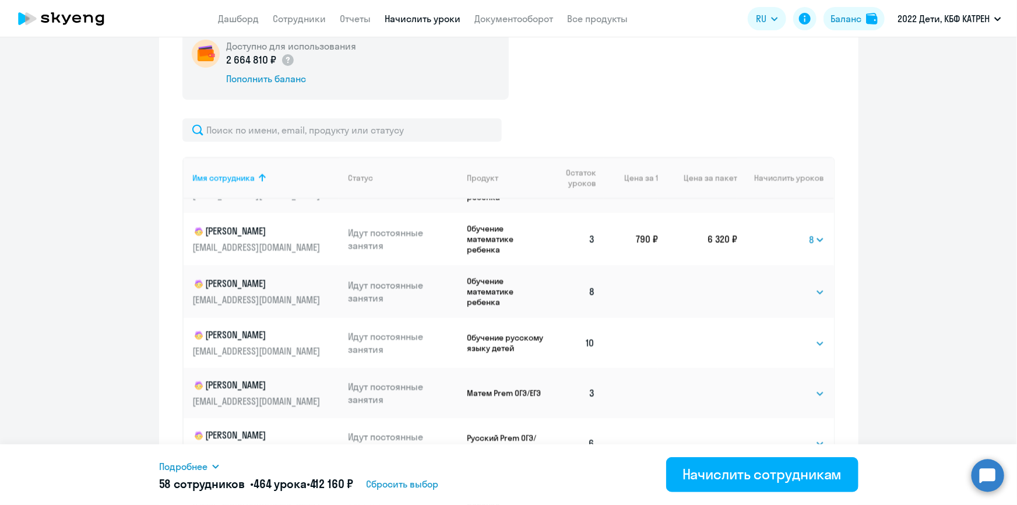
scroll to position [460, 0]
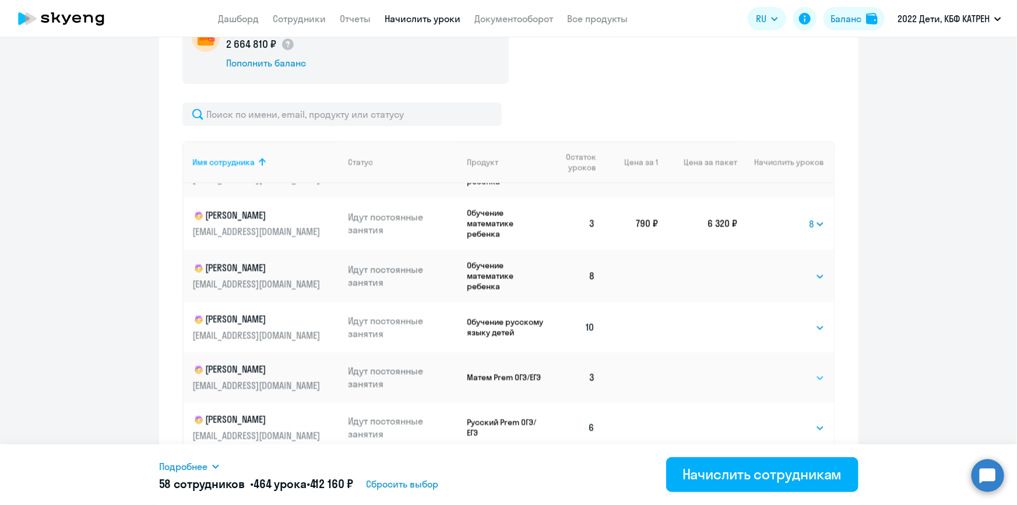
click at [780, 371] on select "Выбрать 4 8 16 32 64 128" at bounding box center [801, 378] width 48 height 14
select select "8"
click at [777, 371] on select "Выбрать 4 8 16 32 64 128" at bounding box center [801, 378] width 48 height 14
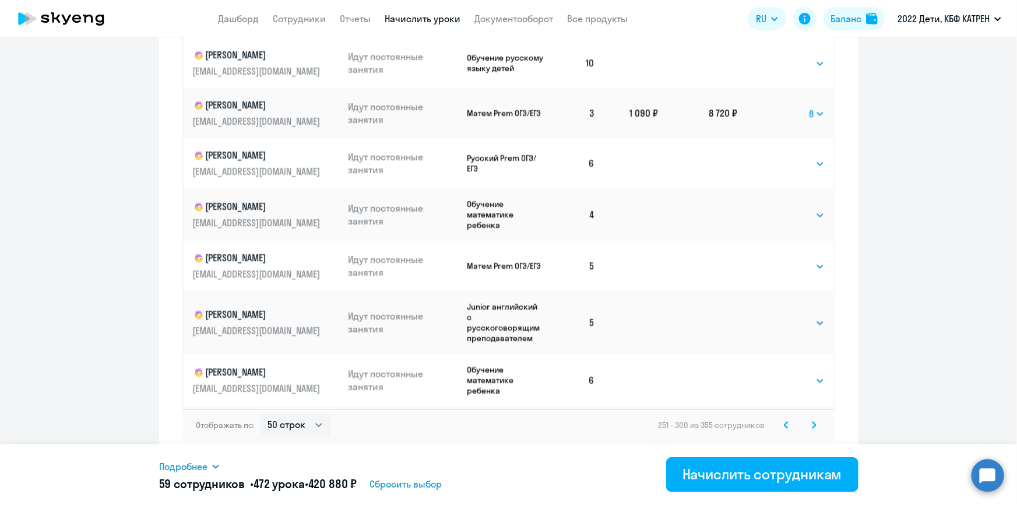
scroll to position [726, 0]
click at [812, 425] on icon at bounding box center [814, 424] width 5 height 8
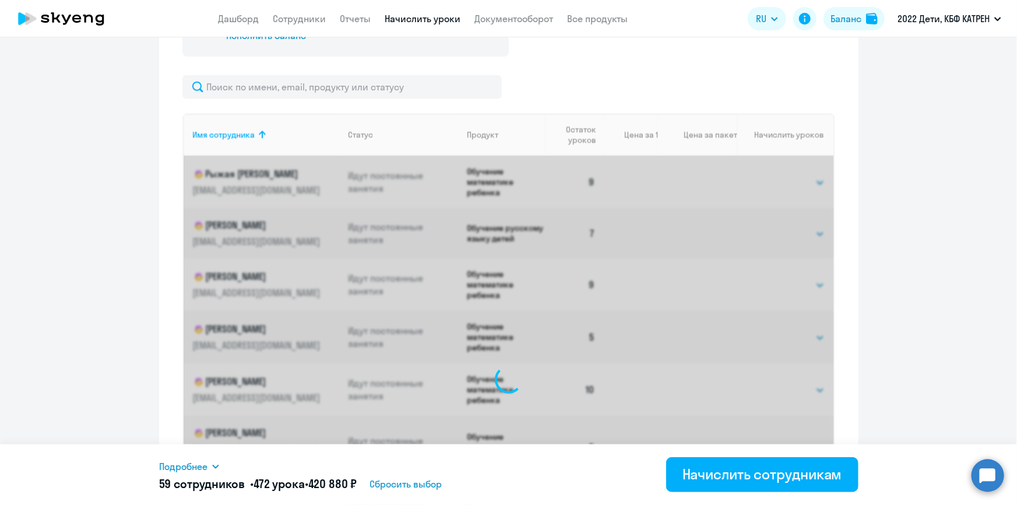
scroll to position [460, 0]
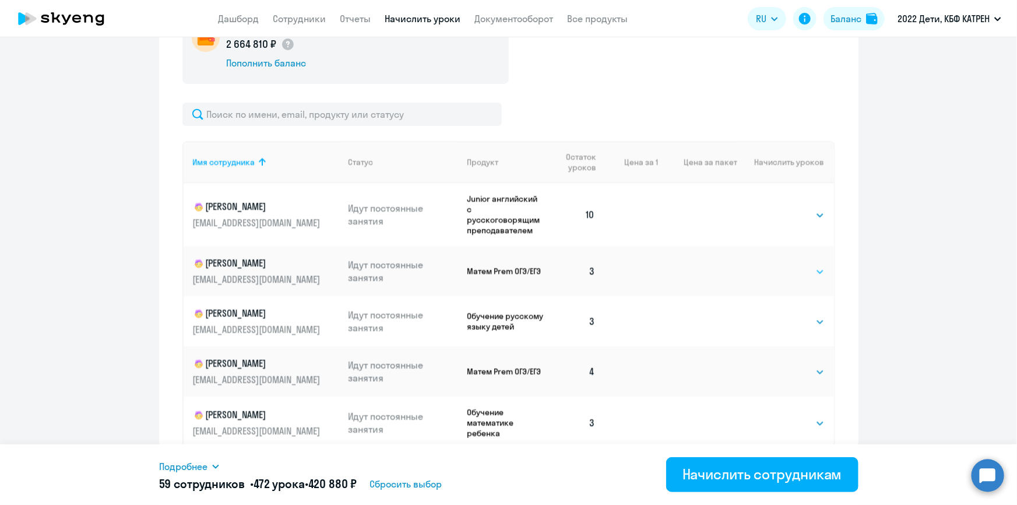
click at [777, 272] on select "Выбрать 4 8 16 32 64 128" at bounding box center [801, 272] width 48 height 14
select select "8"
click at [777, 265] on select "Выбрать 4 8 16 32 64 128" at bounding box center [801, 272] width 48 height 14
click at [785, 322] on select "Выбрать 4 8 16 32 64 128" at bounding box center [801, 322] width 48 height 14
select select "8"
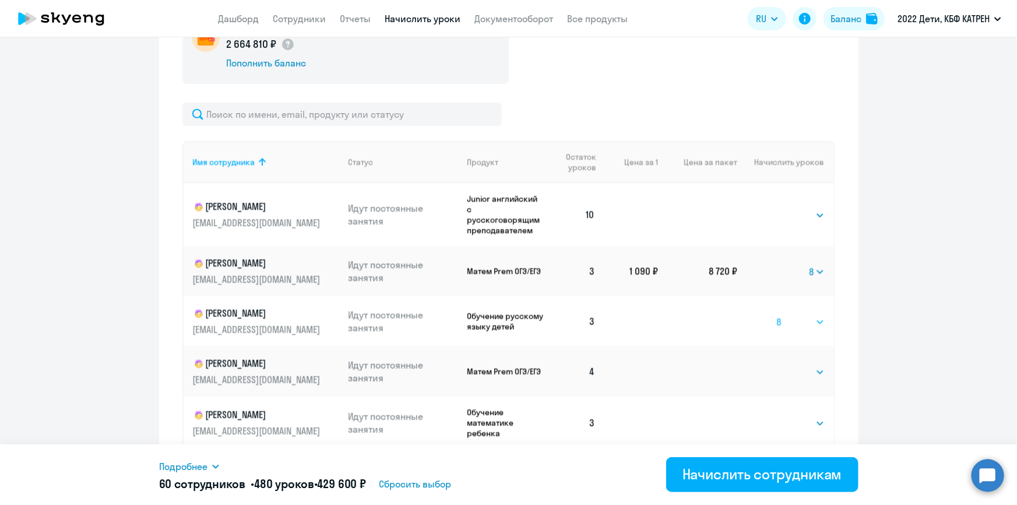
click at [777, 315] on select "Выбрать 4 8 16 32 64 128" at bounding box center [801, 322] width 48 height 14
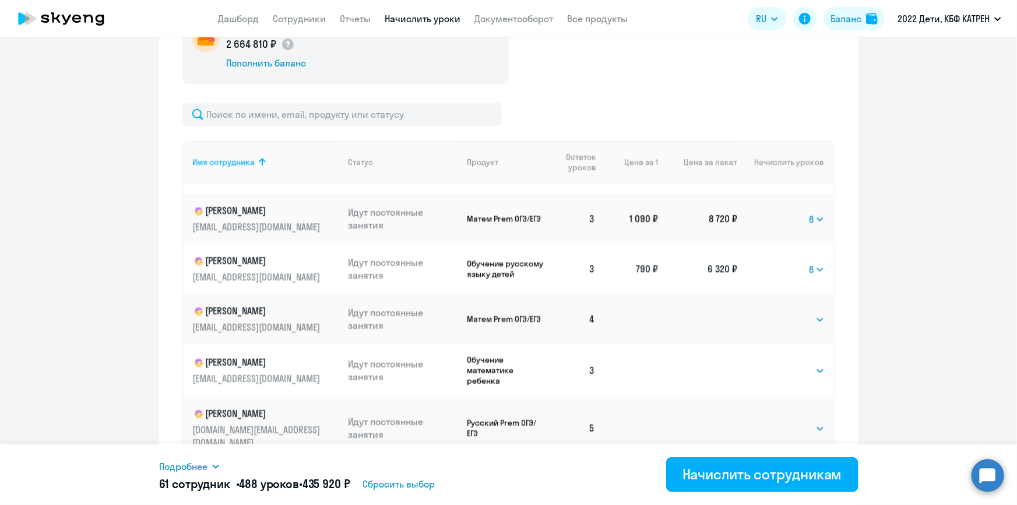
scroll to position [105, 0]
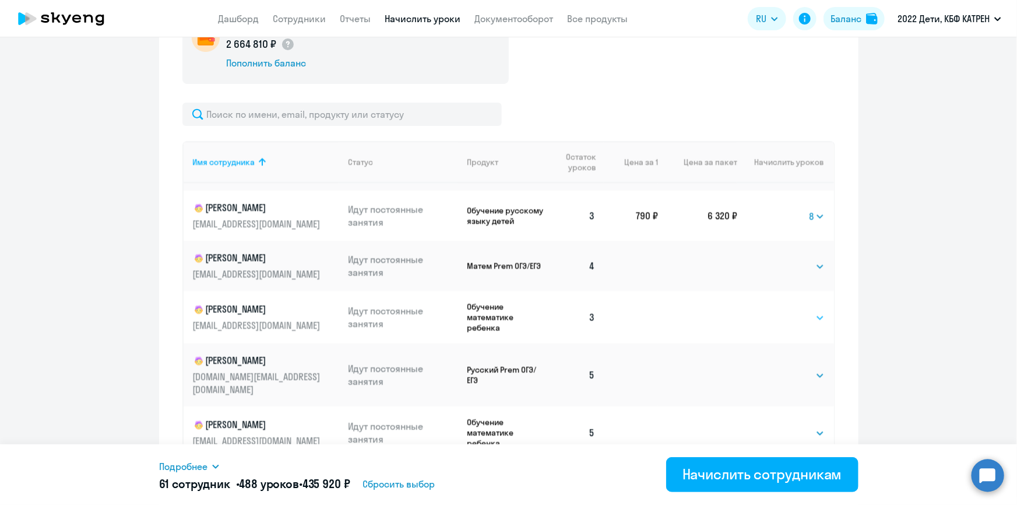
click at [793, 321] on select "Выбрать 4 8 16 32 64 128" at bounding box center [801, 318] width 48 height 14
select select "8"
click at [777, 311] on select "Выбрать 4 8 16 32 64 128" at bounding box center [801, 318] width 48 height 14
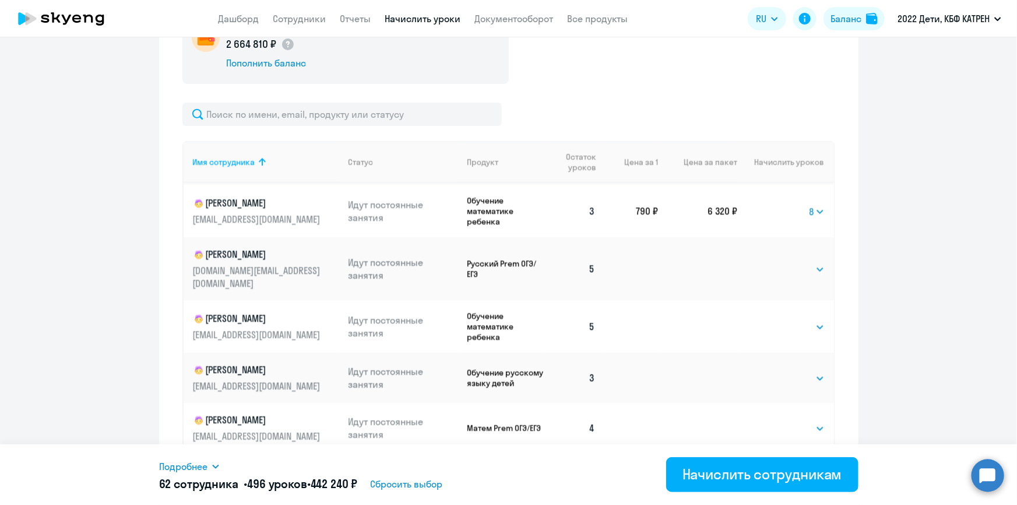
scroll to position [265, 0]
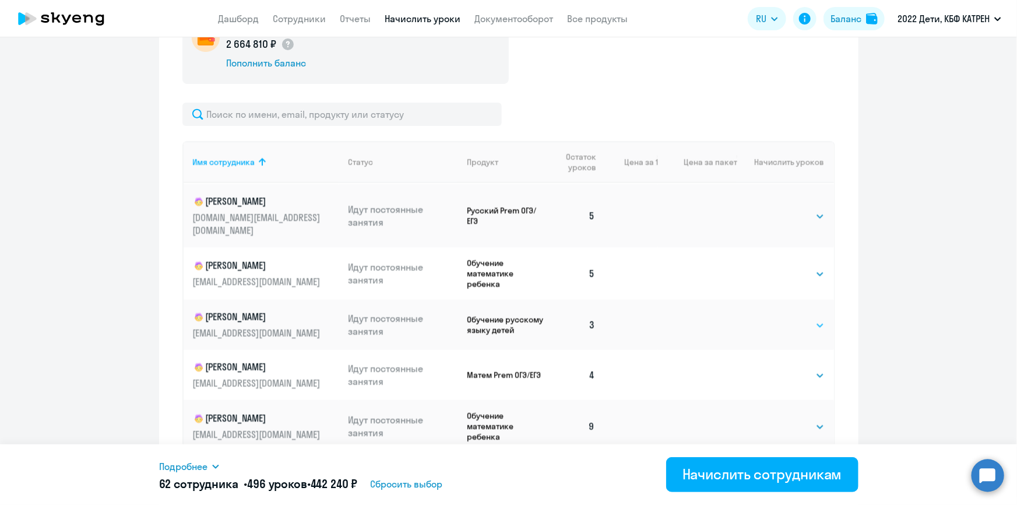
click at [786, 318] on select "Выбрать 4 8 16 32 64 128" at bounding box center [801, 325] width 48 height 14
select select "8"
click at [777, 318] on select "Выбрать 4 8 16 32 64 128" at bounding box center [801, 325] width 48 height 14
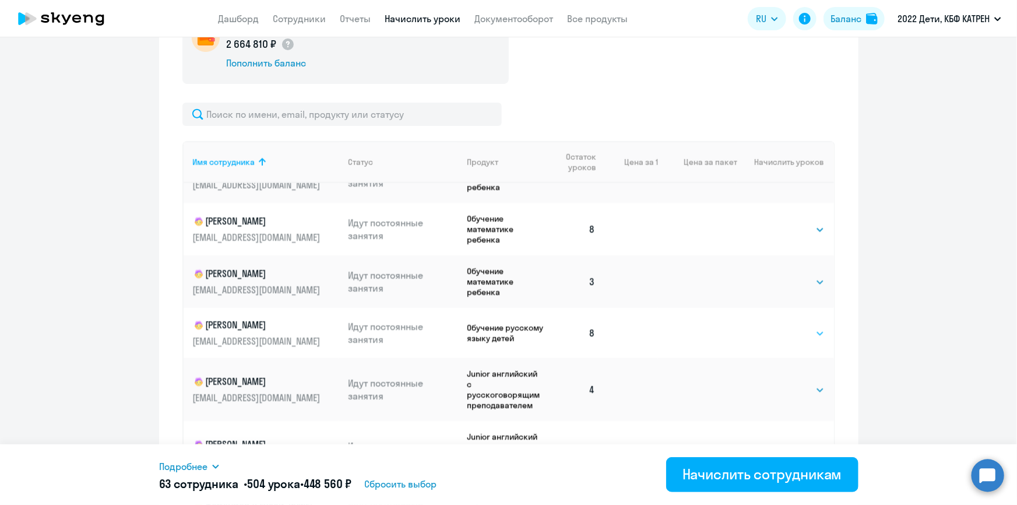
scroll to position [530, 0]
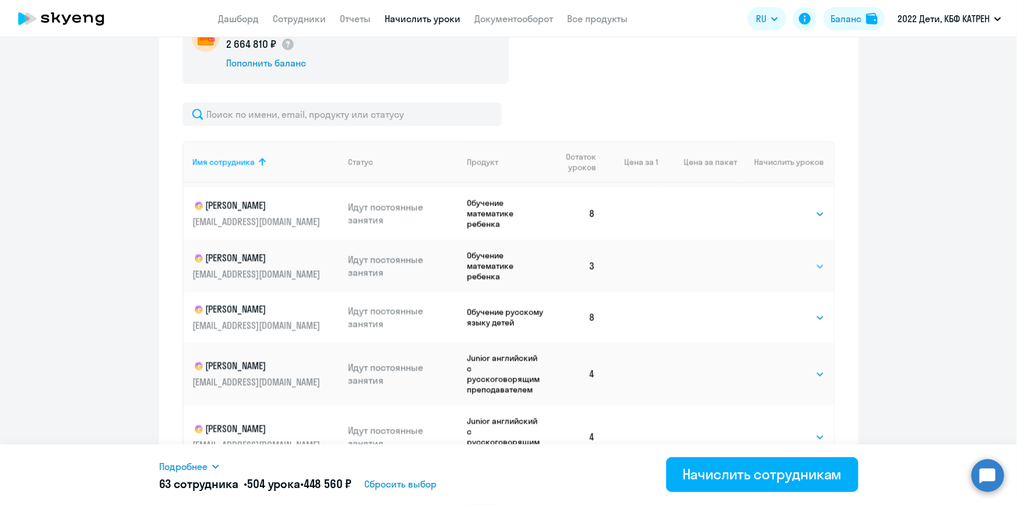
click at [779, 259] on select "Выбрать 4 8 16 32 64 128" at bounding box center [801, 266] width 48 height 14
select select "8"
click at [777, 259] on select "Выбрать 4 8 16 32 64 128" at bounding box center [801, 266] width 48 height 14
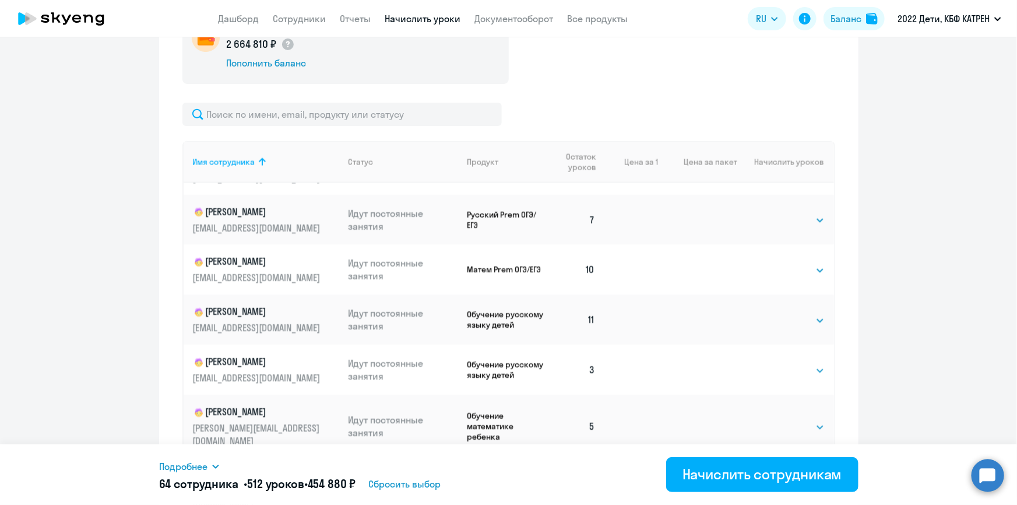
scroll to position [1059, 0]
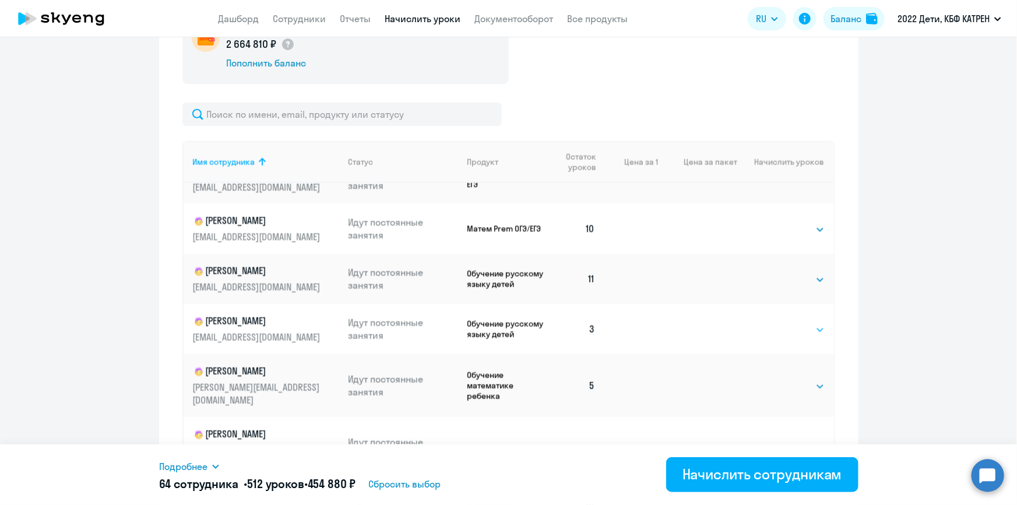
drag, startPoint x: 786, startPoint y: 320, endPoint x: 787, endPoint y: 326, distance: 5.9
click at [786, 323] on select "Выбрать 4 8 16 32 64 128" at bounding box center [801, 330] width 48 height 14
select select "8"
click at [777, 323] on select "Выбрать 4 8 16 32 64 128" at bounding box center [801, 330] width 48 height 14
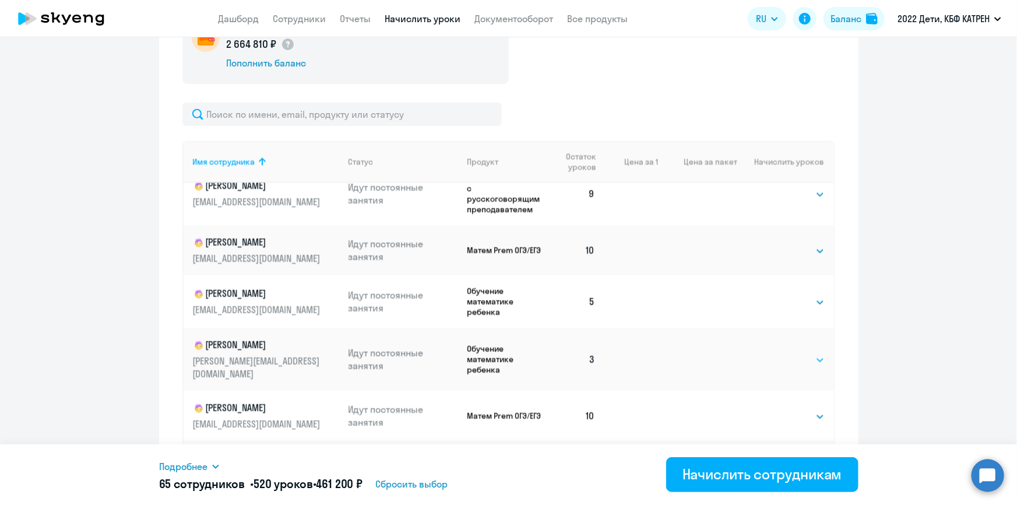
scroll to position [1430, 0]
click at [791, 353] on select "Выбрать 4 8 16 32 64 128" at bounding box center [801, 360] width 48 height 14
select select "8"
click at [777, 353] on select "Выбрать 4 8 16 32 64 128" at bounding box center [801, 360] width 48 height 14
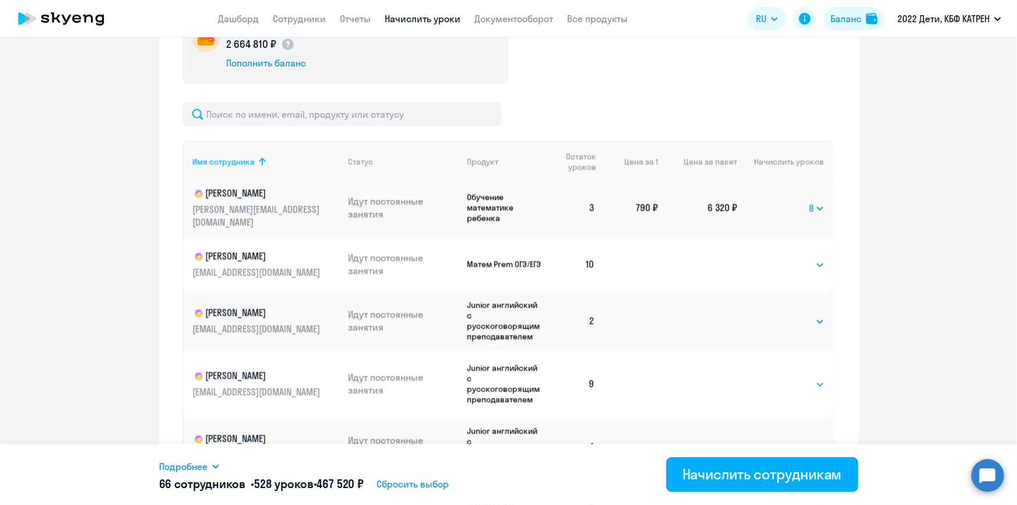
scroll to position [1589, 0]
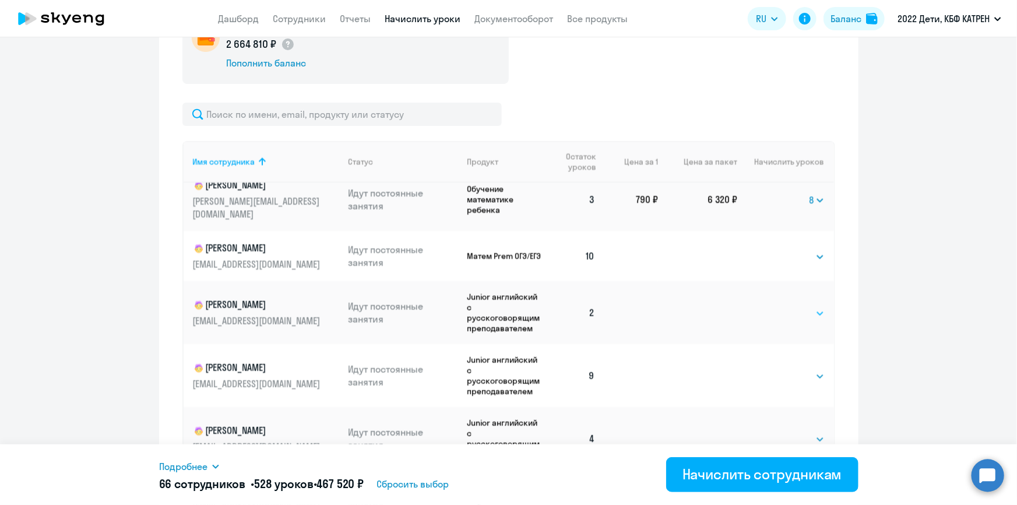
click at [788, 307] on select "Выбрать 4 8 16 32 64 128" at bounding box center [801, 314] width 48 height 14
select select "8"
click at [777, 307] on select "Выбрать 4 8 16 32 64 128" at bounding box center [801, 314] width 48 height 14
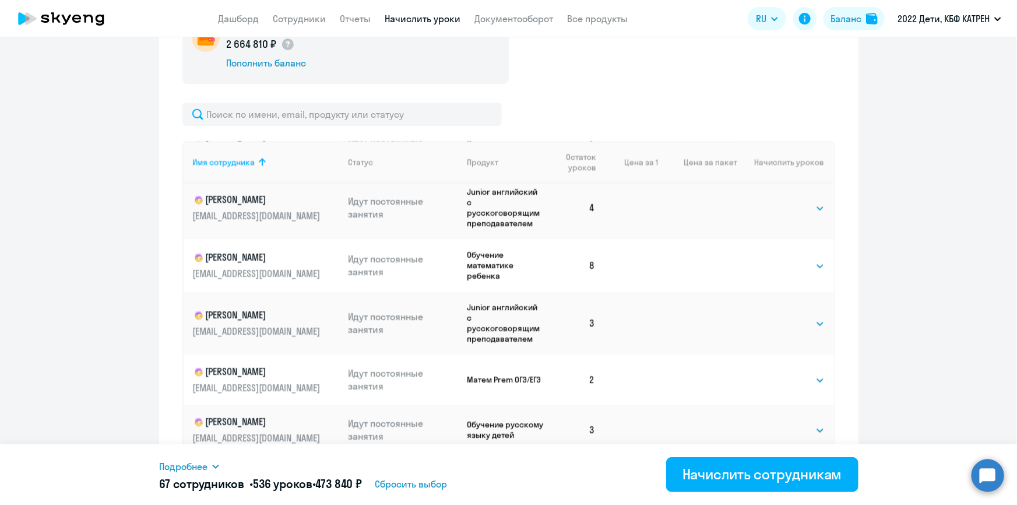
scroll to position [1854, 0]
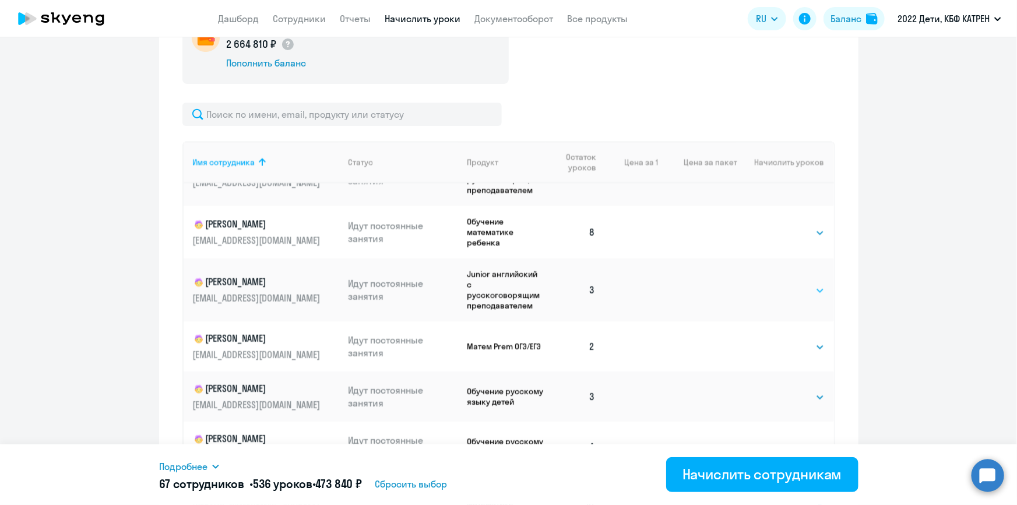
click at [790, 283] on select "Выбрать 4 8 16 32 64 128" at bounding box center [801, 290] width 48 height 14
select select "8"
click at [777, 283] on select "Выбрать 4 8 16 32 64 128" at bounding box center [801, 290] width 48 height 14
click at [788, 340] on select "Выбрать 4 8 16 32 64 128" at bounding box center [801, 347] width 48 height 14
select select "8"
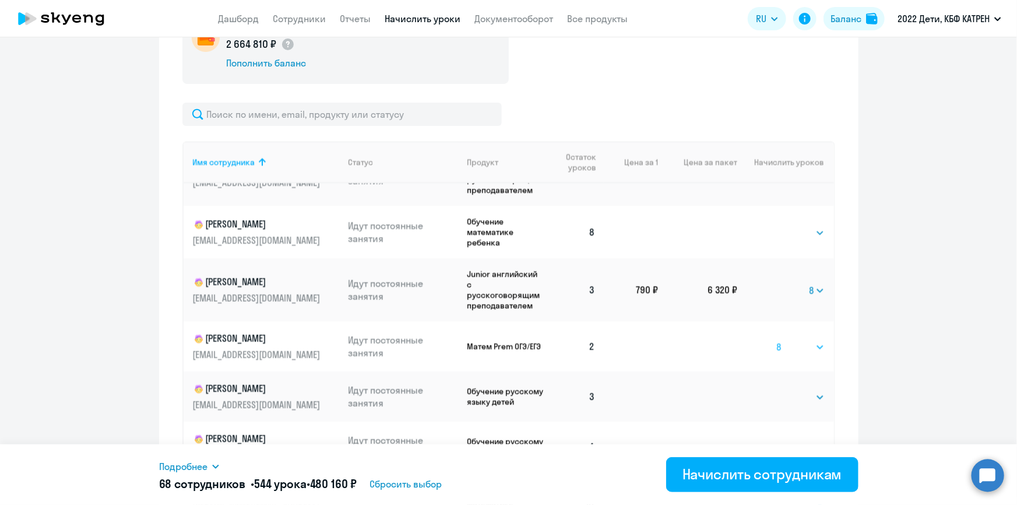
click at [777, 340] on select "Выбрать 4 8 16 32 64 128" at bounding box center [801, 347] width 48 height 14
click at [788, 390] on select "Выбрать 4 8 16 32 64 128" at bounding box center [801, 397] width 48 height 14
select select "8"
click at [777, 390] on select "Выбрать 4 8 16 32 64 128" at bounding box center [801, 397] width 48 height 14
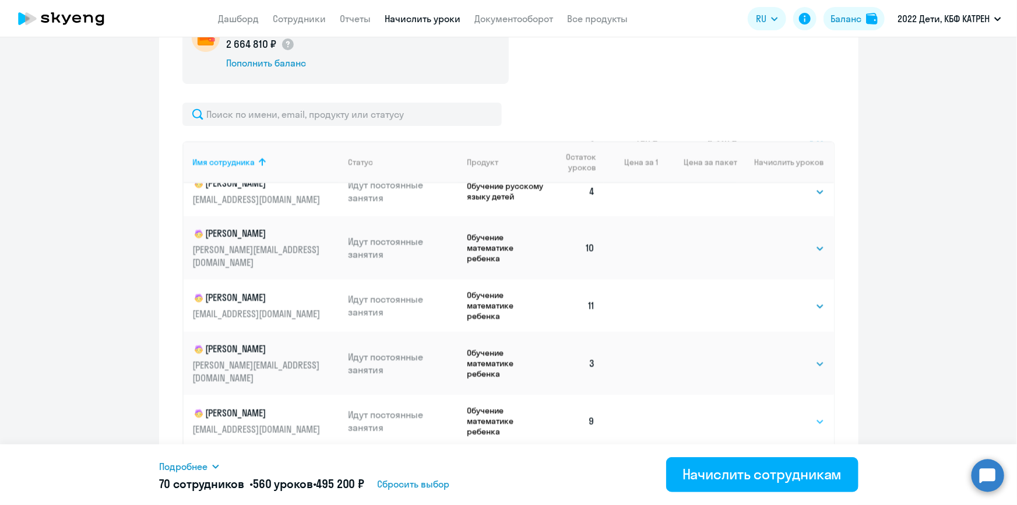
scroll to position [2119, 0]
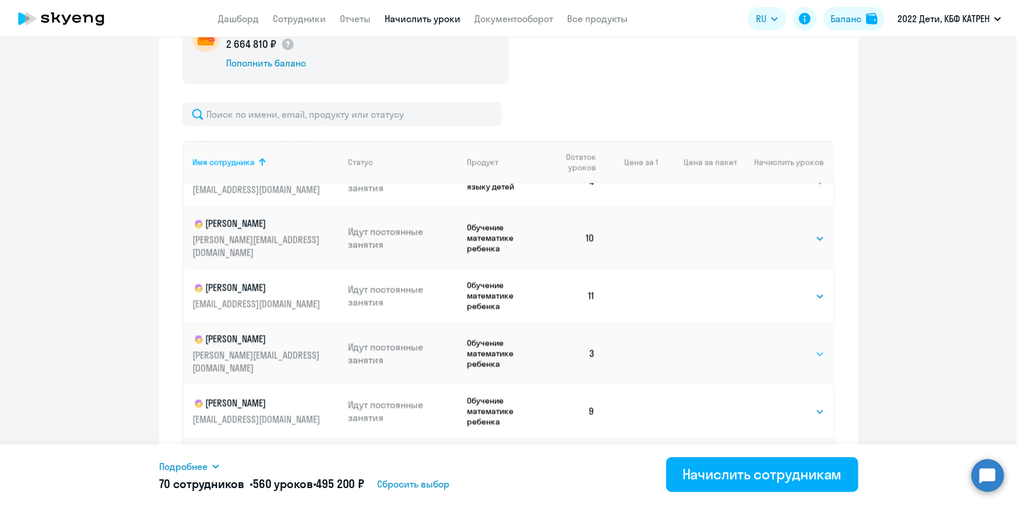
click at [781, 347] on select "Выбрать 4 8 16 32 64 128" at bounding box center [801, 354] width 48 height 14
select select "8"
click at [777, 347] on select "Выбрать 4 8 16 32 64 128" at bounding box center [801, 354] width 48 height 14
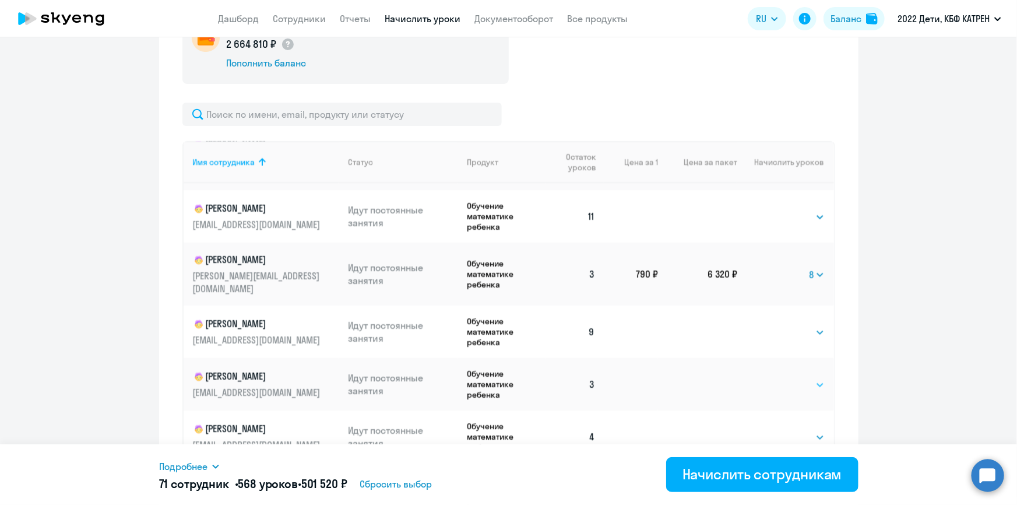
scroll to position [2205, 0]
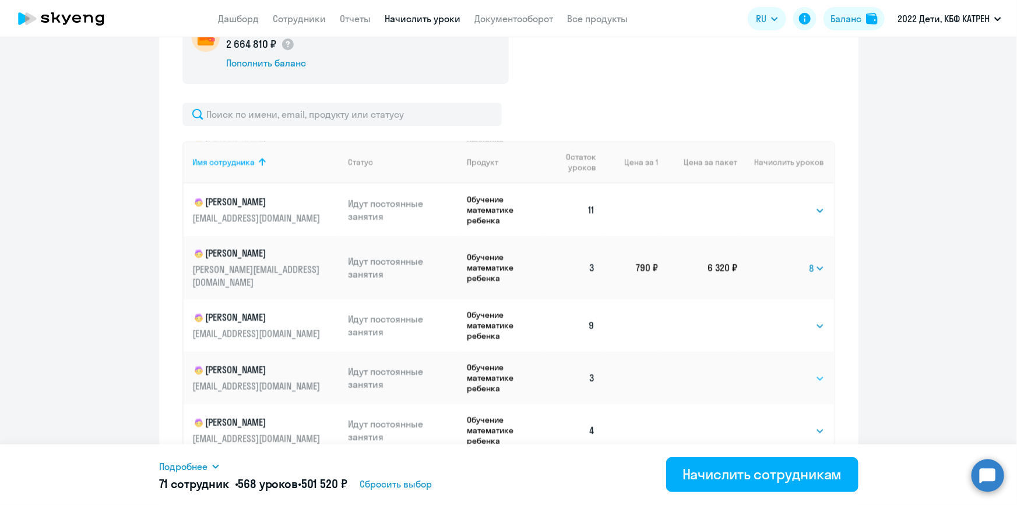
click at [782, 371] on select "Выбрать 4 8 16 32 64 128" at bounding box center [801, 378] width 48 height 14
select select "8"
click at [777, 371] on select "Выбрать 4 8 16 32 64 128" at bounding box center [801, 378] width 48 height 14
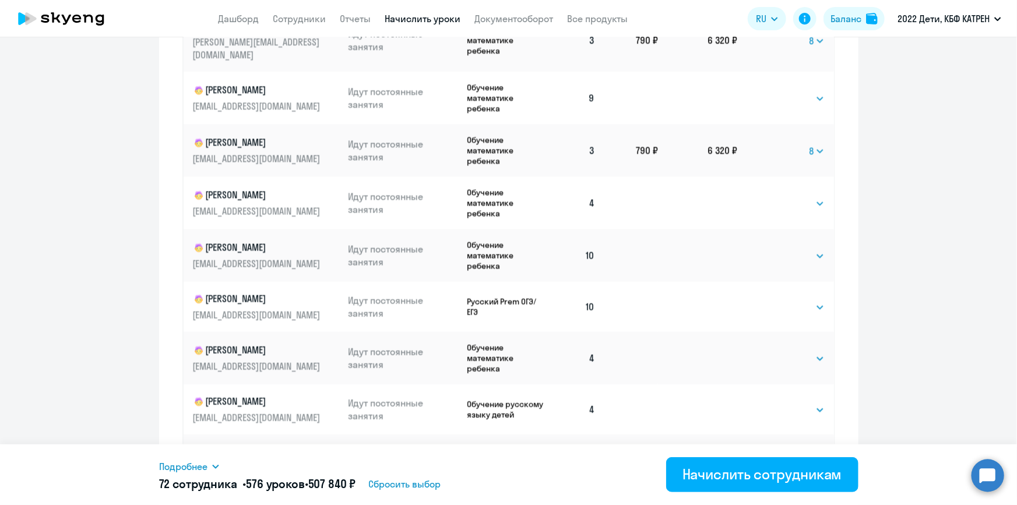
scroll to position [726, 0]
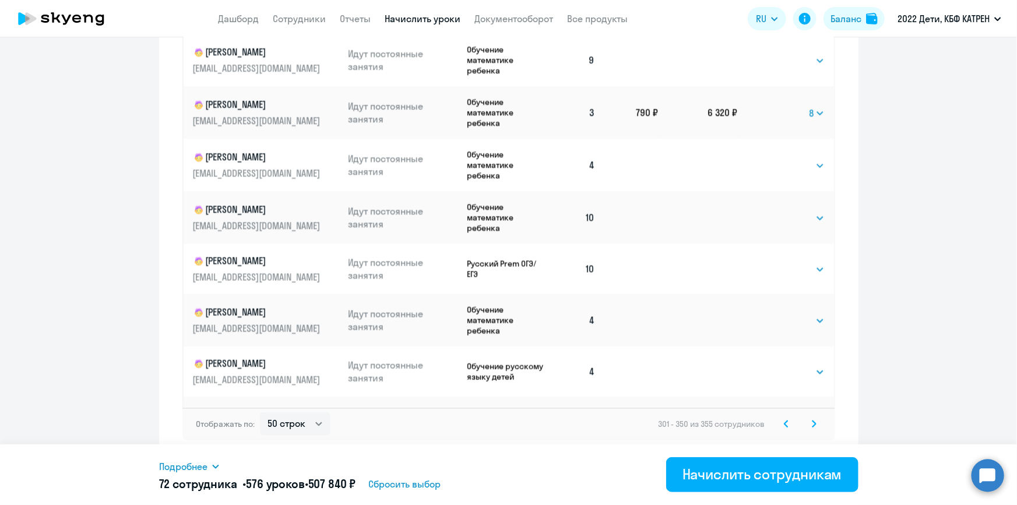
click at [812, 422] on icon at bounding box center [814, 424] width 5 height 8
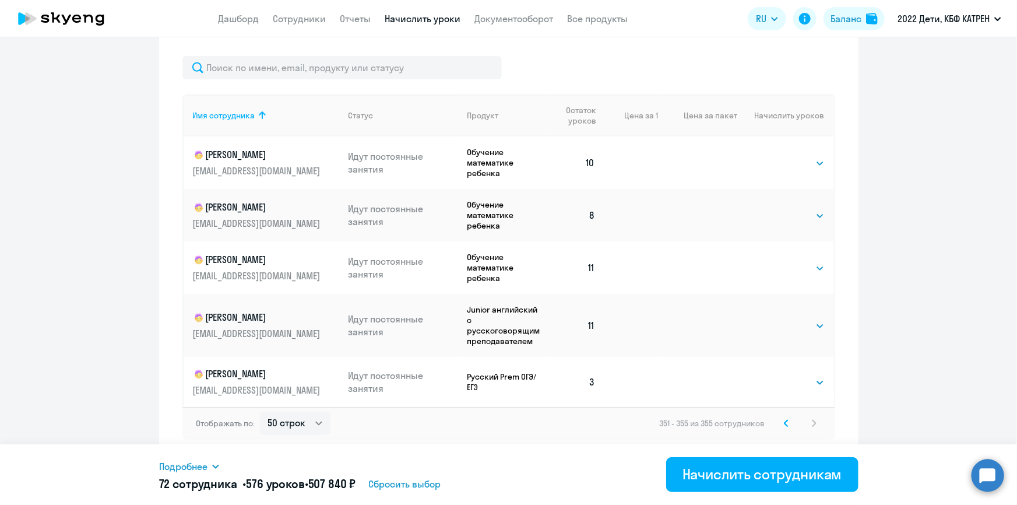
scroll to position [506, 0]
click at [783, 384] on select "Выбрать 4 8 16 32 64 128" at bounding box center [801, 383] width 48 height 14
select select "8"
click at [777, 376] on select "Выбрать 4 8 16 32 64 128" at bounding box center [801, 383] width 48 height 14
